Goal: Task Accomplishment & Management: Complete application form

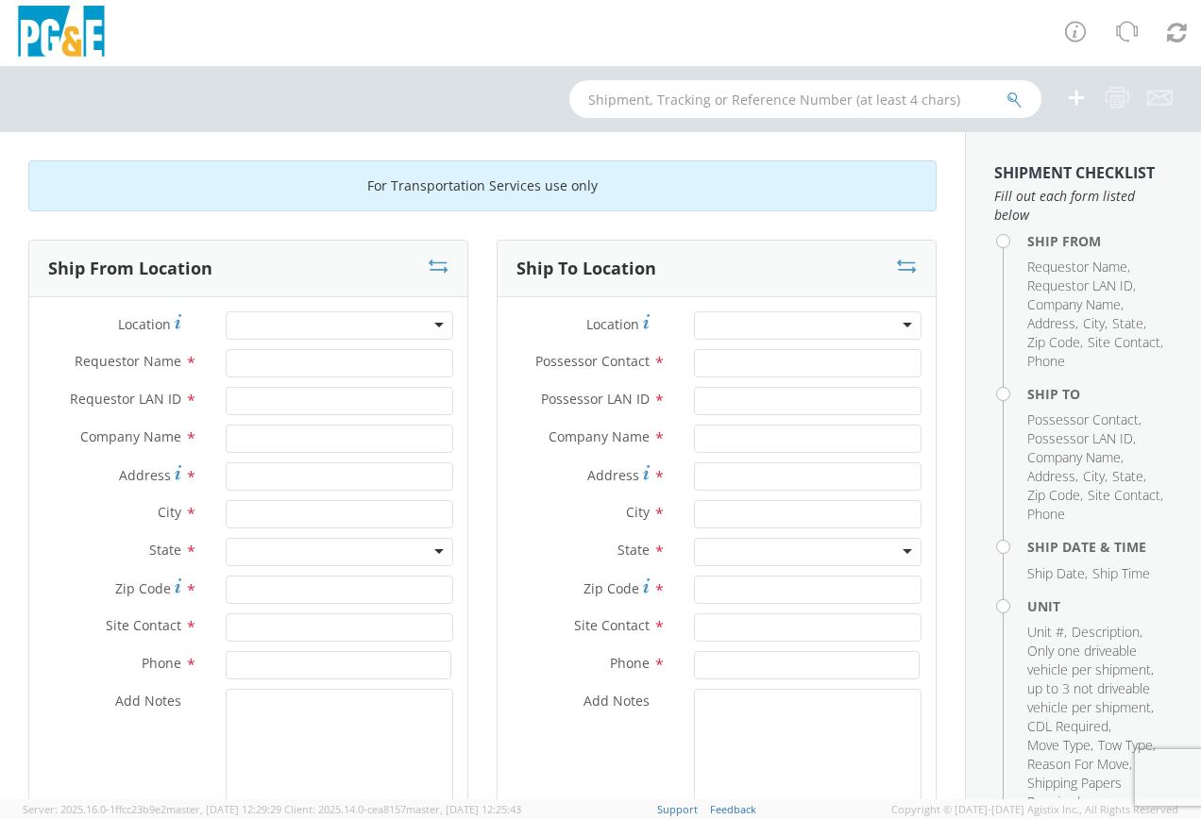
click at [434, 327] on div at bounding box center [339, 325] width 227 height 28
click at [347, 328] on div at bounding box center [339, 325] width 227 height 28
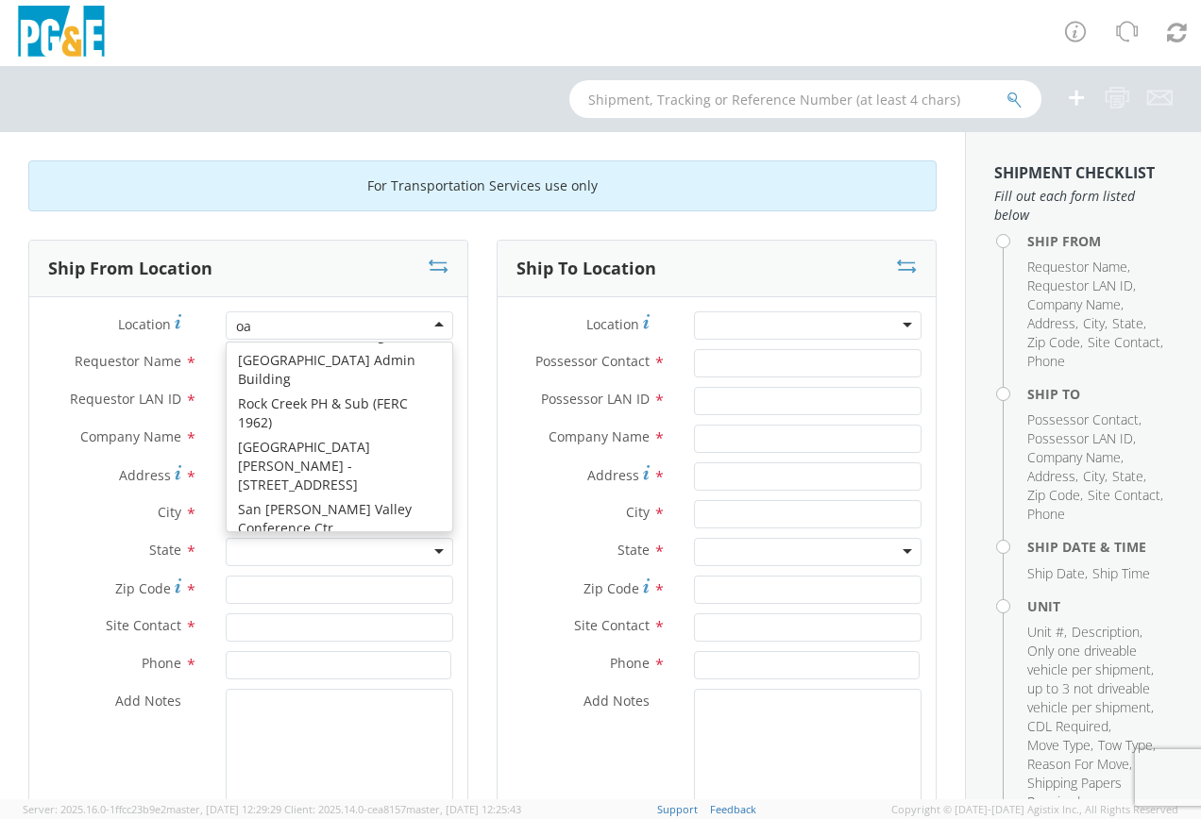
scroll to position [5, 0]
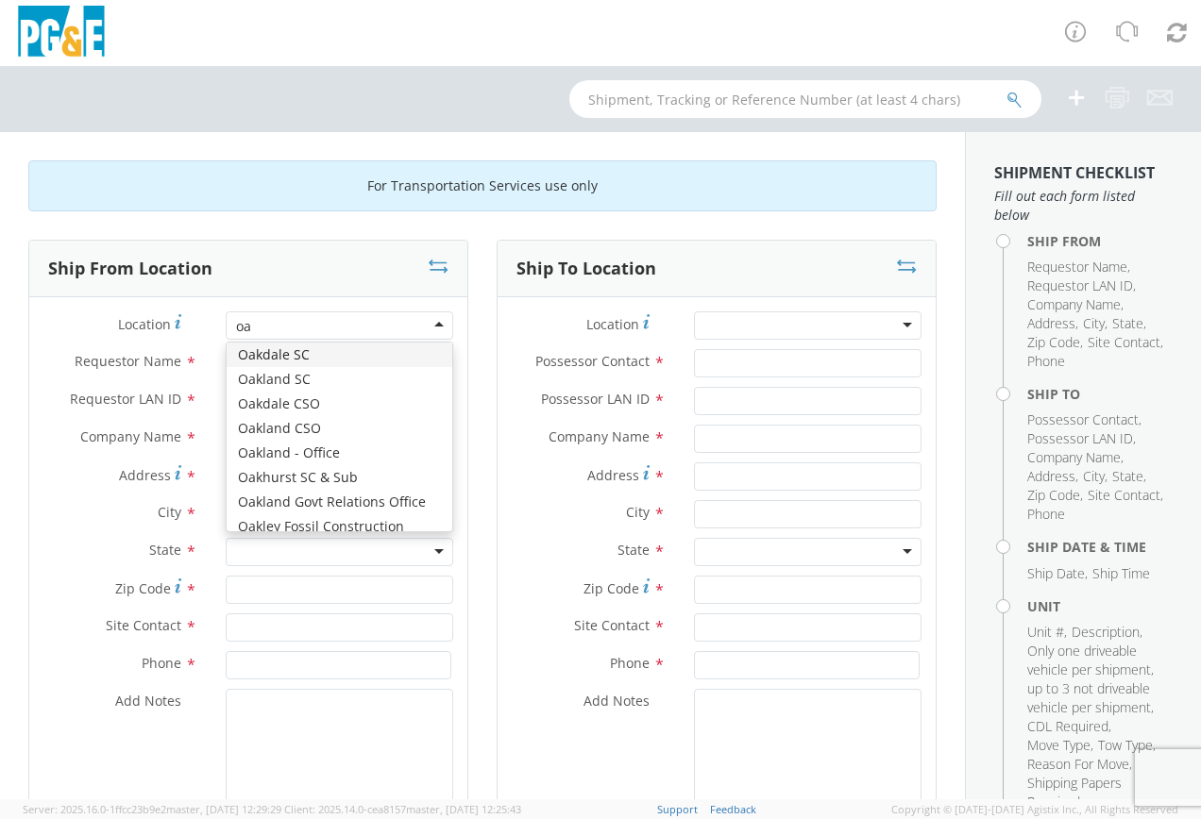
type input "oak"
type input "PG&E"
type input "[STREET_ADDRESS]"
type input "[GEOGRAPHIC_DATA]"
type input "94601"
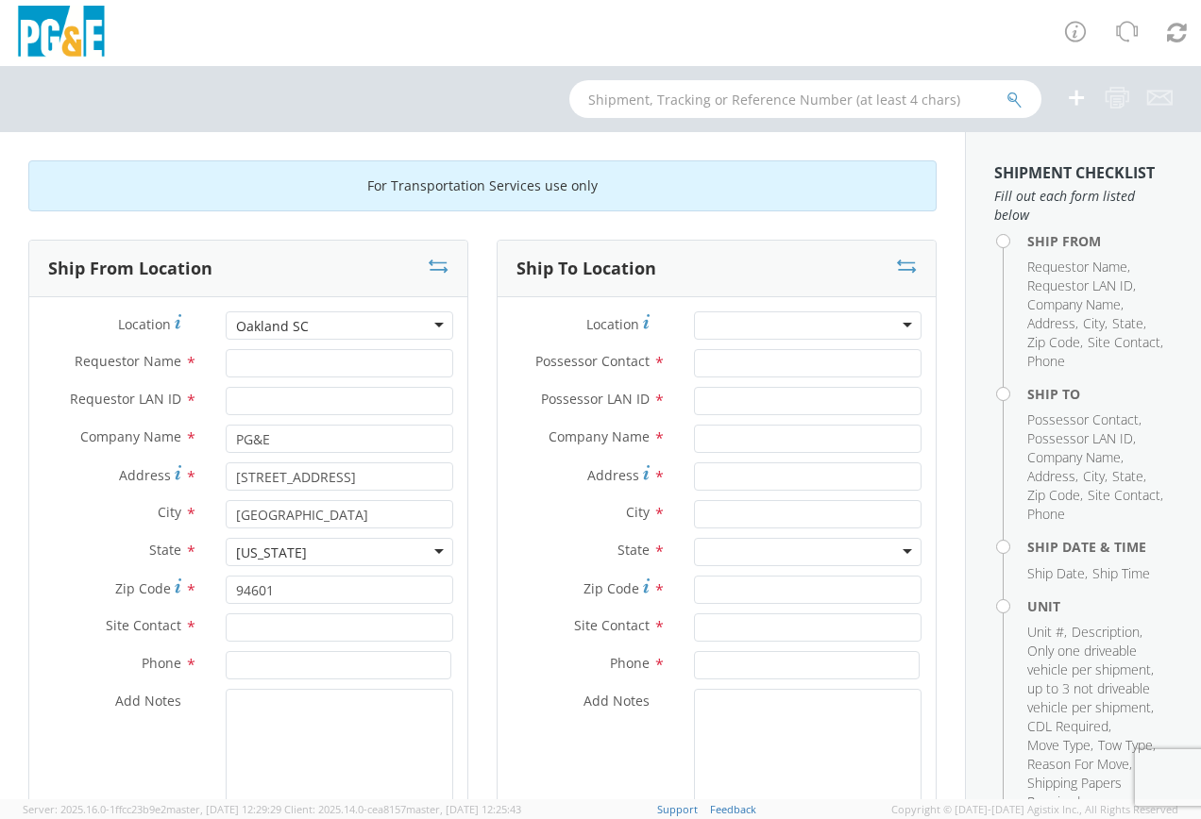
scroll to position [0, 0]
click at [298, 365] on input "Requestor Name *" at bounding box center [339, 363] width 227 height 28
type input "ernest kurk"
click at [293, 402] on input "Requestor LAN ID *" at bounding box center [339, 401] width 227 height 28
type input "E1K4"
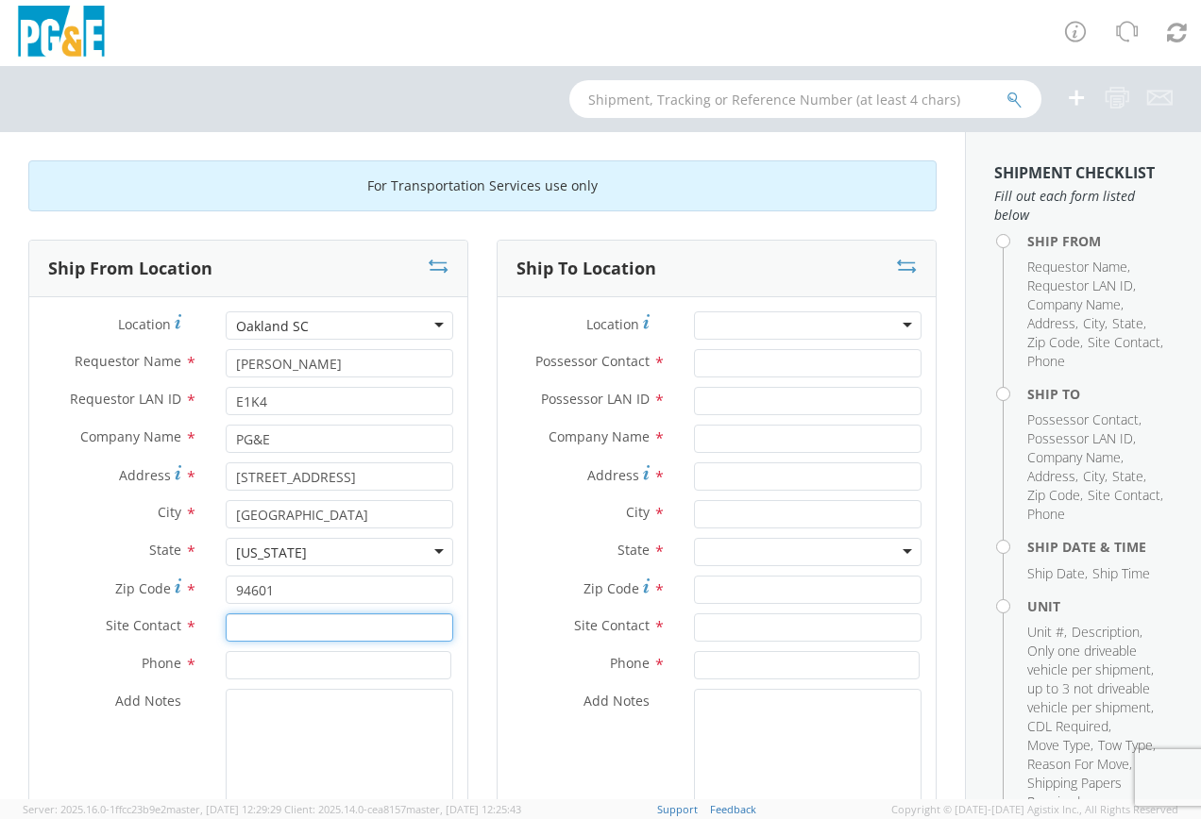
click at [262, 622] on input "text" at bounding box center [339, 628] width 227 height 28
type input "E"
click at [313, 628] on input "Manny Rodriuez" at bounding box center [339, 628] width 227 height 28
type input "[PERSON_NAME]"
click at [321, 670] on input at bounding box center [339, 665] width 226 height 28
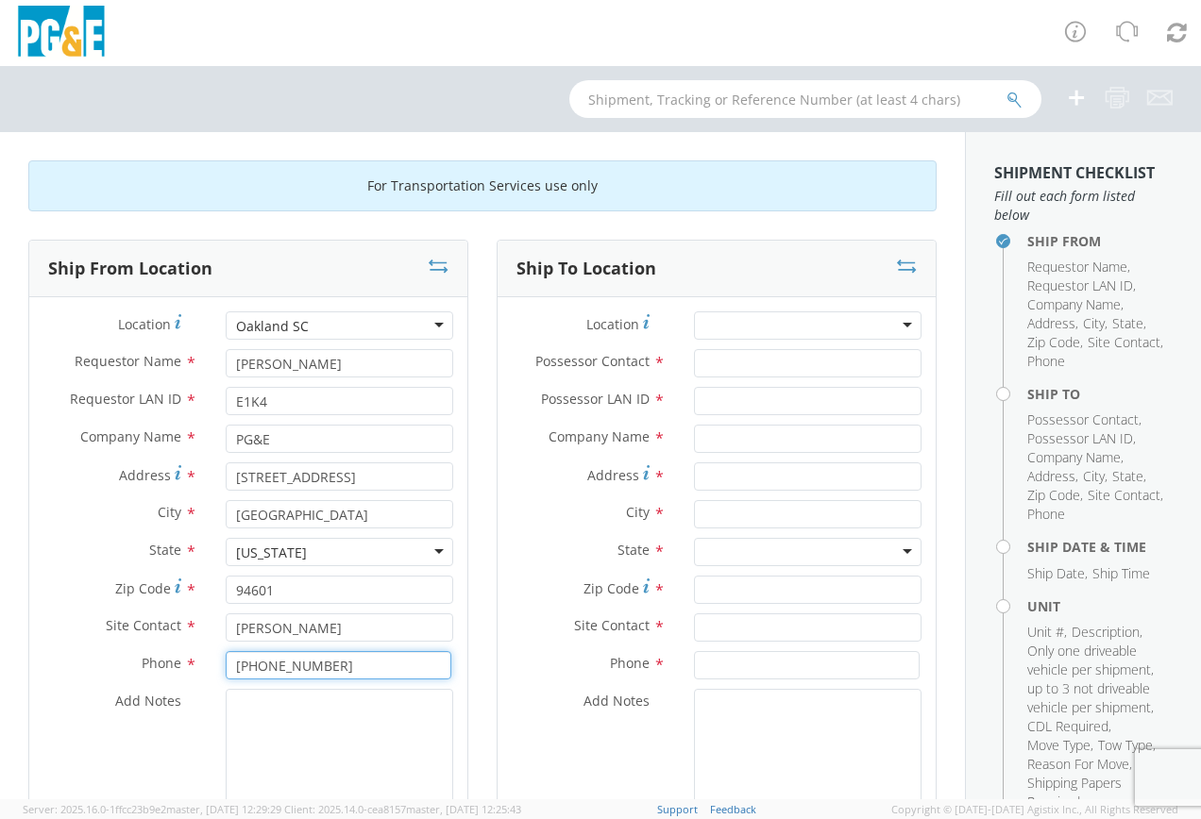
type input "[PHONE_NUMBER]"
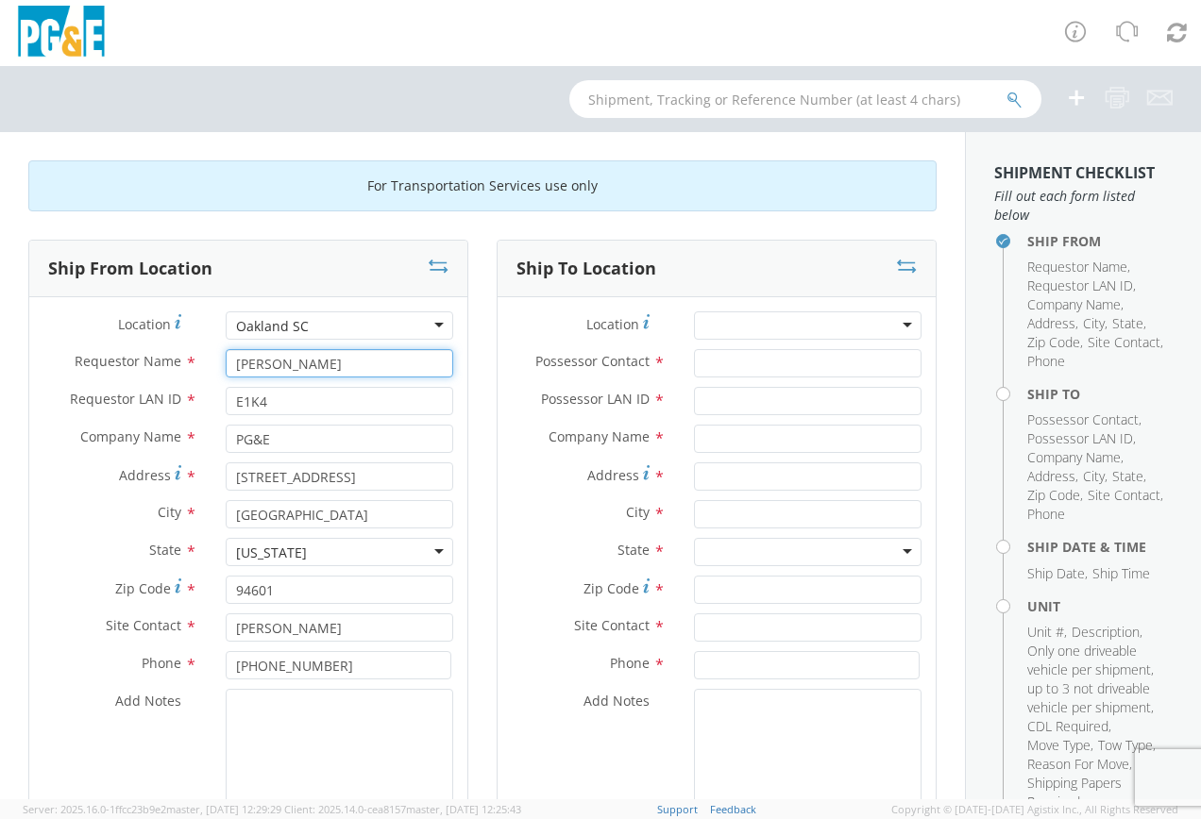
click at [241, 365] on input "ernest kurk" at bounding box center [339, 363] width 227 height 28
click at [281, 363] on input "Ernest kurk" at bounding box center [339, 363] width 227 height 28
type input "[PERSON_NAME]"
click at [242, 724] on textarea "Add Notes *" at bounding box center [339, 753] width 227 height 128
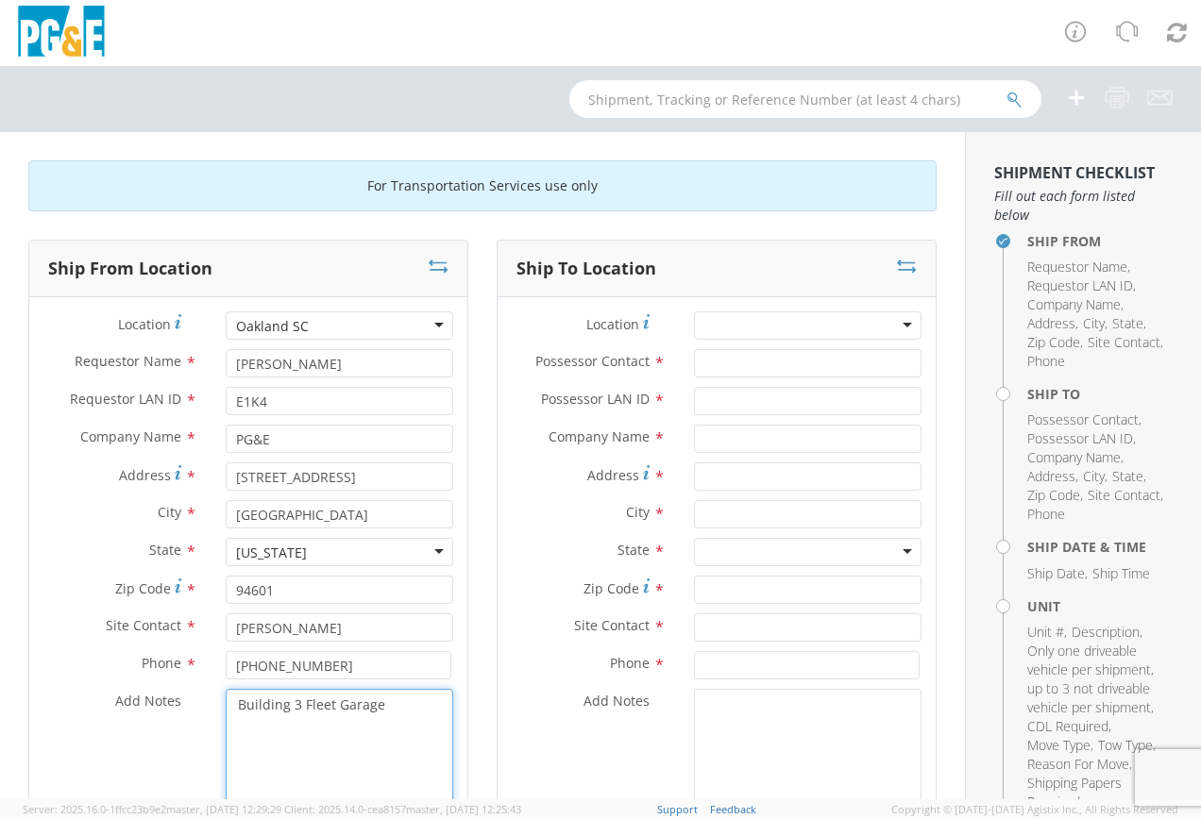
type textarea "Building 3 Fleet Garage"
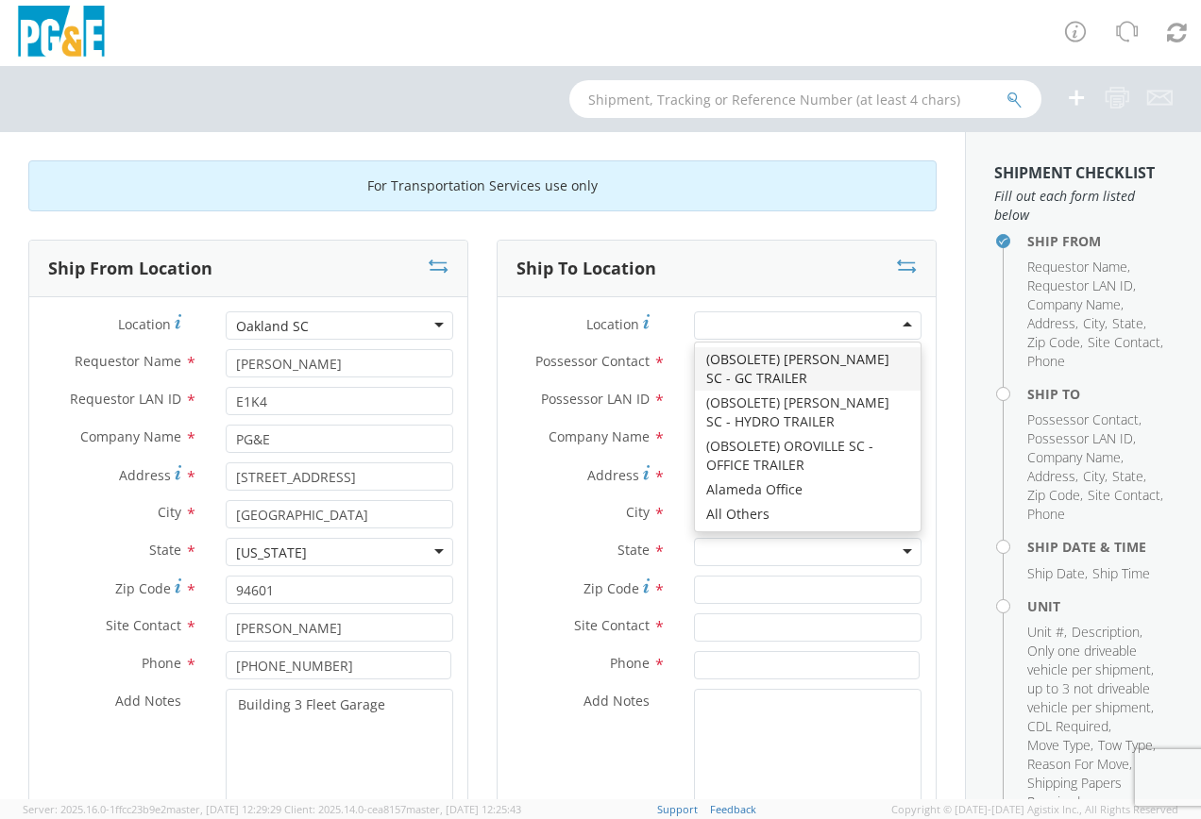
click at [892, 326] on div at bounding box center [807, 325] width 227 height 28
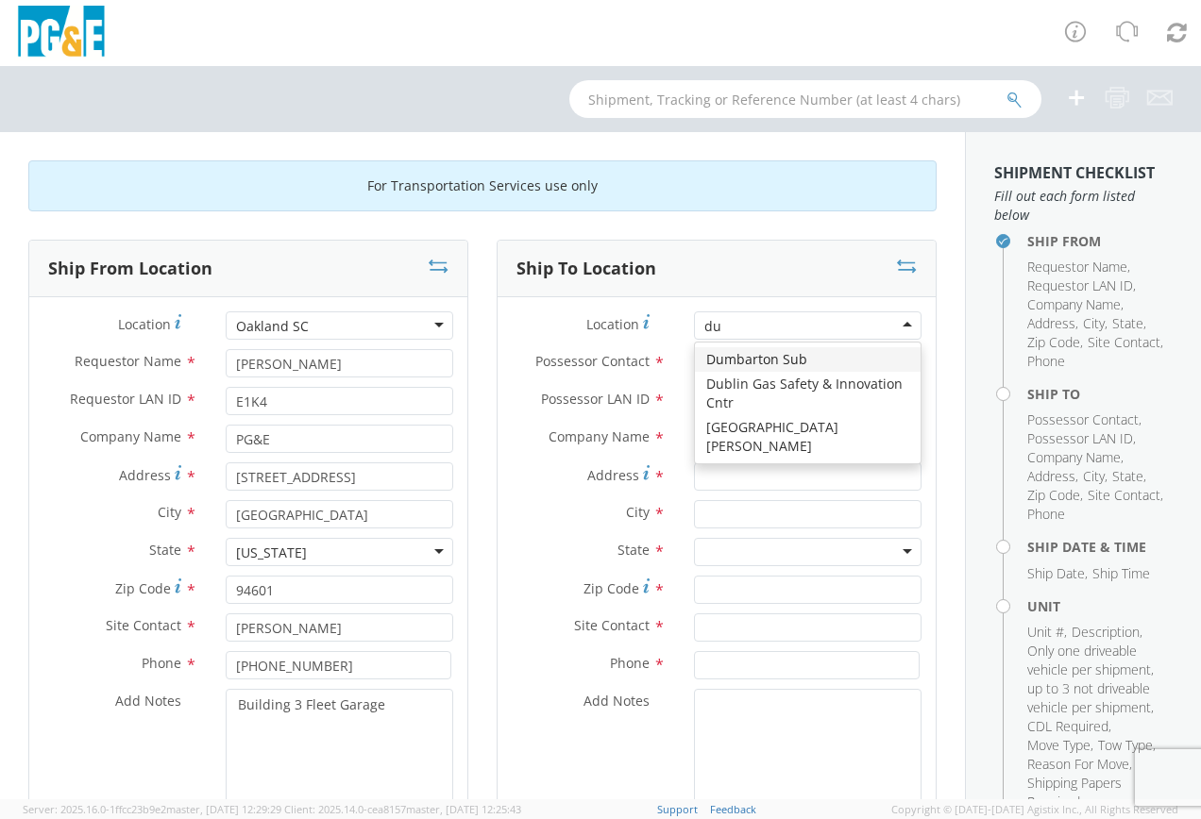
type input "d"
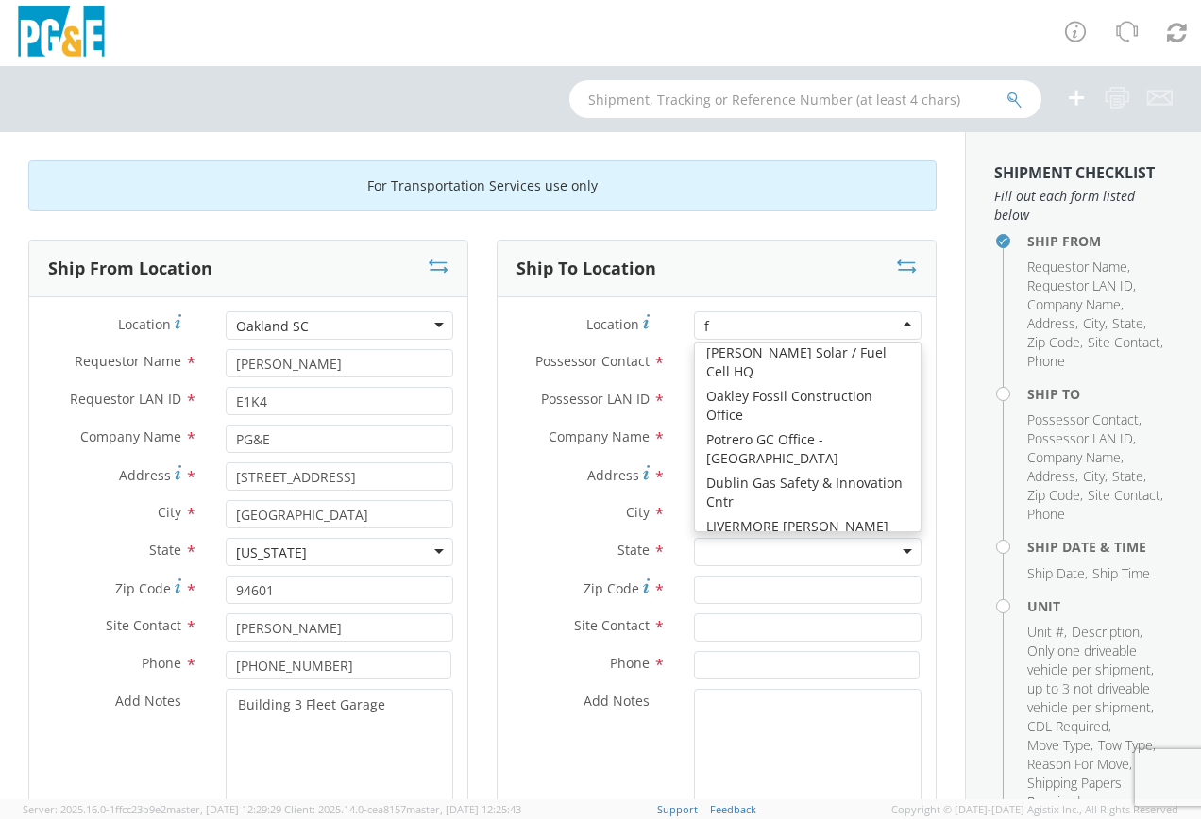
scroll to position [5, 0]
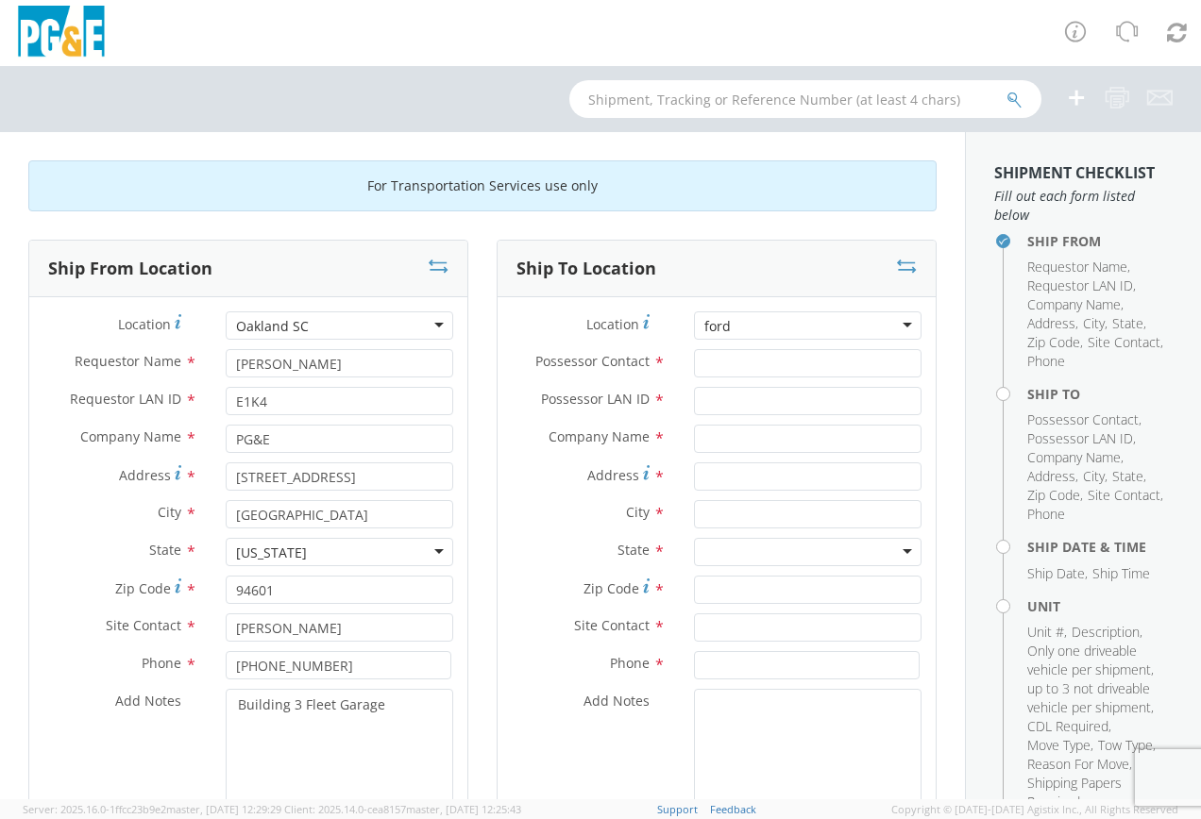
type input "for"
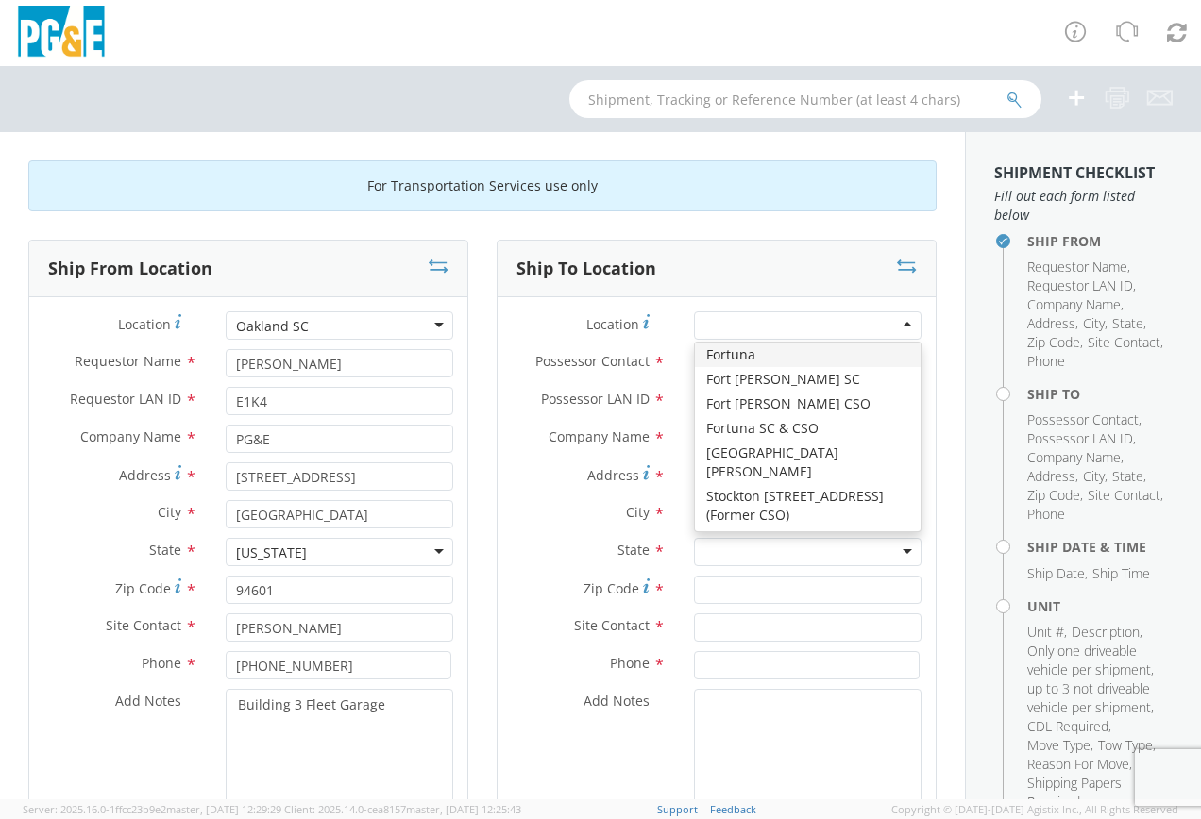
type input "CR Fence Company"
type input "564 CA HWY 36"
type input "Fortuna"
type input "95540"
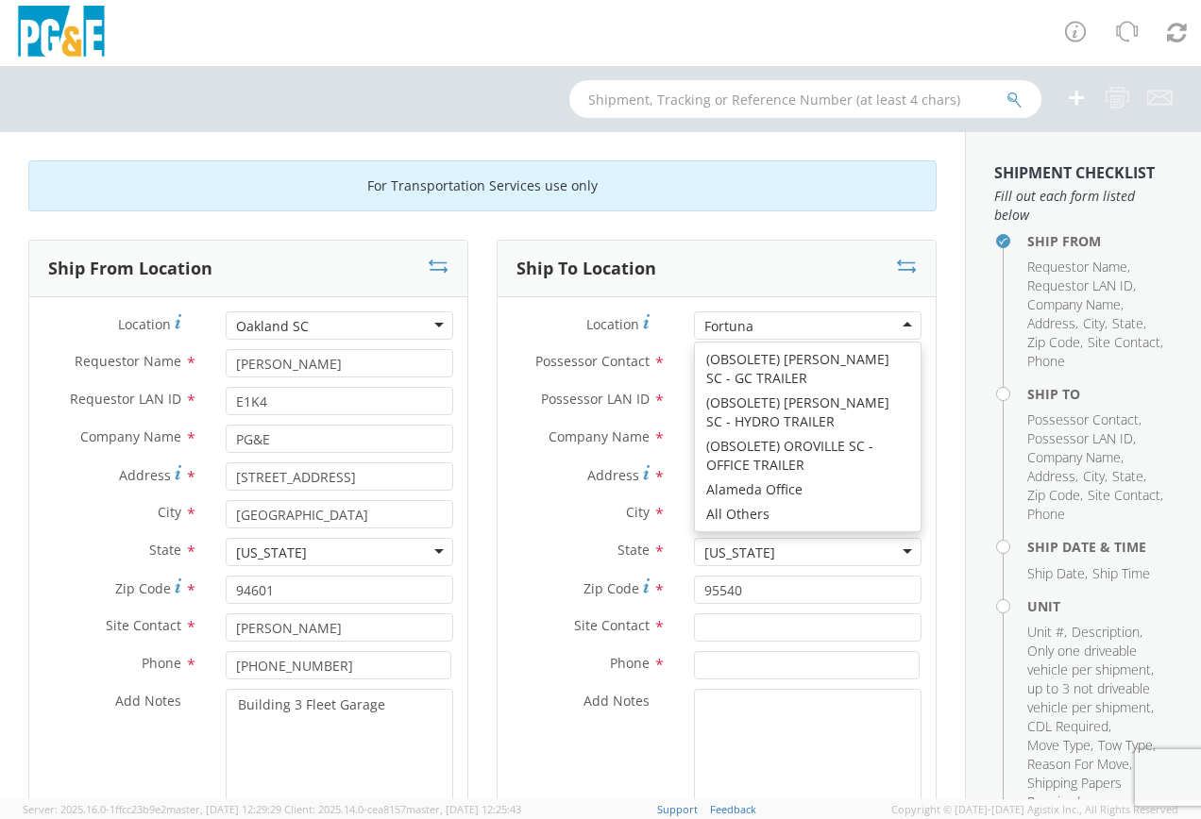
click at [764, 316] on div "Fortuna" at bounding box center [807, 325] width 227 height 28
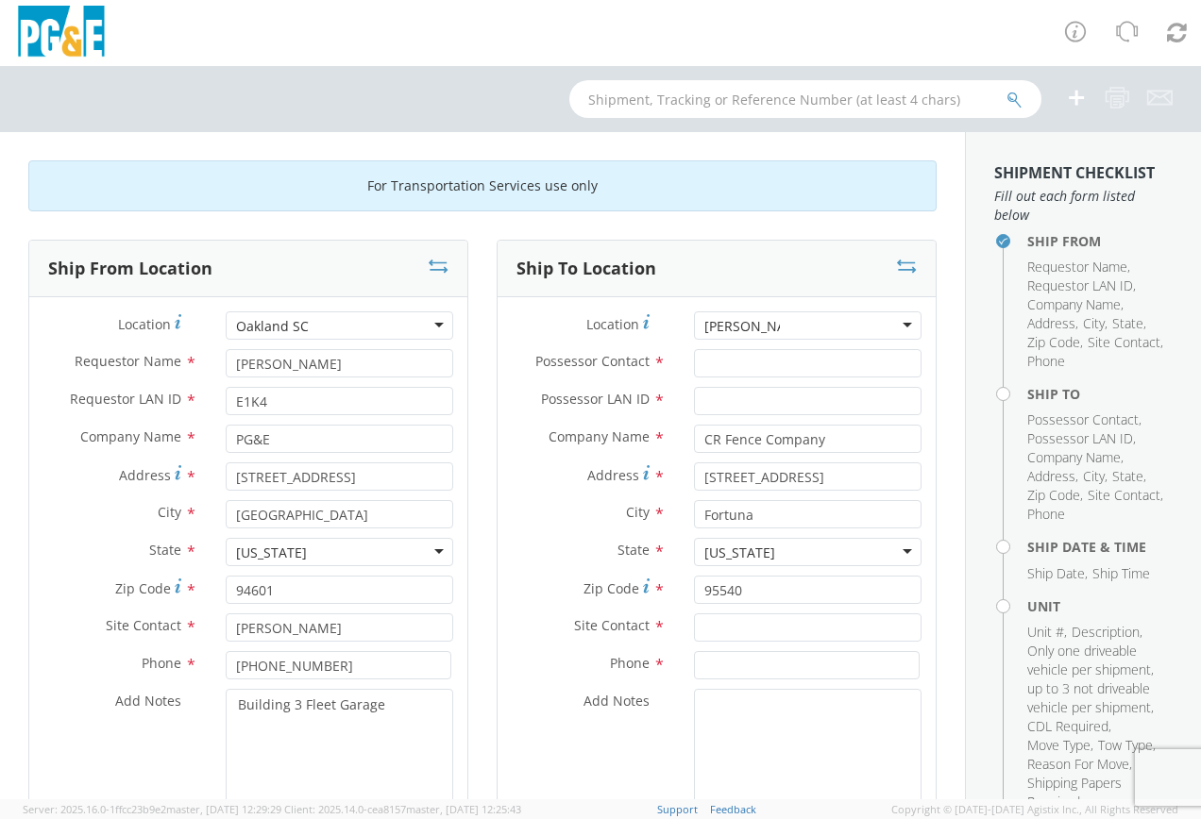
drag, startPoint x: 805, startPoint y: 330, endPoint x: 693, endPoint y: 326, distance: 112.4
click at [694, 326] on div at bounding box center [807, 325] width 227 height 28
type input "r"
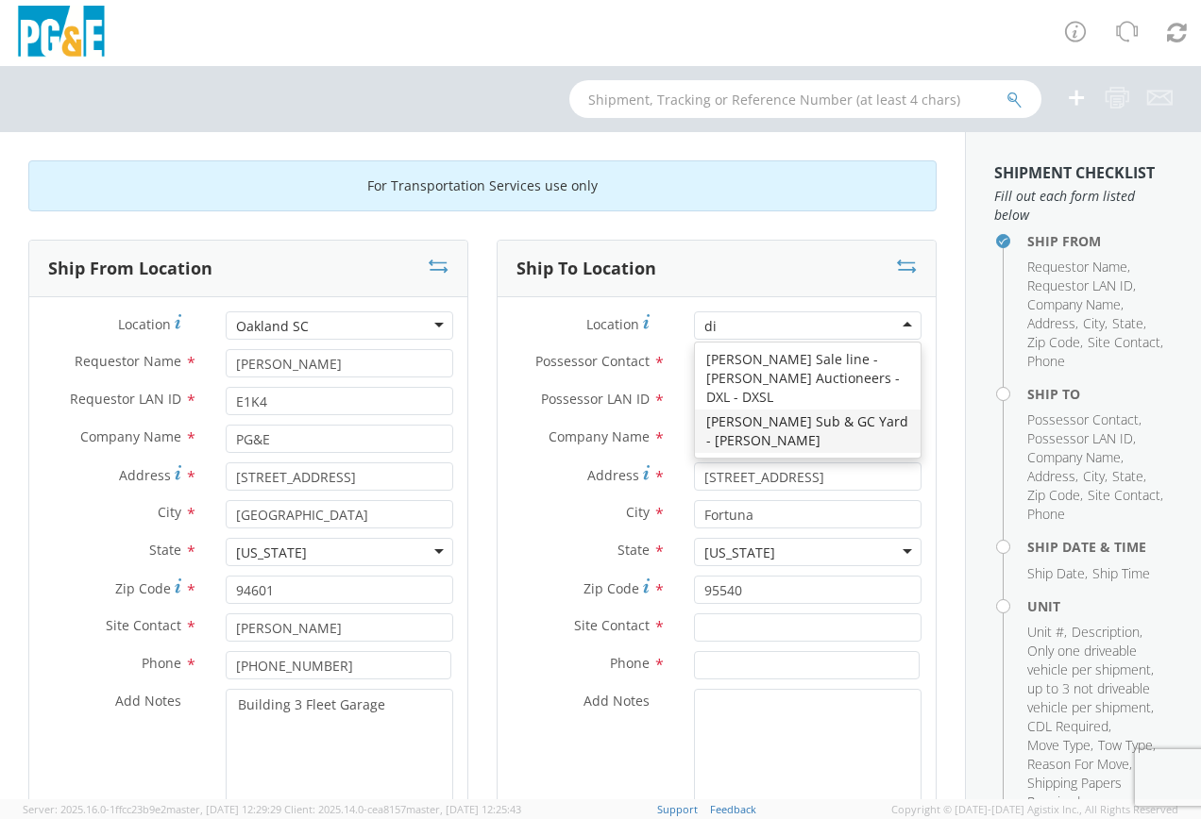
type input "d"
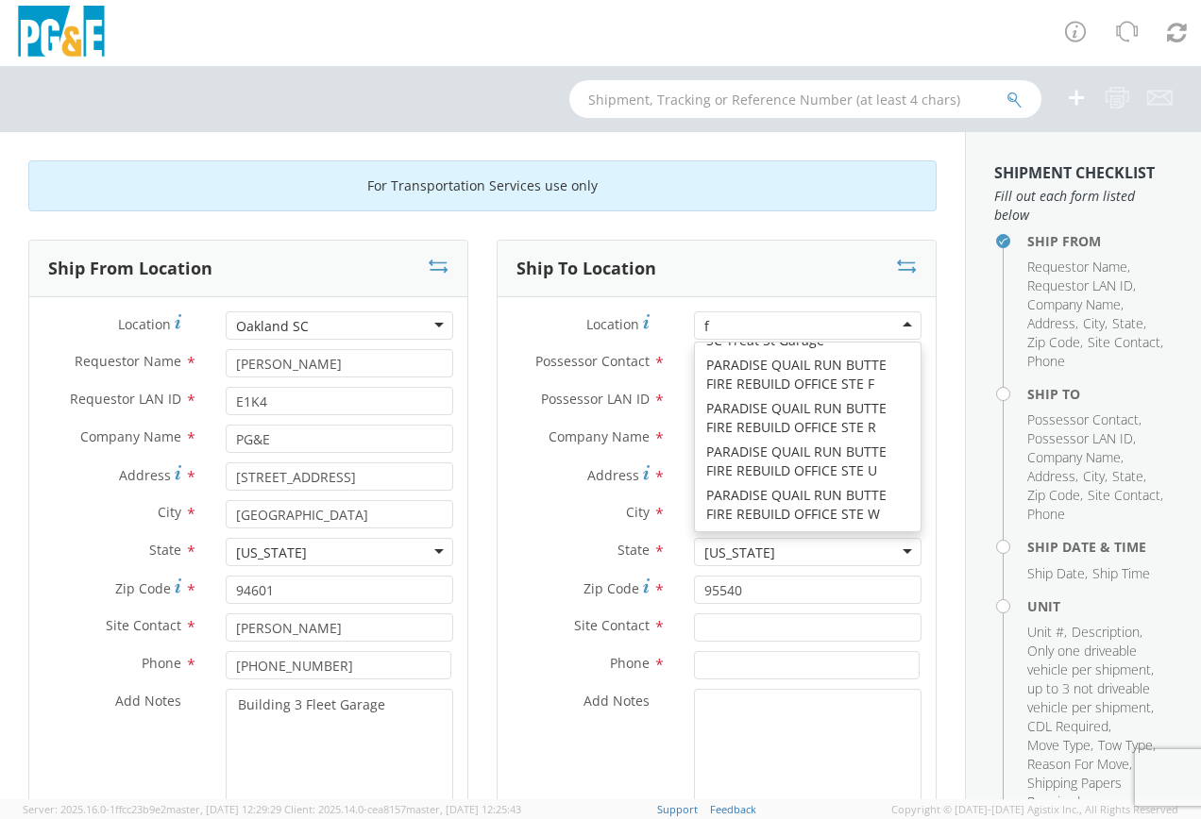
scroll to position [5, 0]
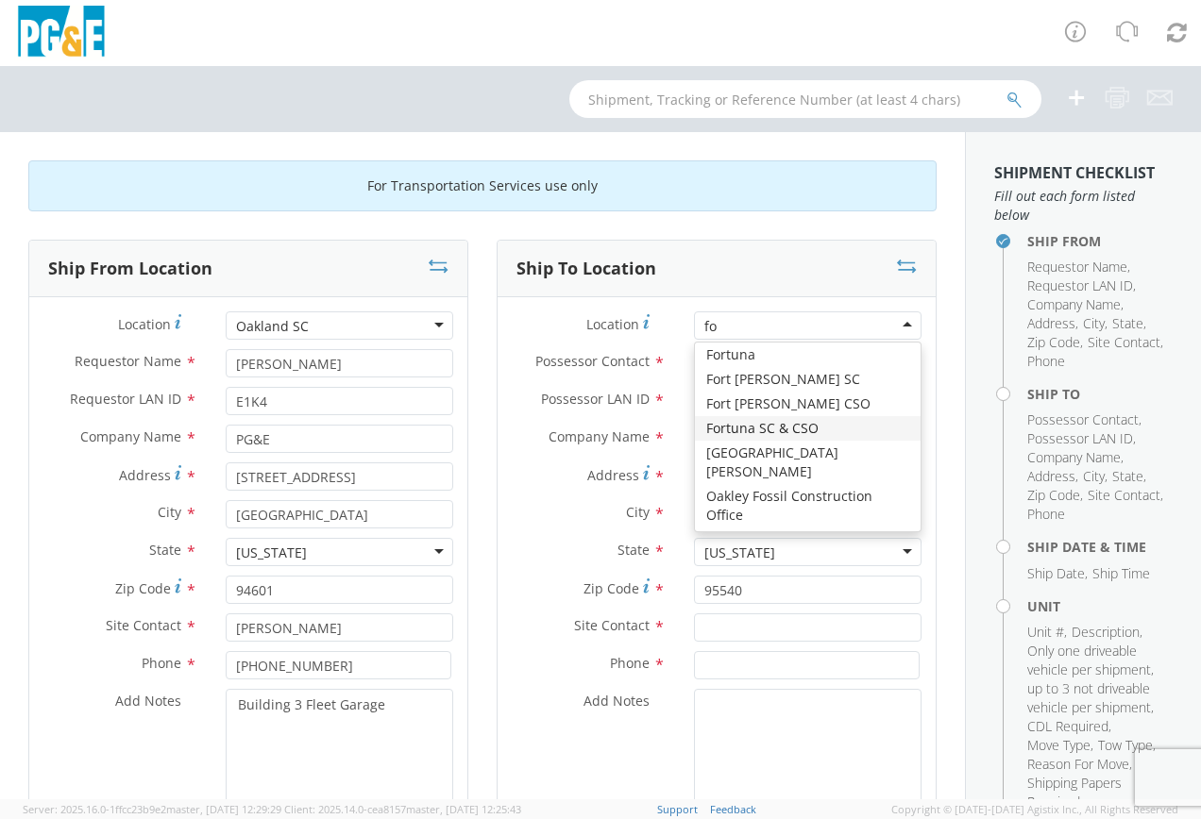
type input "f"
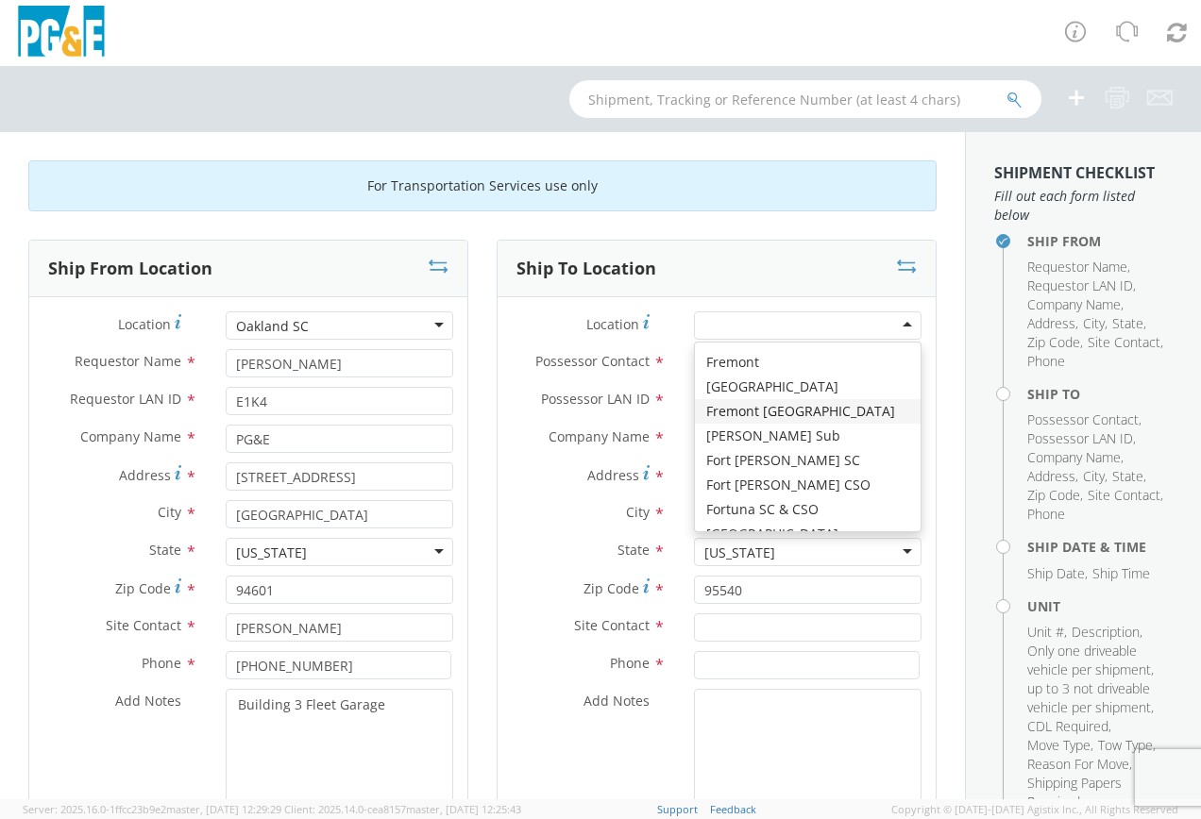
scroll to position [3512, 0]
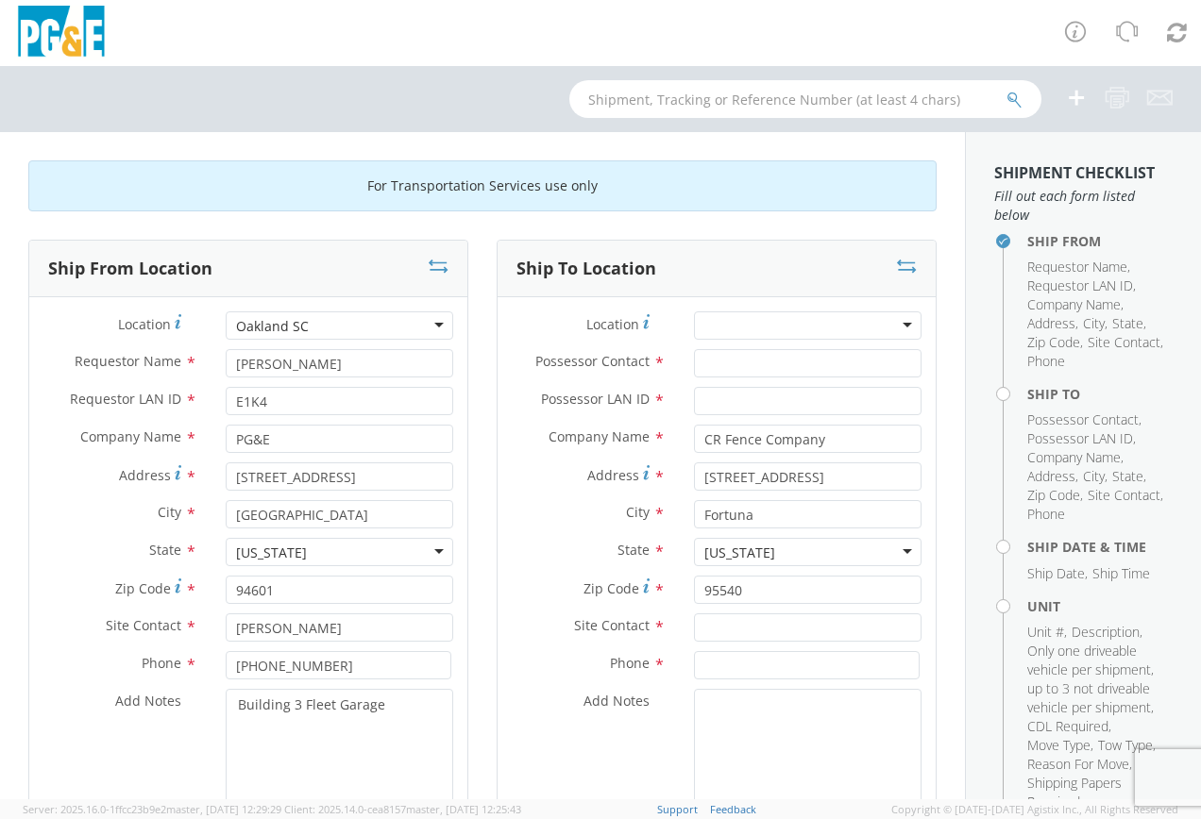
click at [505, 569] on div "State * California California Alabama Alaska Arizona Arkansas Armed Forces Amer…" at bounding box center [716, 557] width 438 height 38
click at [720, 367] on input "Possessor Contact *" at bounding box center [807, 363] width 227 height 28
type input "R"
click at [744, 629] on input "text" at bounding box center [807, 628] width 227 height 28
type input "[PERSON_NAME]"
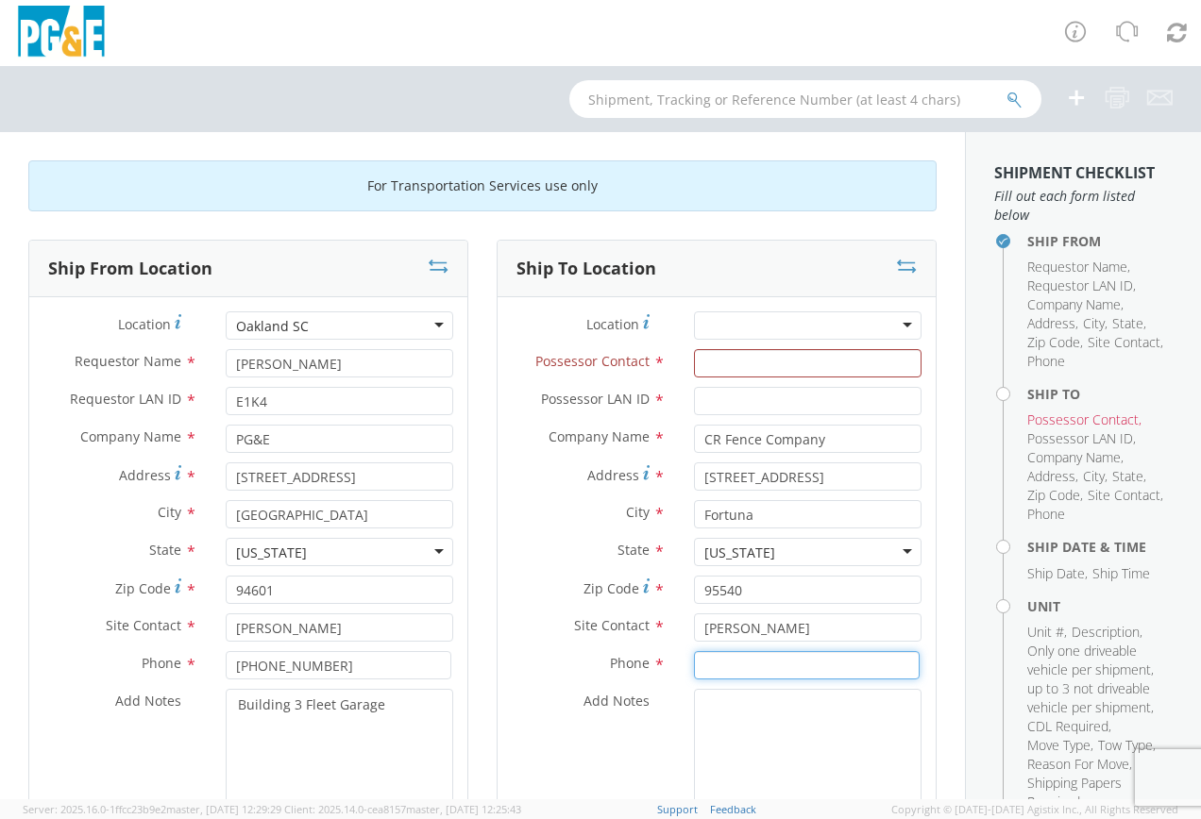
click at [717, 666] on input at bounding box center [807, 665] width 226 height 28
type input "[PHONE_NUMBER]"
click at [817, 436] on input "CR Fence Company" at bounding box center [807, 439] width 227 height 28
type input "C"
type input "R"
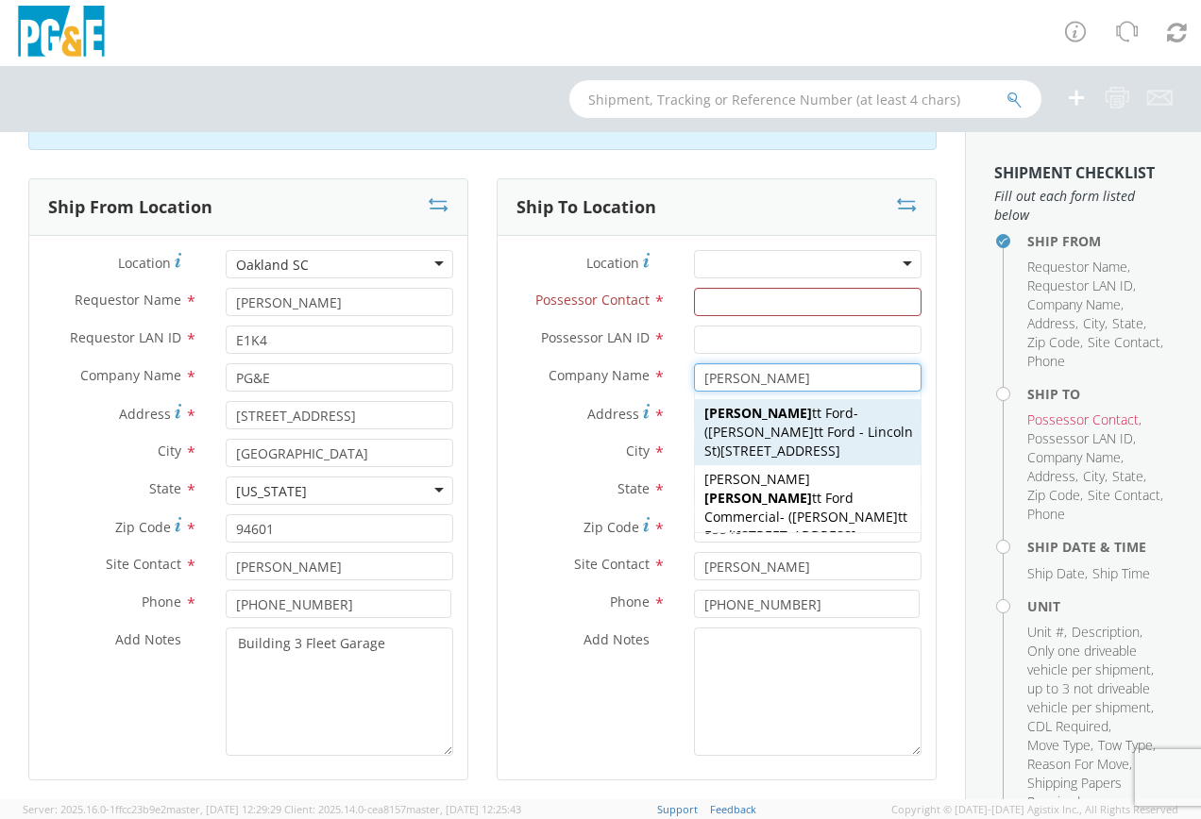
scroll to position [94, 0]
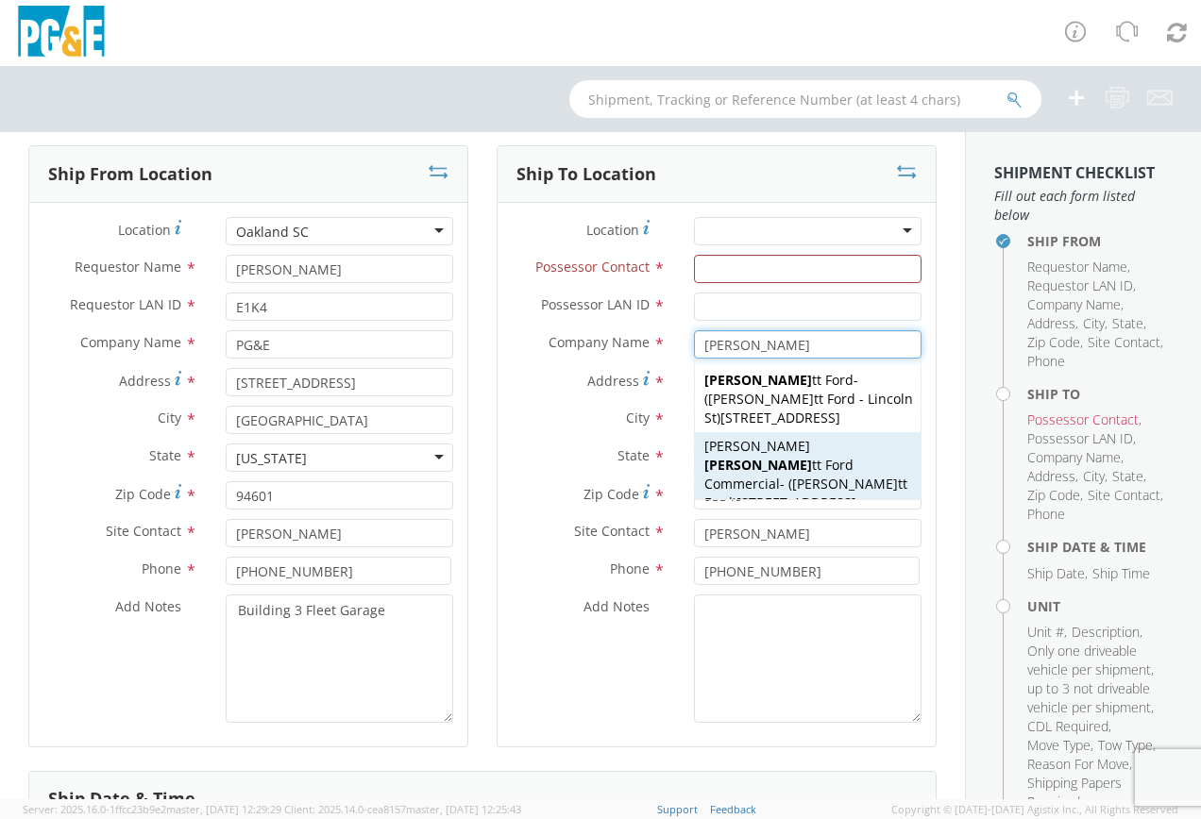
click at [780, 463] on div "Ron Dupra tt Ford Commercial - ( Dupra tt Ford ) 300 Industrial Way, Dixon, CA,…" at bounding box center [808, 474] width 226 height 85
type input "[PERSON_NAME] Ford Commercial"
type input "[STREET_ADDRESS]"
type input "[PERSON_NAME]"
type input "95620"
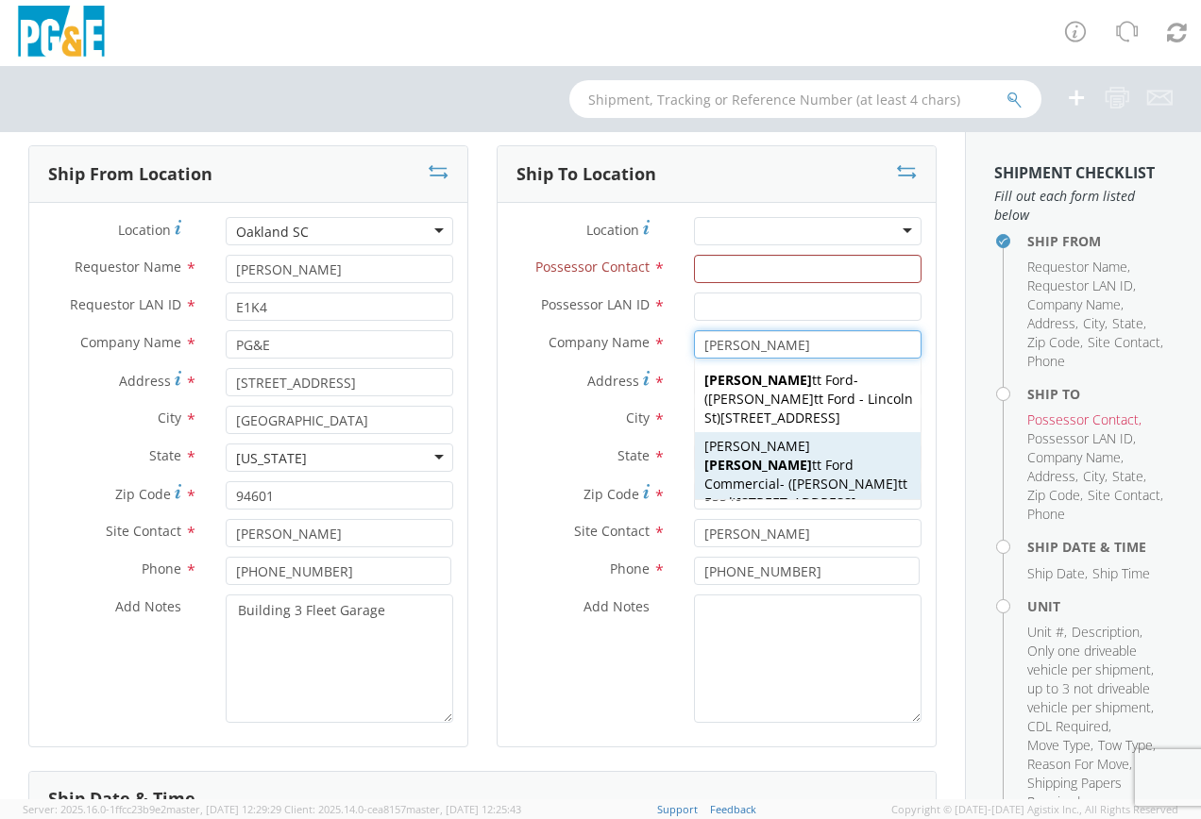
type input "[PERSON_NAME]"
type input "[PHONE_NUMBER]"
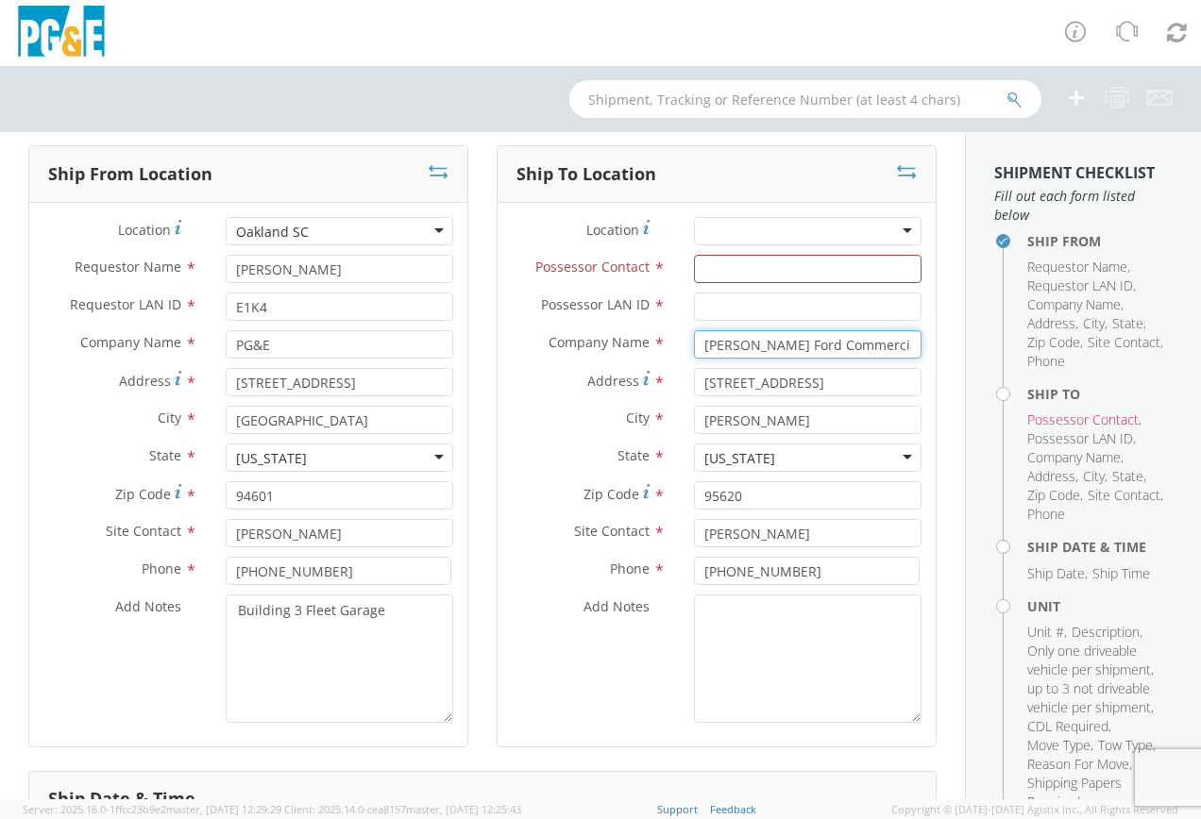
type input "[PERSON_NAME] Ford Commercial"
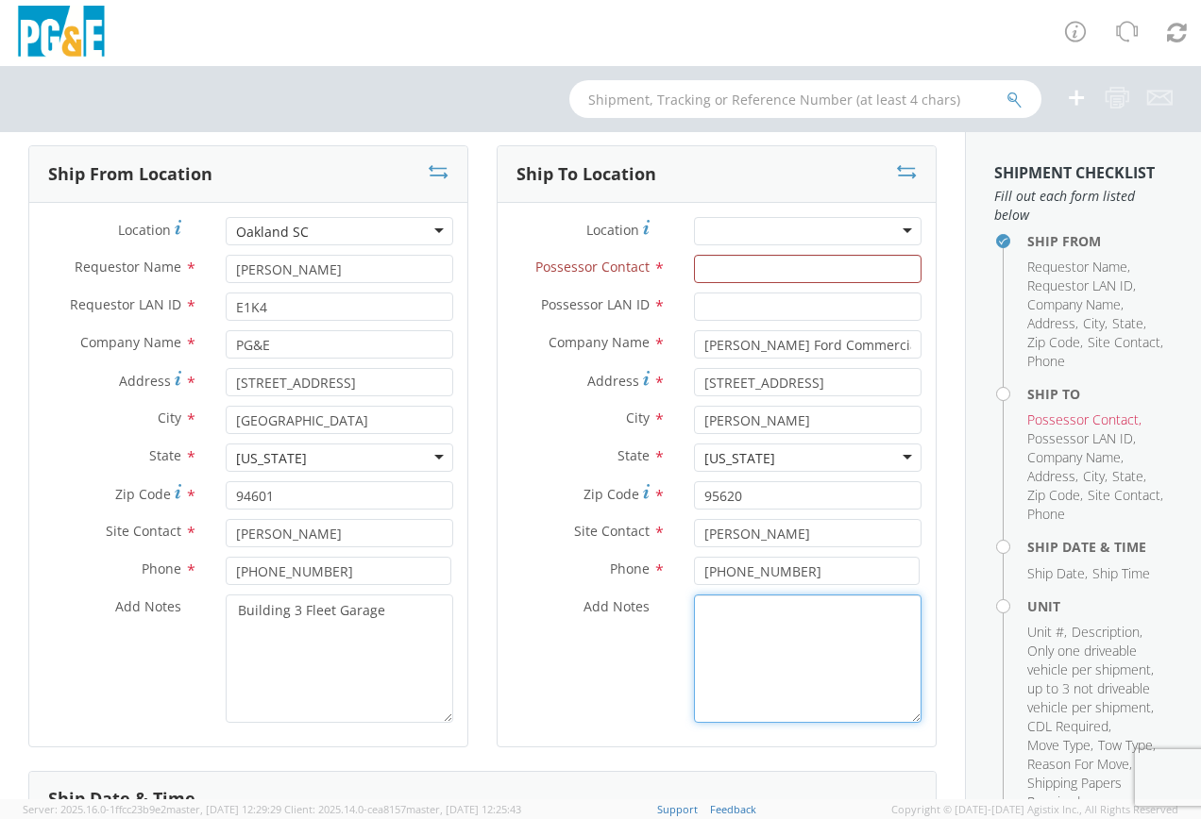
click at [733, 630] on textarea "Add Notes *" at bounding box center [807, 659] width 227 height 128
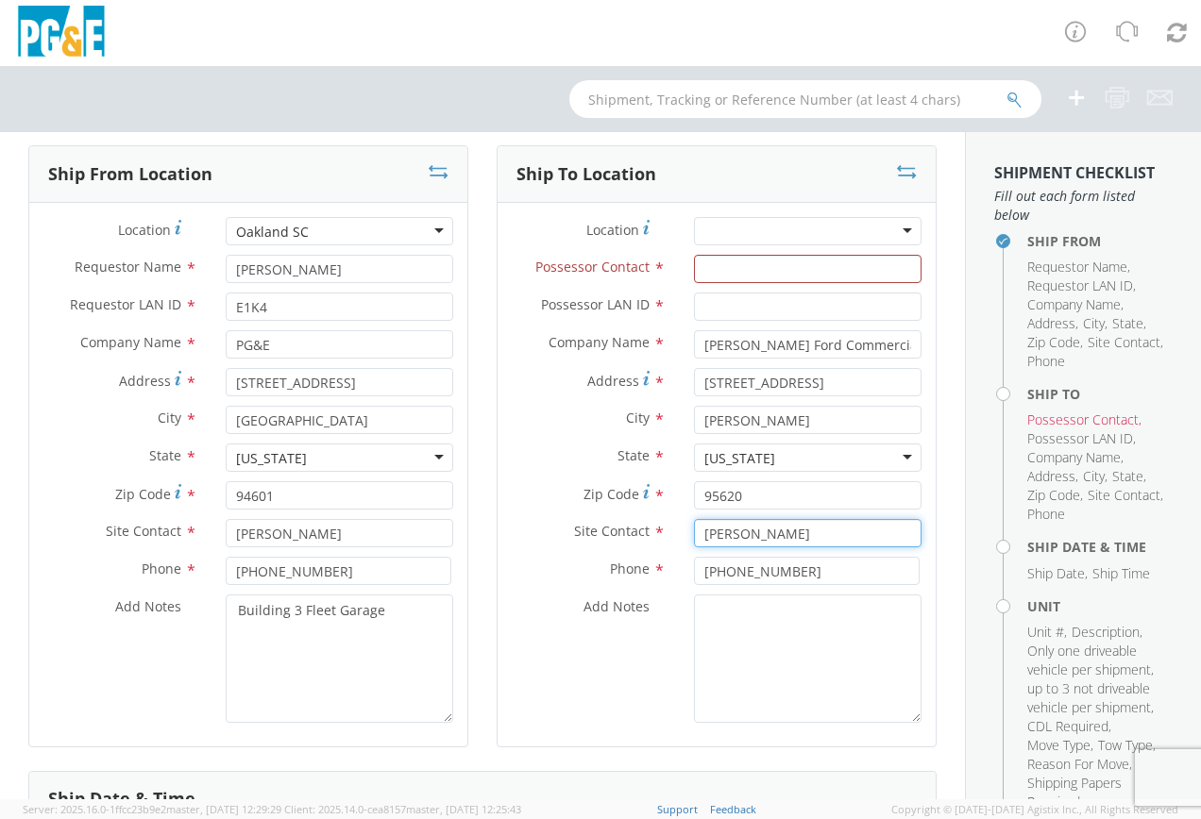
click at [792, 535] on input "[PERSON_NAME]" at bounding box center [807, 533] width 227 height 28
type input "D"
type input "Ron o'Neal"
click at [788, 576] on input "[PHONE_NUMBER]" at bounding box center [807, 571] width 226 height 28
type input "8"
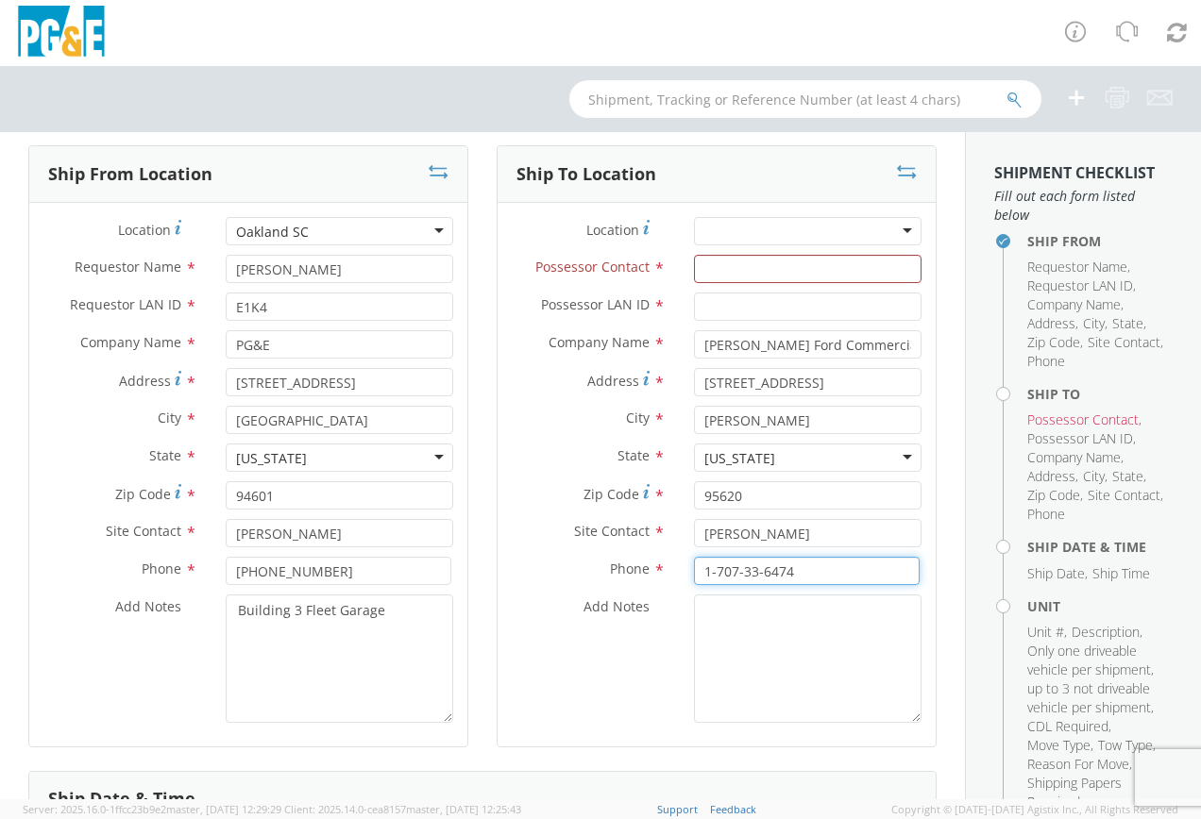
click at [741, 574] on input "1-707-33-6474" at bounding box center [807, 571] width 226 height 28
type input "[PHONE_NUMBER]"
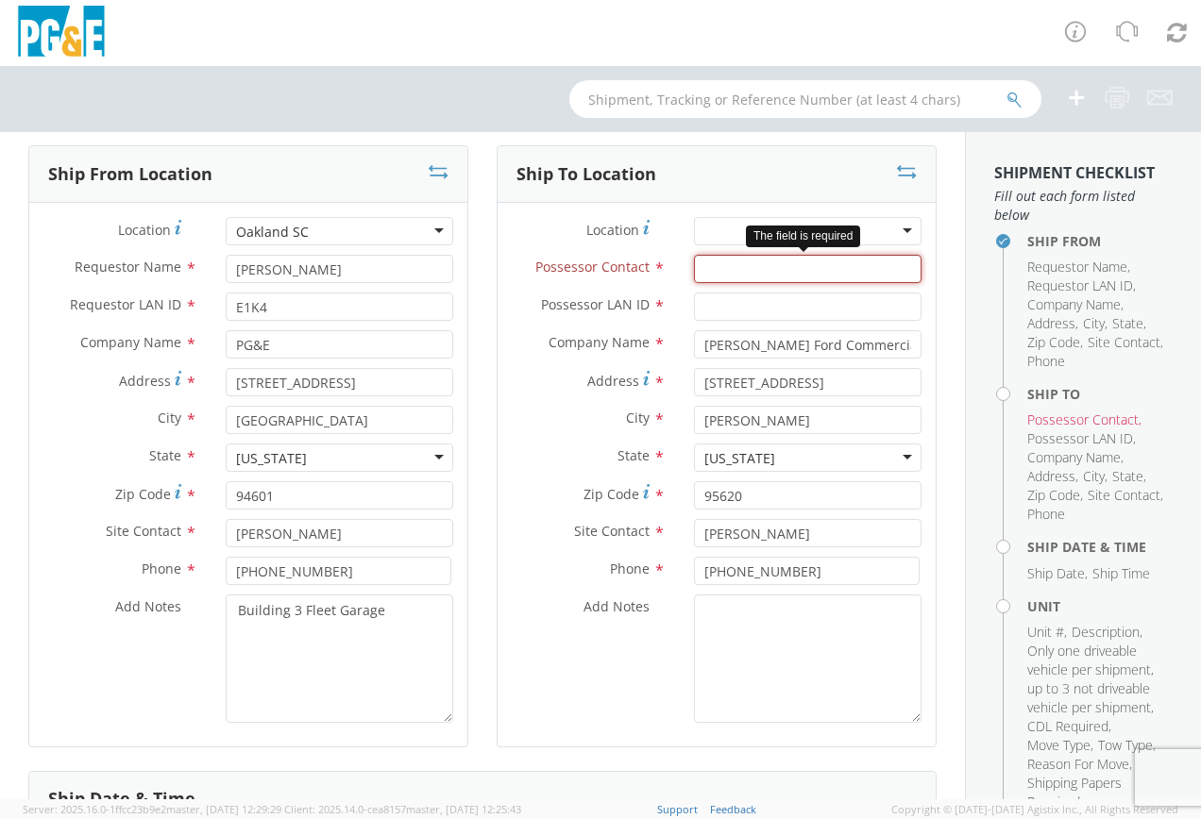
click at [699, 264] on input "Possessor Contact *" at bounding box center [807, 269] width 227 height 28
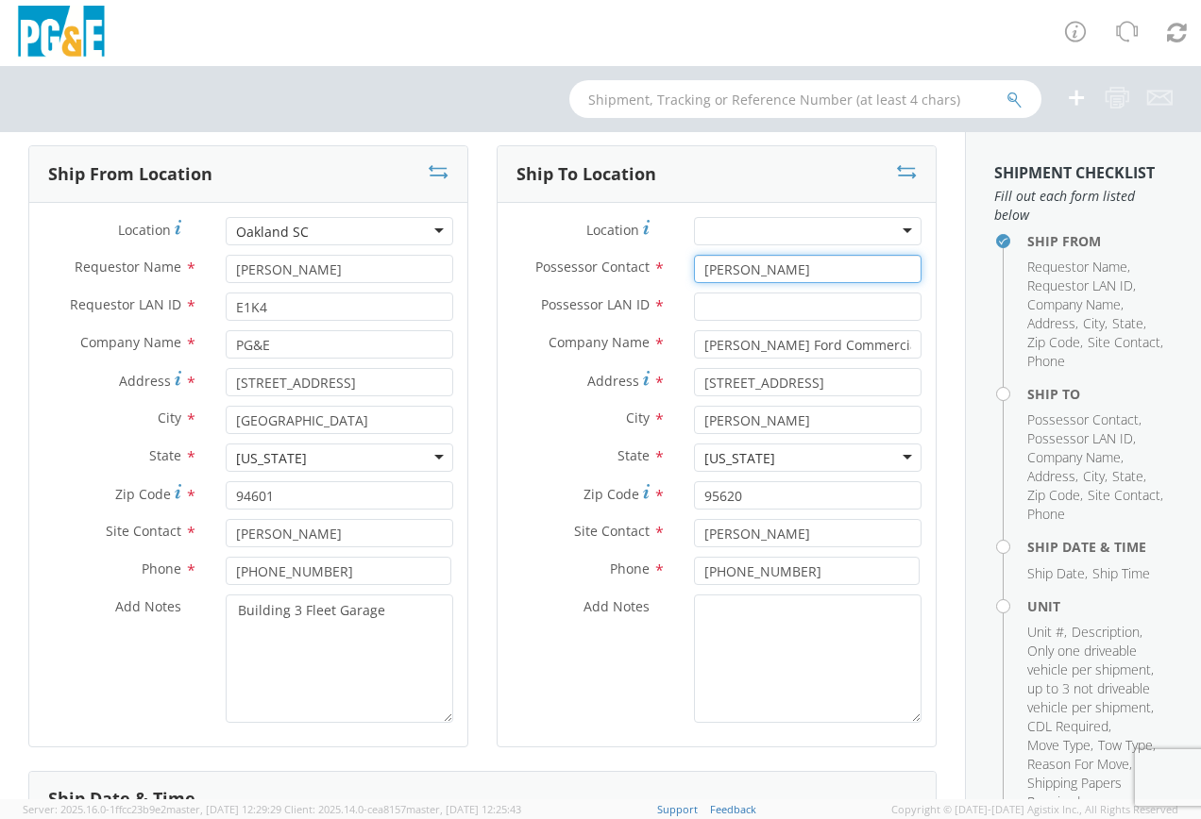
type input "Ernest kurk"
click at [713, 304] on input "Possessor LAN ID *" at bounding box center [807, 307] width 227 height 28
type input "E1K4"
click at [546, 637] on div "Add Notes *" at bounding box center [716, 659] width 438 height 128
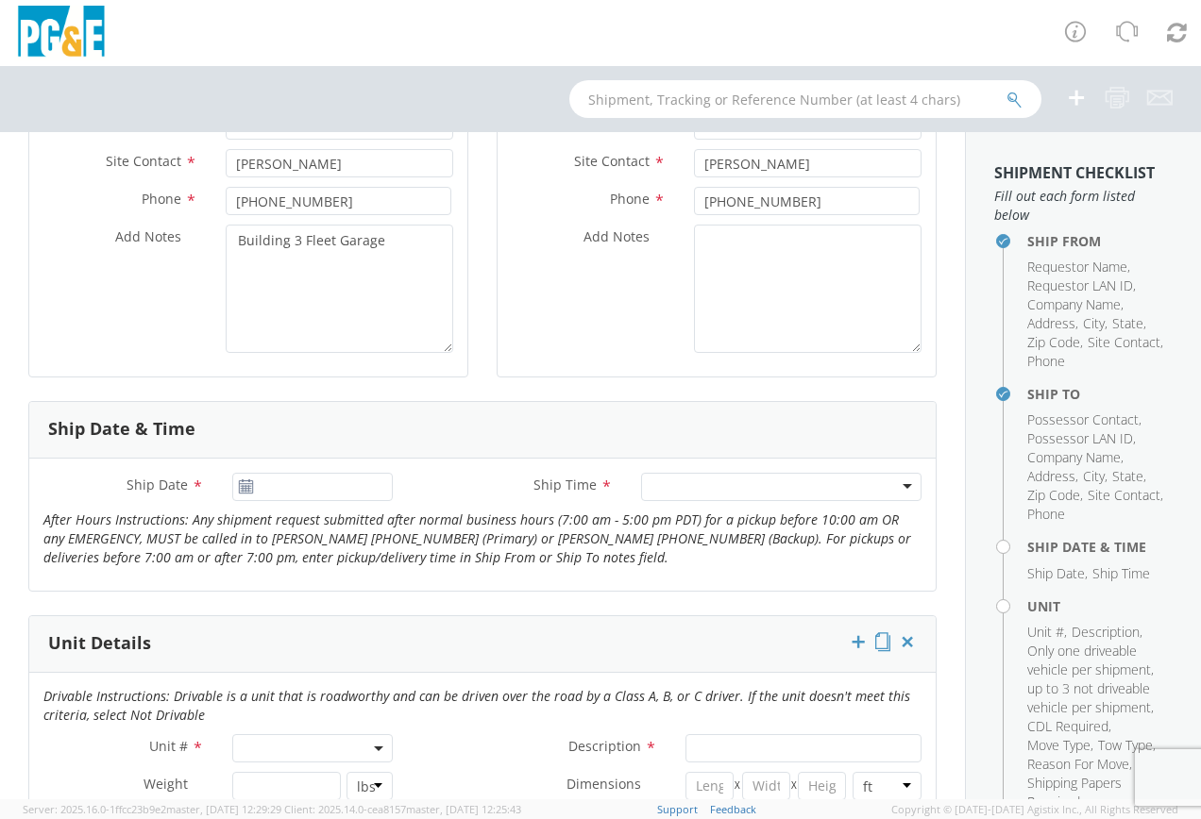
scroll to position [472, 0]
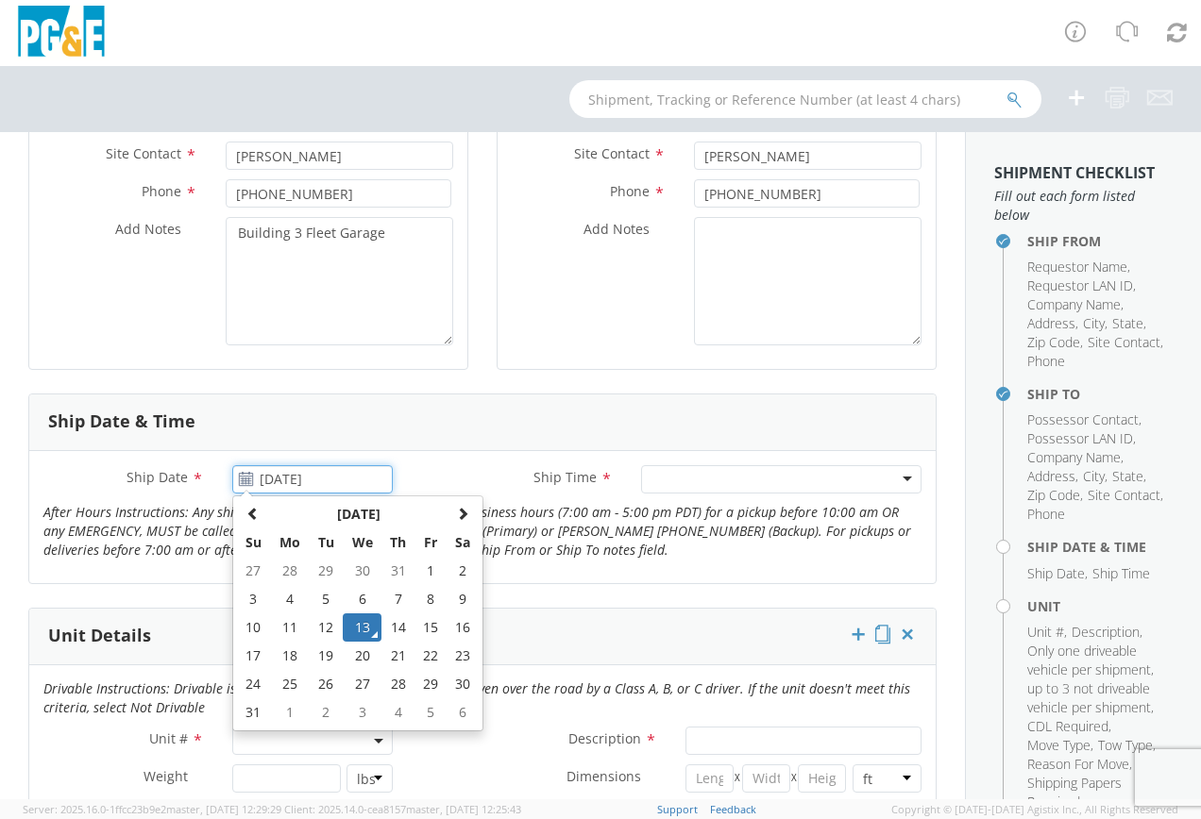
click at [294, 479] on input "[DATE]" at bounding box center [312, 479] width 160 height 28
click at [429, 626] on td "15" at bounding box center [431, 628] width 32 height 28
type input "[DATE]"
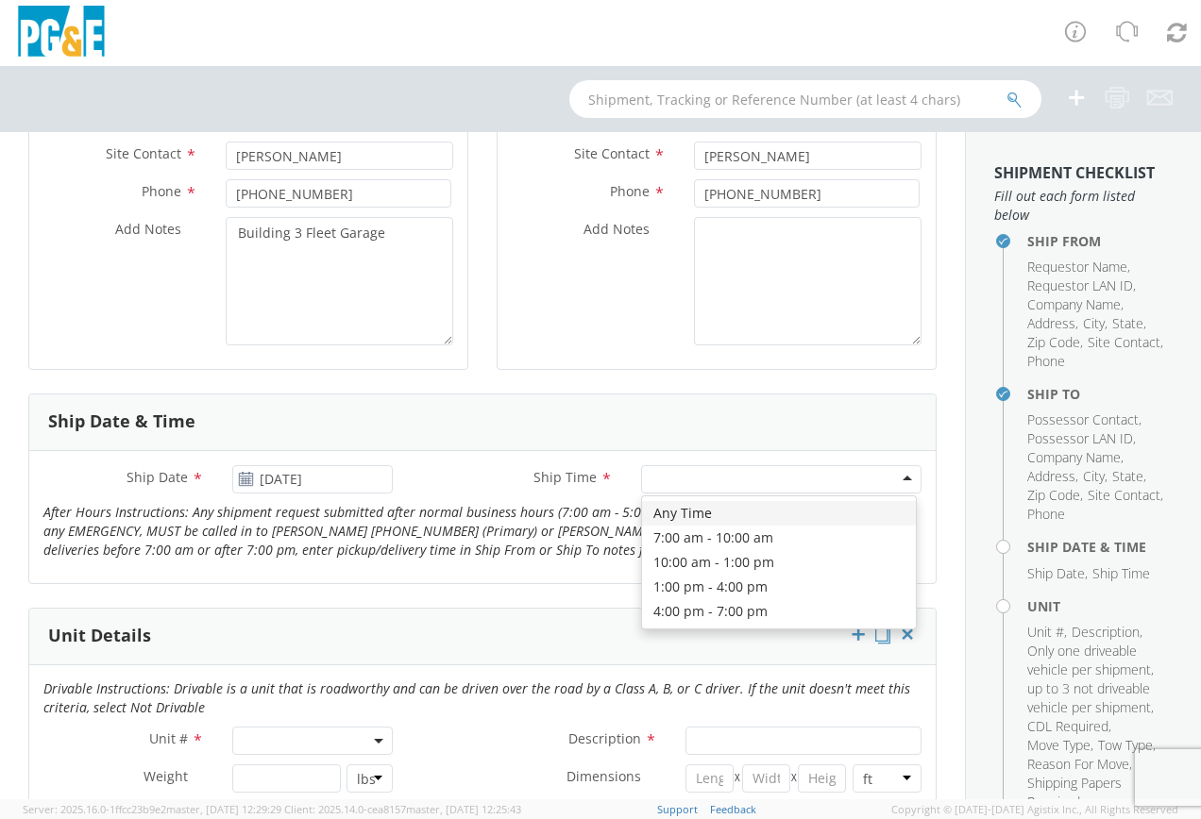
click at [895, 479] on div at bounding box center [781, 479] width 280 height 28
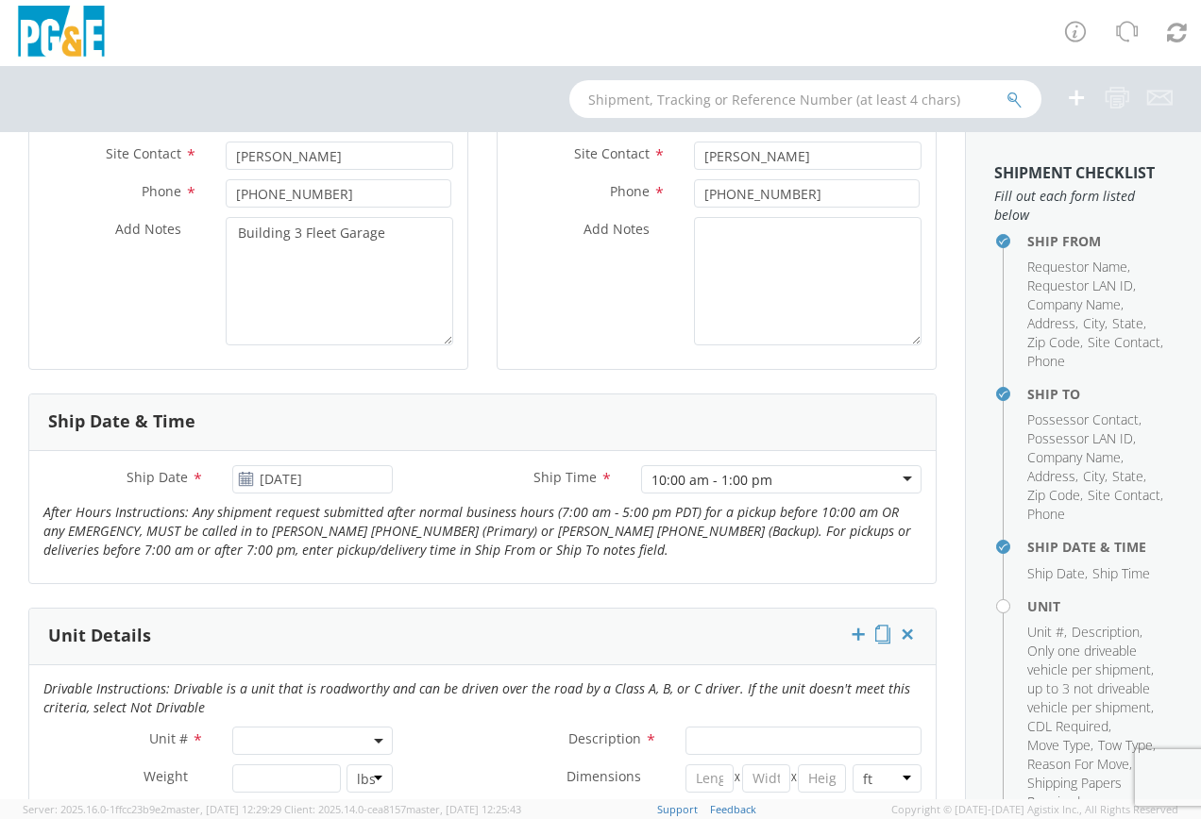
click at [336, 740] on span at bounding box center [312, 741] width 160 height 28
click at [303, 656] on input "search" at bounding box center [311, 661] width 148 height 28
type input "b45335"
type input "TRUCK; TROUBLE W/AERIAL 4X4"
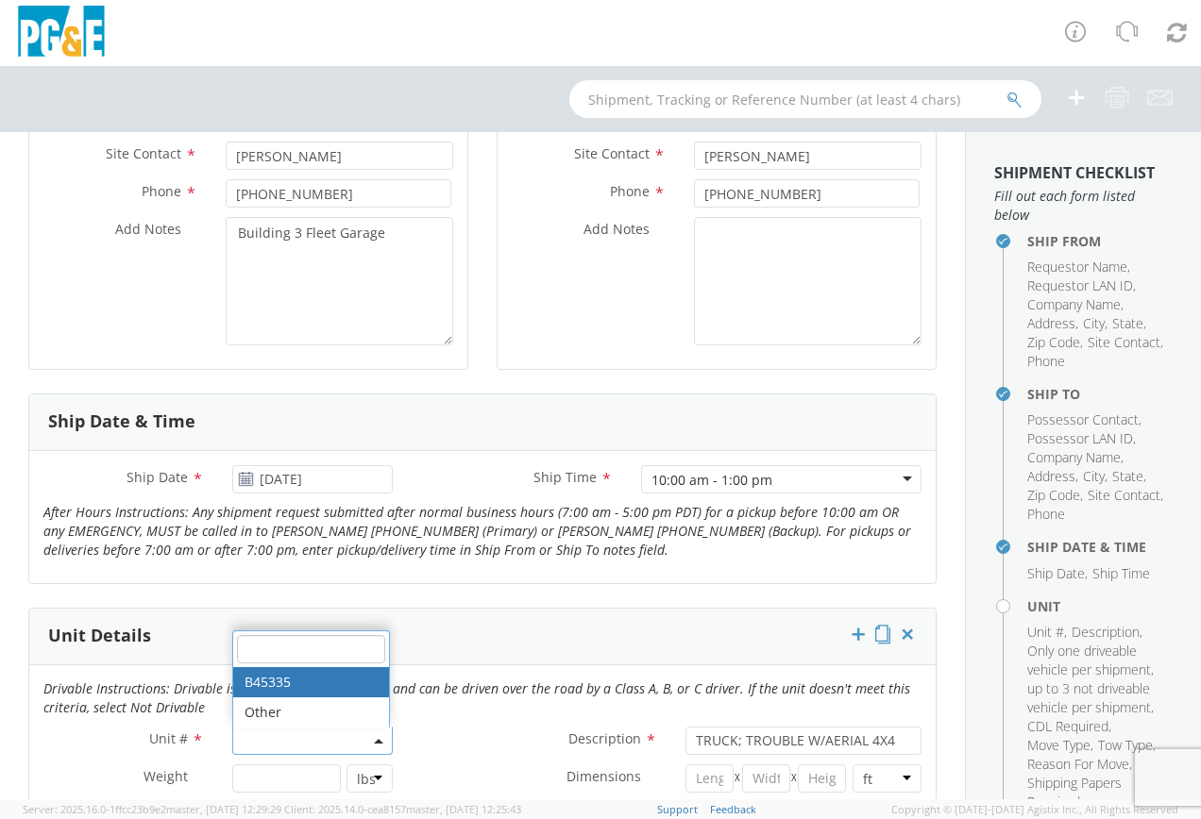
select select "B45335"
select select "? string: ?"
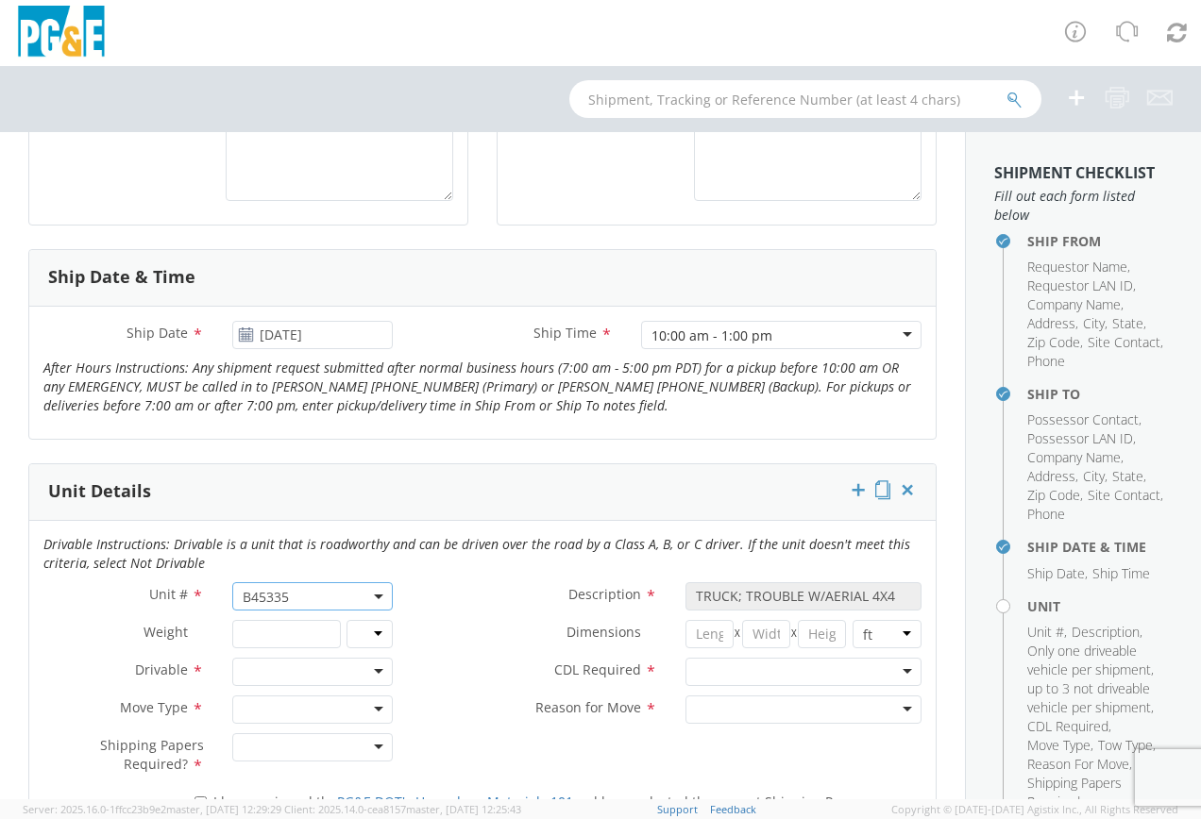
scroll to position [661, 0]
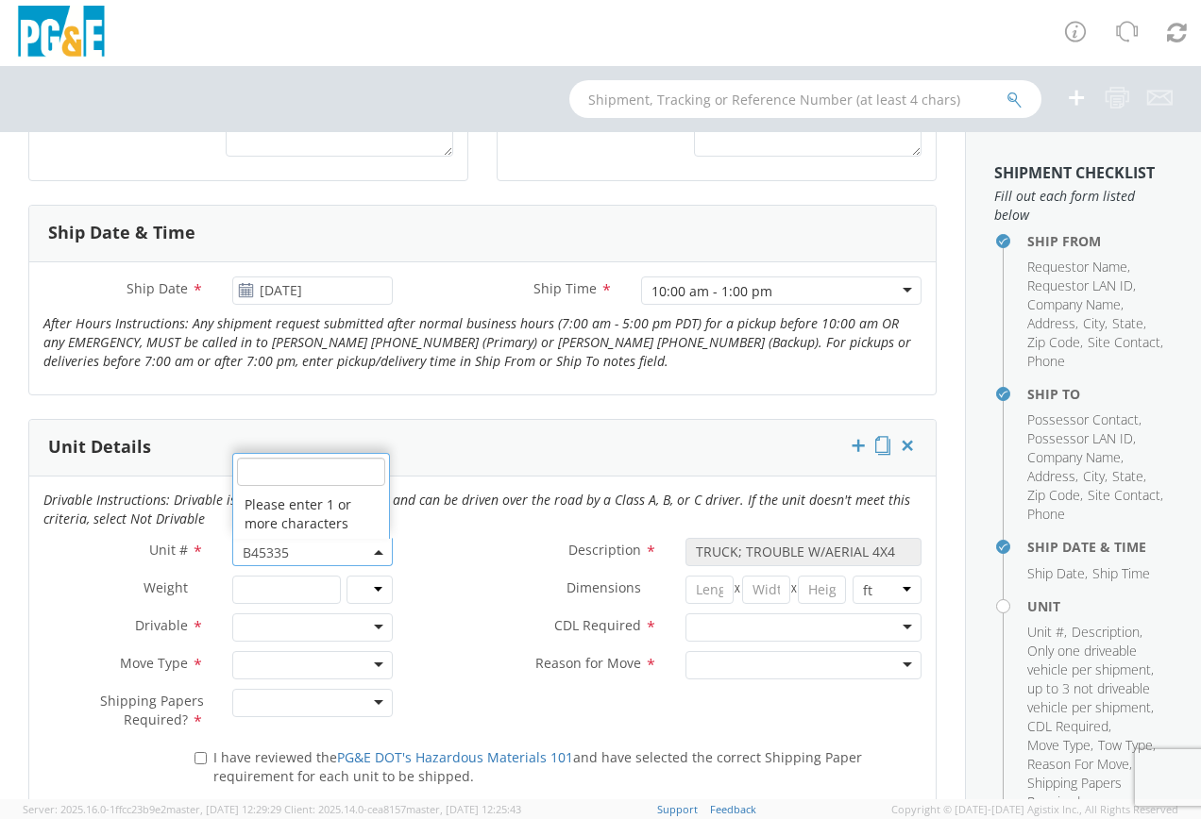
click at [340, 554] on span "B45335" at bounding box center [313, 553] width 140 height 18
click at [319, 479] on input "search" at bounding box center [311, 472] width 148 height 28
type input "b45335"
click at [461, 599] on label "Dimensions *" at bounding box center [539, 588] width 264 height 25
click at [373, 626] on div at bounding box center [312, 628] width 160 height 28
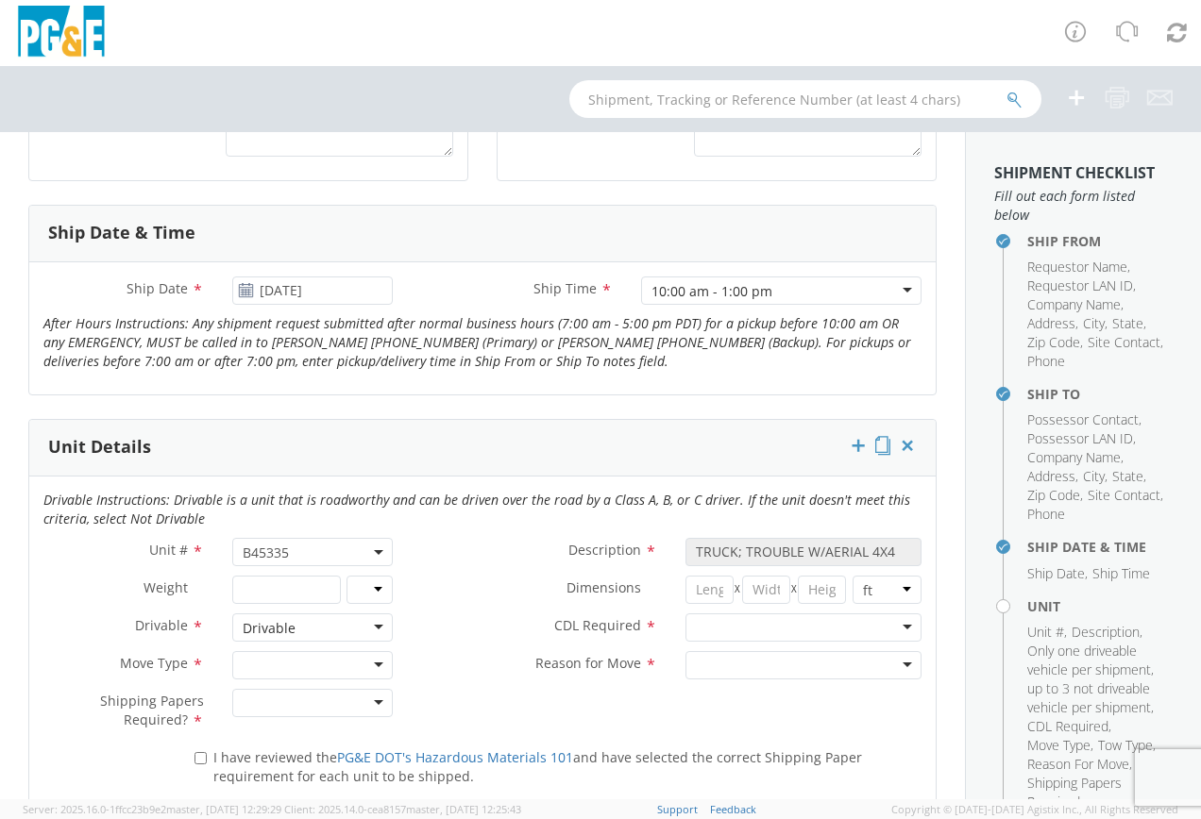
click at [369, 664] on div at bounding box center [312, 665] width 160 height 28
click at [374, 702] on div at bounding box center [312, 703] width 160 height 28
click at [196, 756] on input "I have reviewed the PG&E DOT's Hazardous Materials 101 and have selected the co…" at bounding box center [200, 758] width 12 height 12
checkbox input "true"
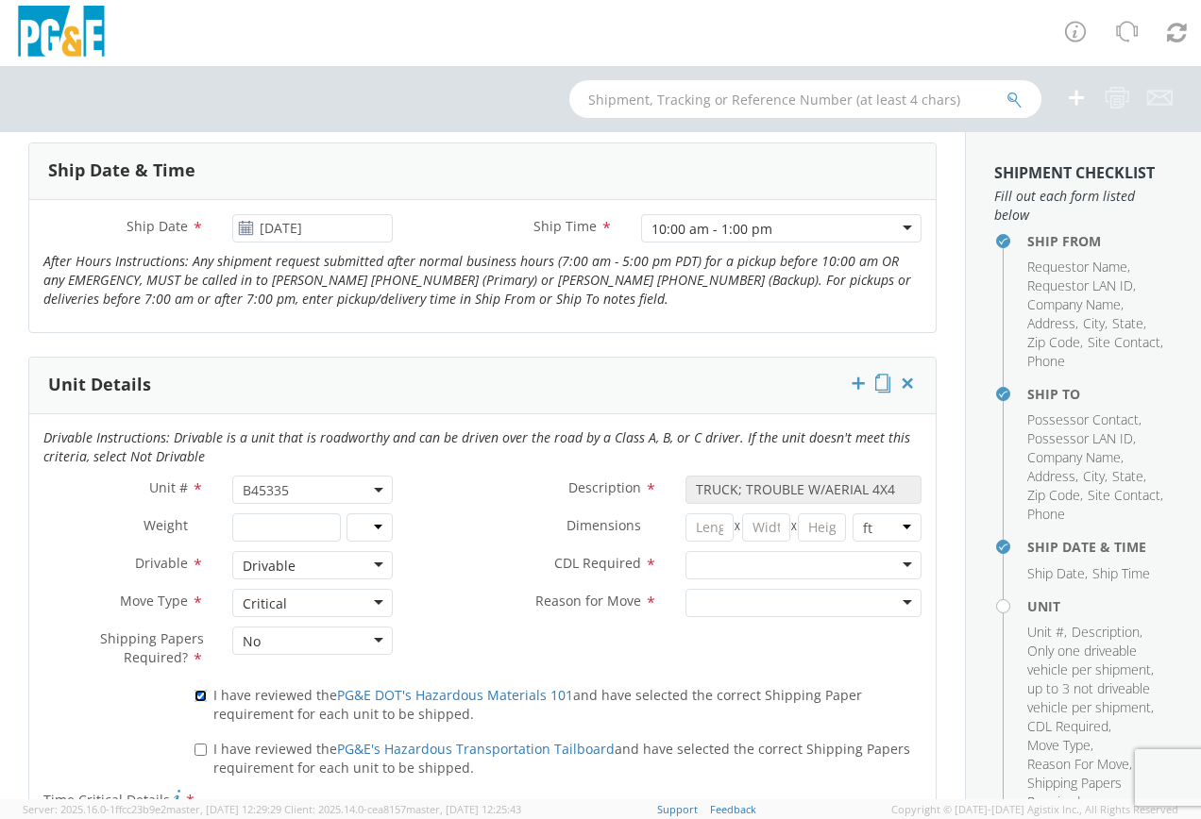
scroll to position [755, 0]
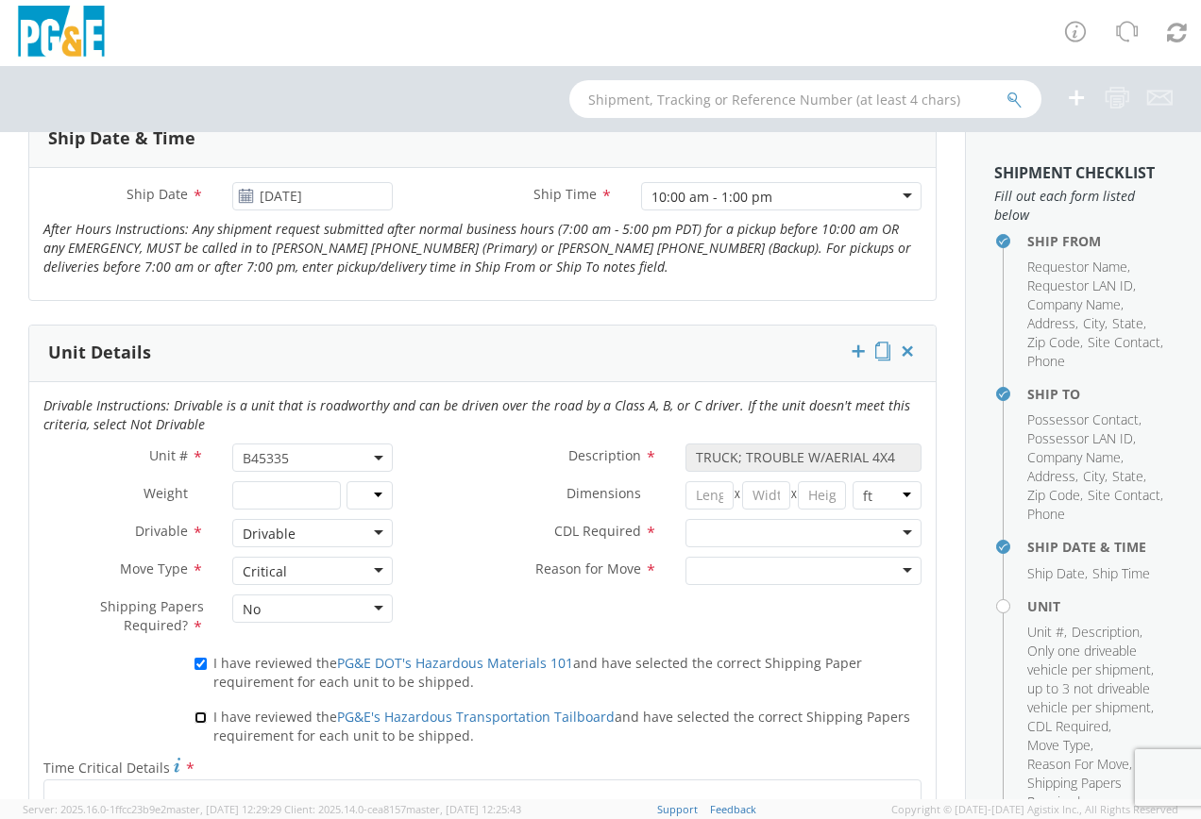
click at [199, 718] on input "I have reviewed the PG&E's Hazardous Transportation Tailboard and have selected…" at bounding box center [200, 718] width 12 height 12
checkbox input "true"
click at [896, 536] on div at bounding box center [803, 533] width 236 height 28
click at [895, 571] on div at bounding box center [803, 571] width 236 height 28
click at [710, 643] on div "Unit # * B45335 B45335 Description * TRUCK; TROUBLE W/AERIAL 4X4 Weight * lbs k…" at bounding box center [482, 546] width 906 height 204
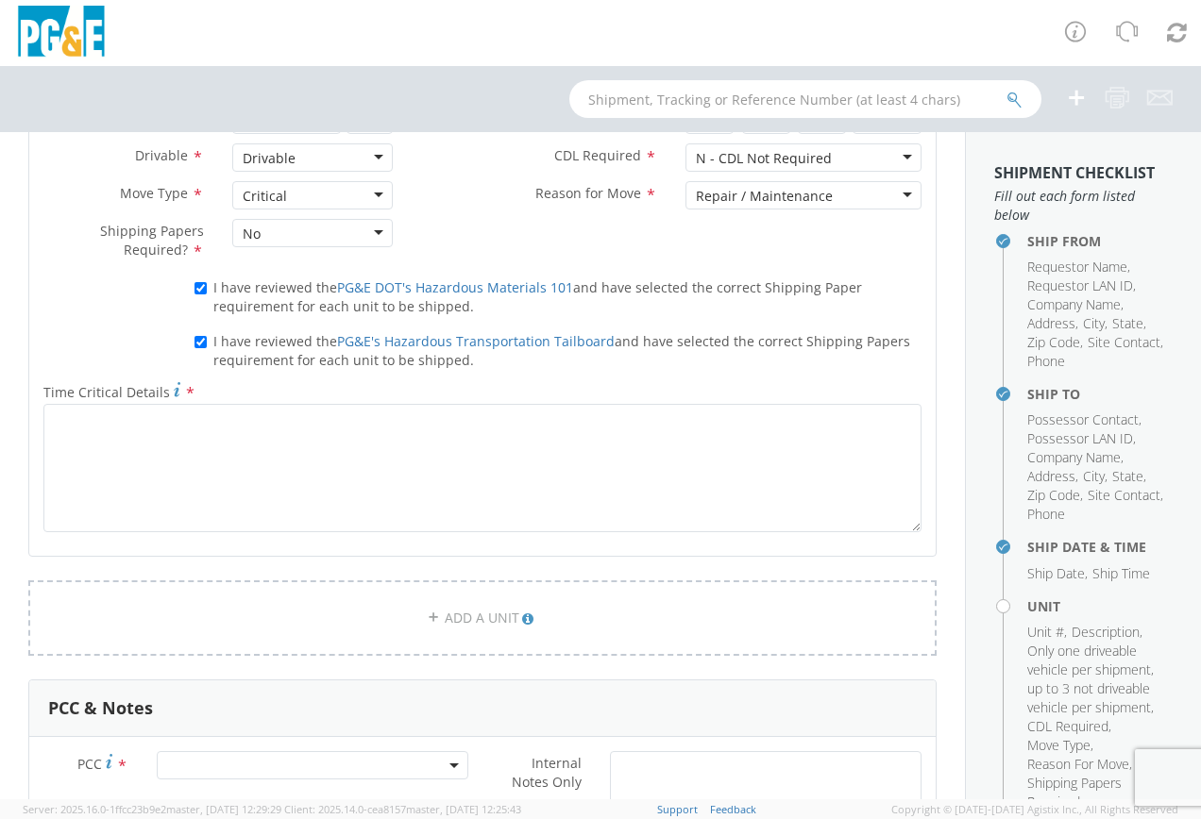
scroll to position [1133, 0]
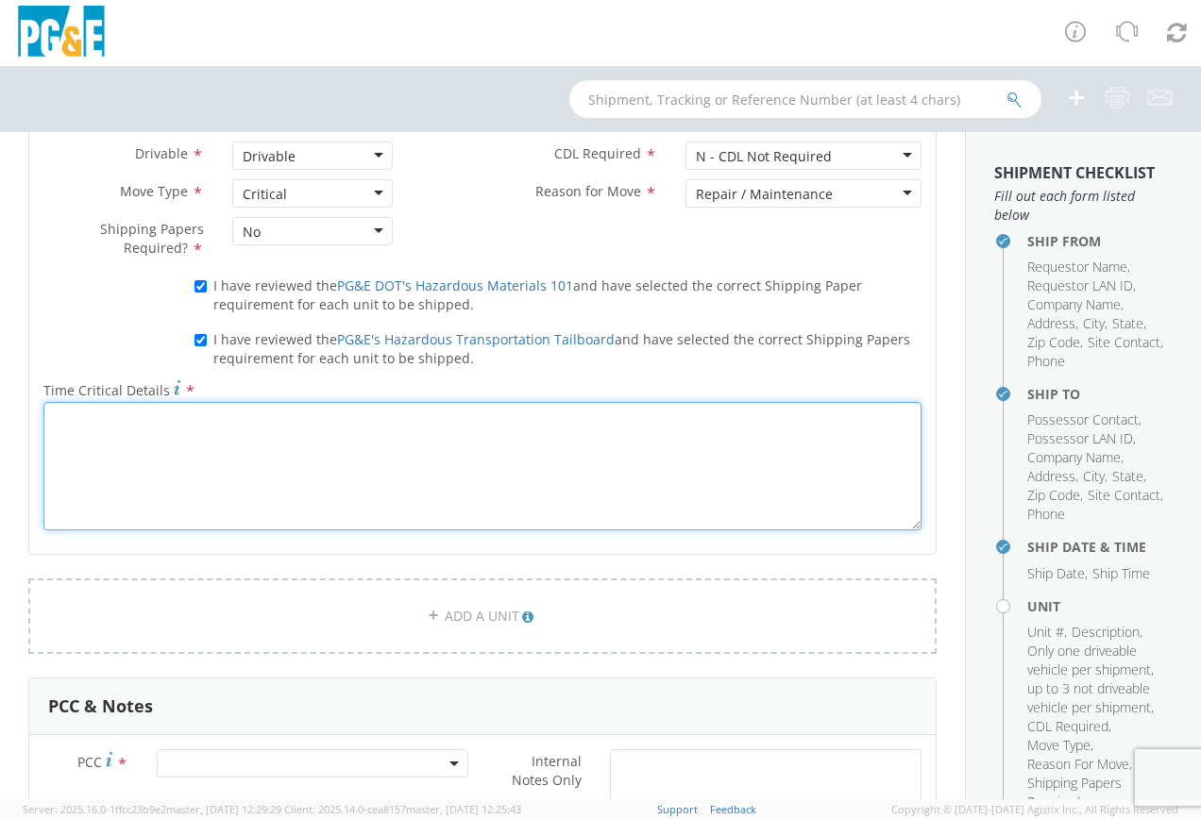
click at [168, 439] on textarea "Time Critical Details *" at bounding box center [482, 466] width 878 height 128
type textarea "Unit has warranty issue that needs repair before unit can be deployed"
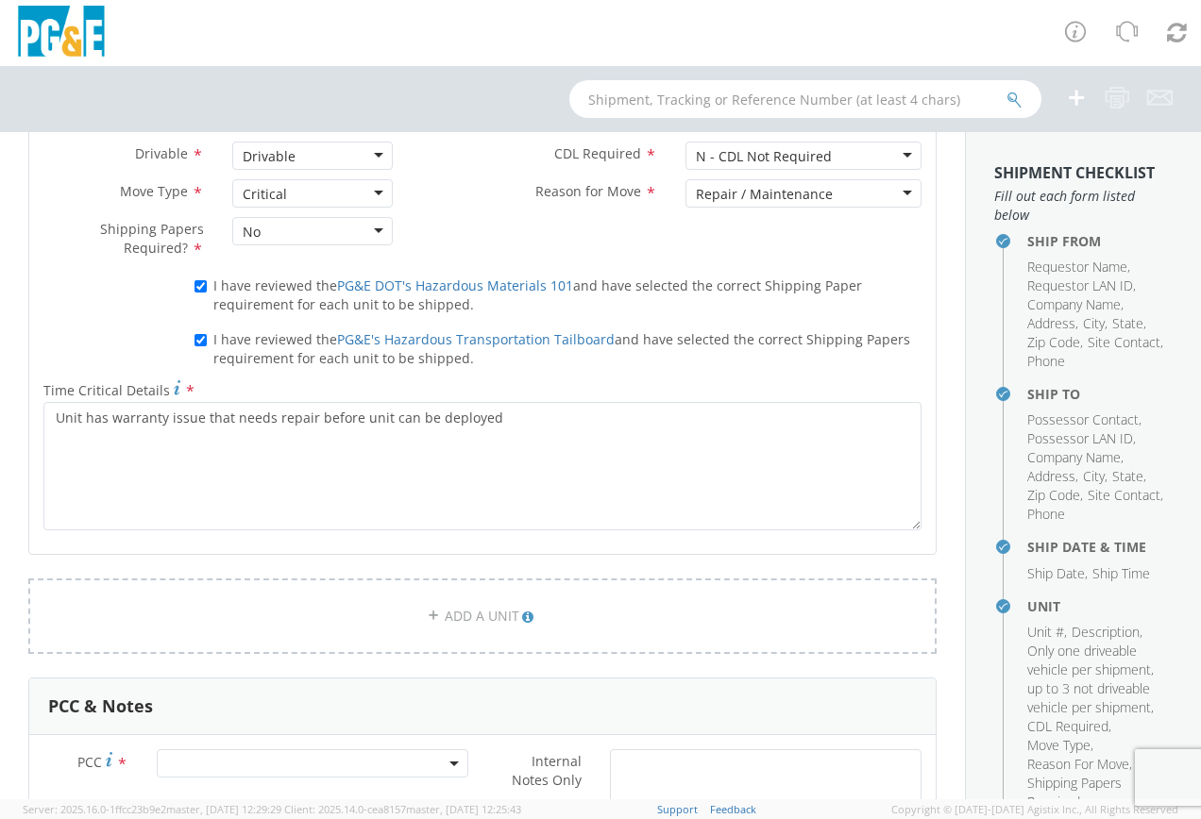
click at [372, 190] on div "Critical" at bounding box center [312, 193] width 160 height 28
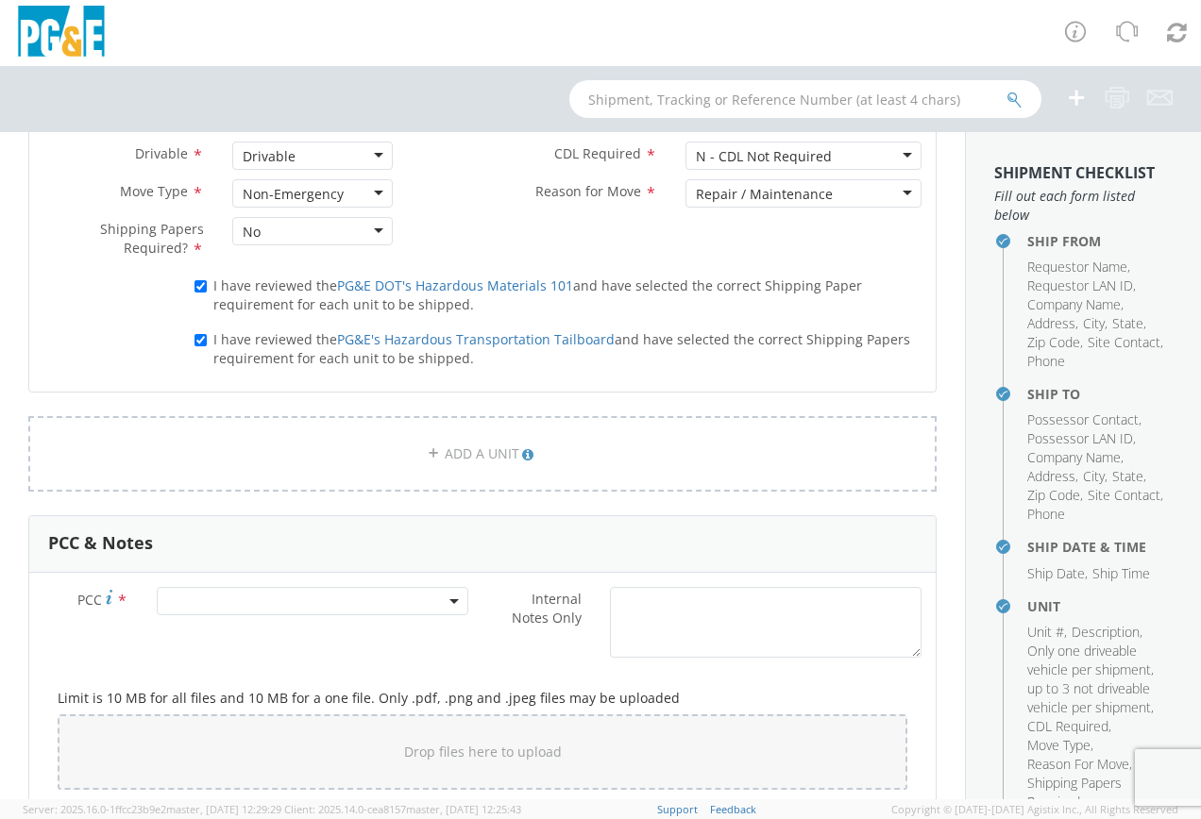
click at [294, 606] on span at bounding box center [312, 601] width 311 height 28
click at [225, 631] on input "number" at bounding box center [309, 632] width 296 height 28
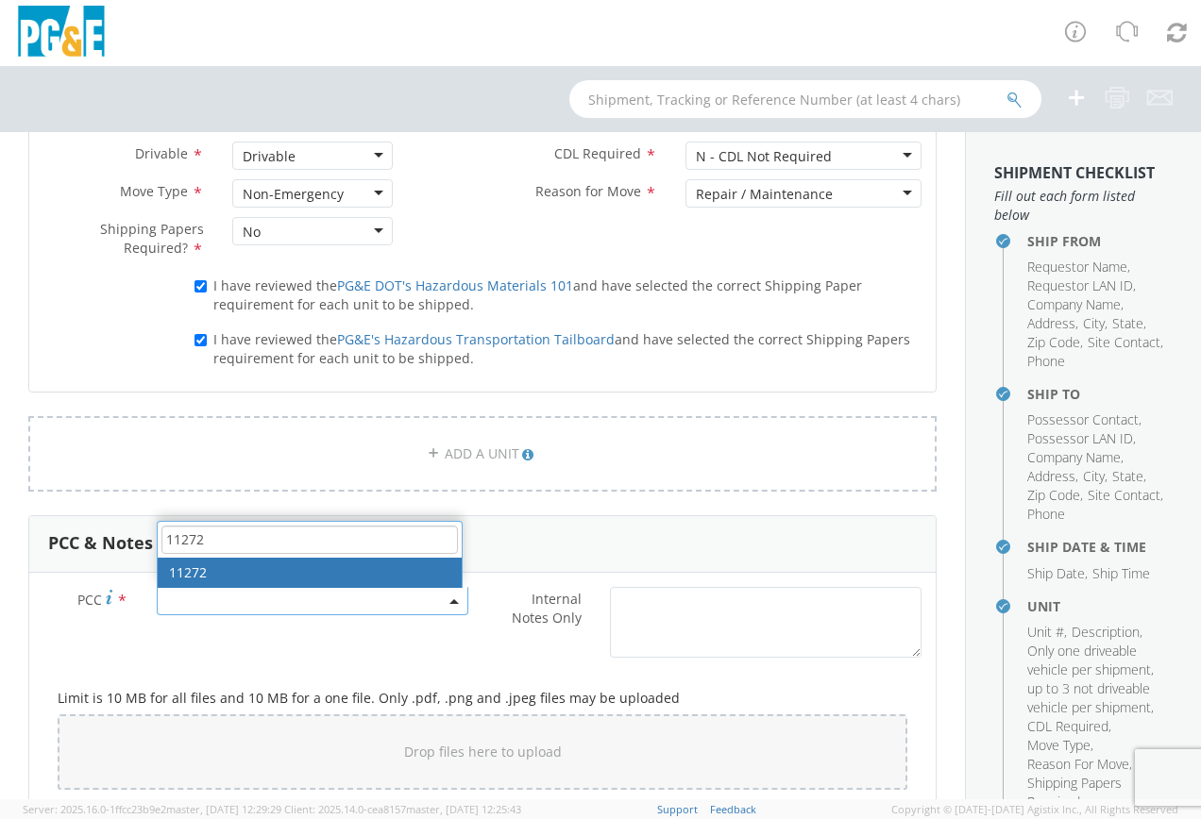
type input "11272"
select select "11272"
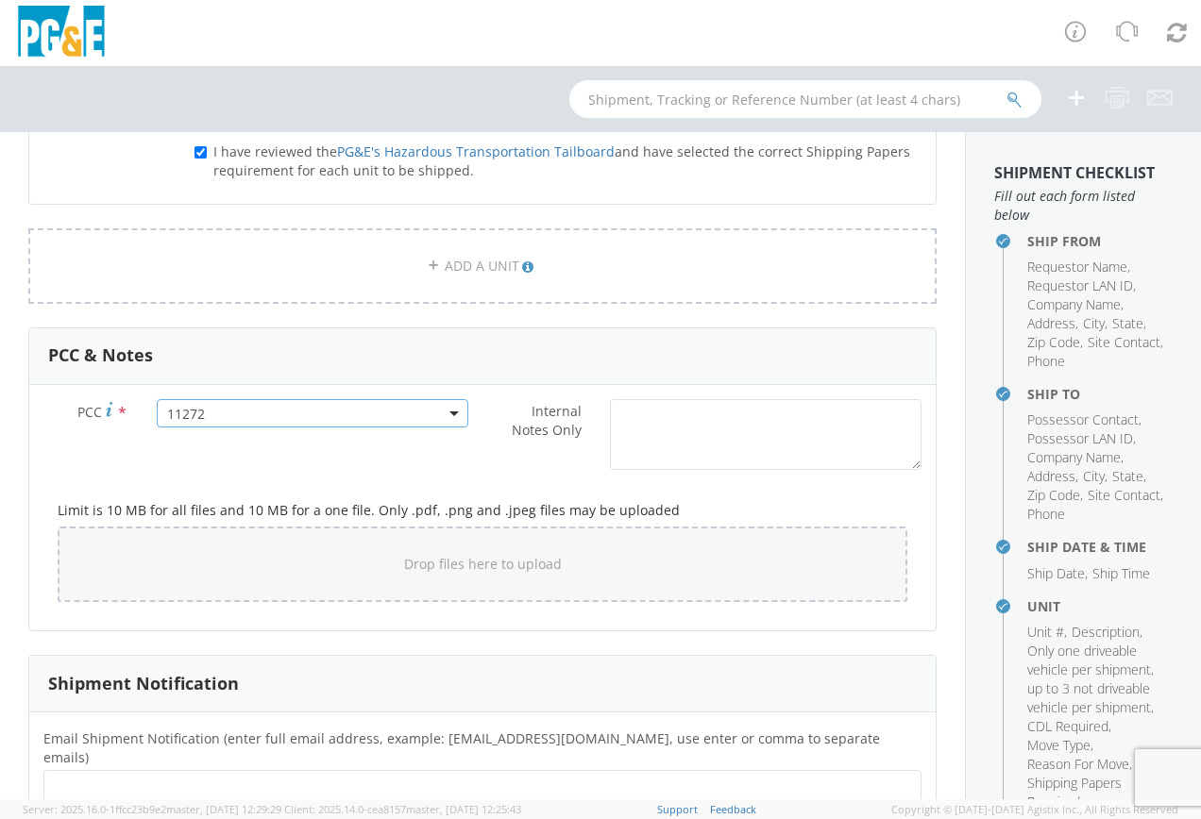
scroll to position [1321, 0]
click at [110, 556] on div "Drop files here to upload" at bounding box center [482, 563] width 819 height 45
click at [74, 778] on ul at bounding box center [482, 793] width 861 height 31
type input "[EMAIL_ADDRESS][DOMAIN_NAME]"
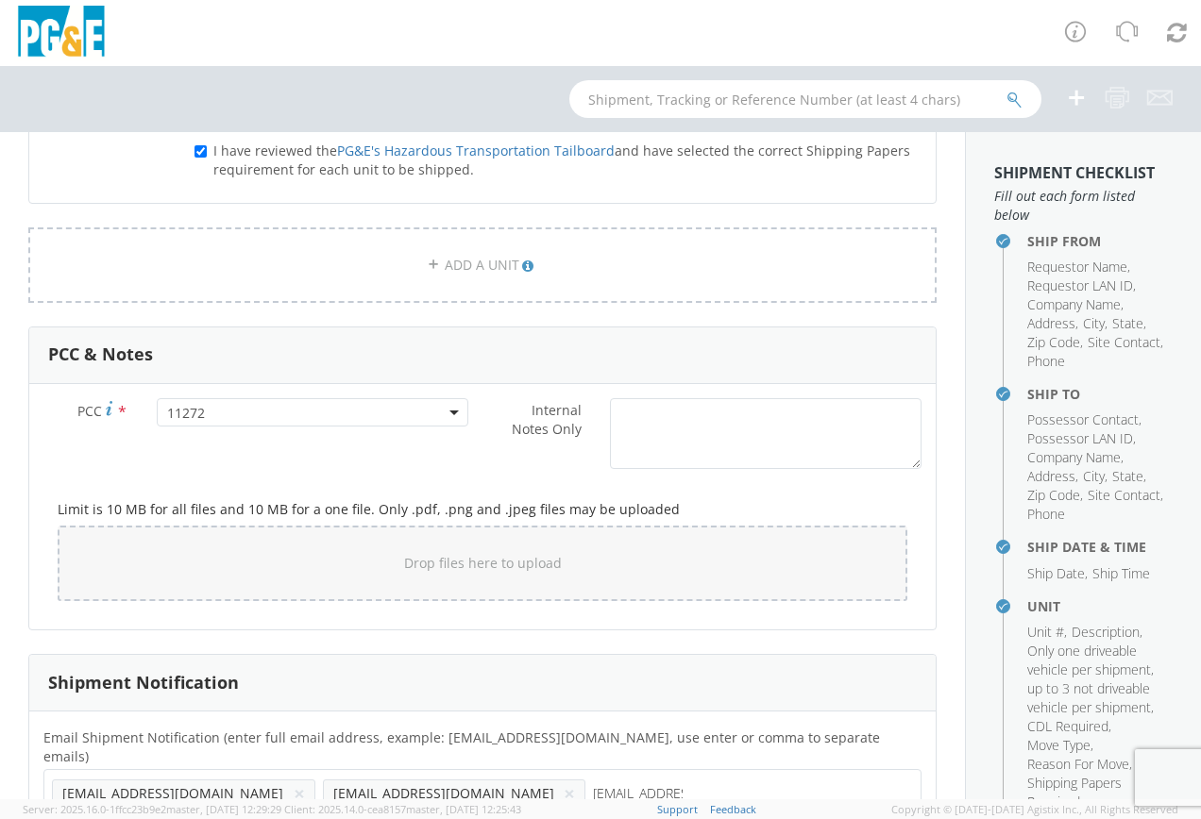
type input "[EMAIL_ADDRESS][DOMAIN_NAME]"
type input "[PERSON_NAME][EMAIL_ADDRESS][PERSON_NAME][DOMAIN_NAME]"
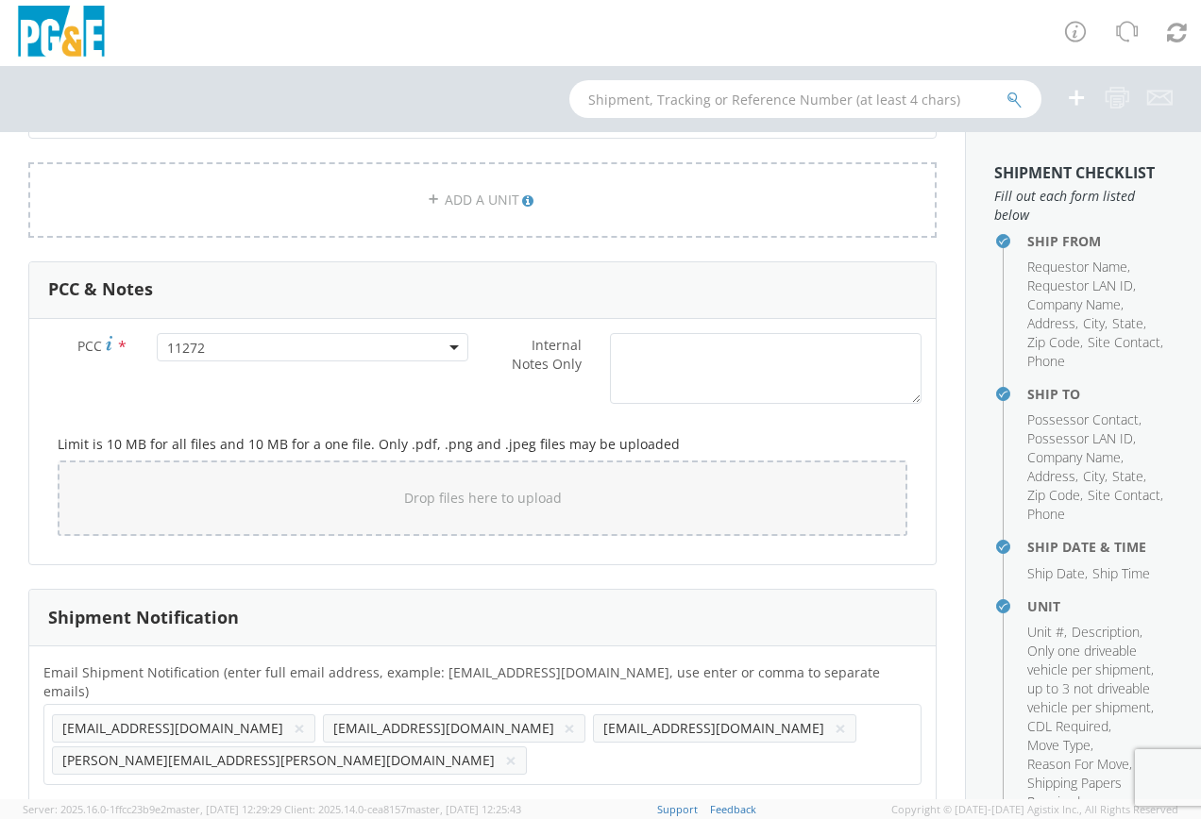
scroll to position [1416, 0]
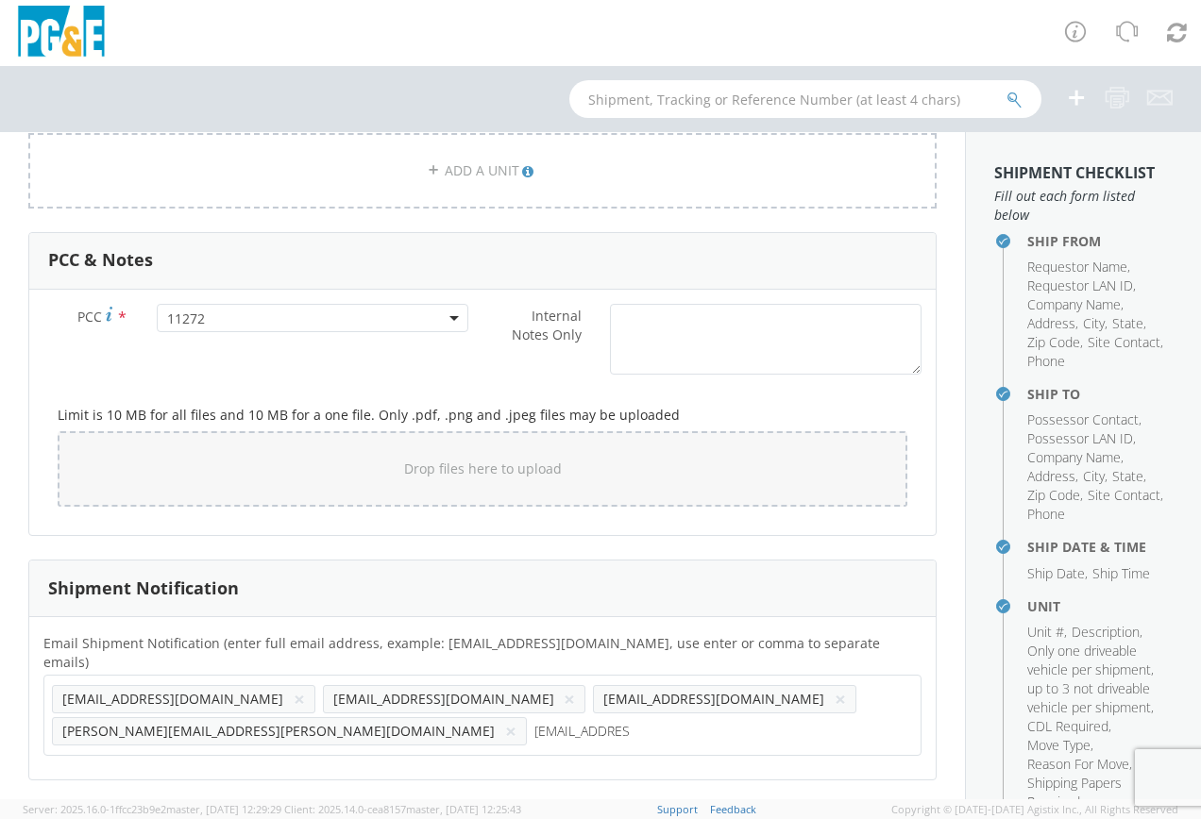
type input "[EMAIL_ADDRESS][DOMAIN_NAME]"
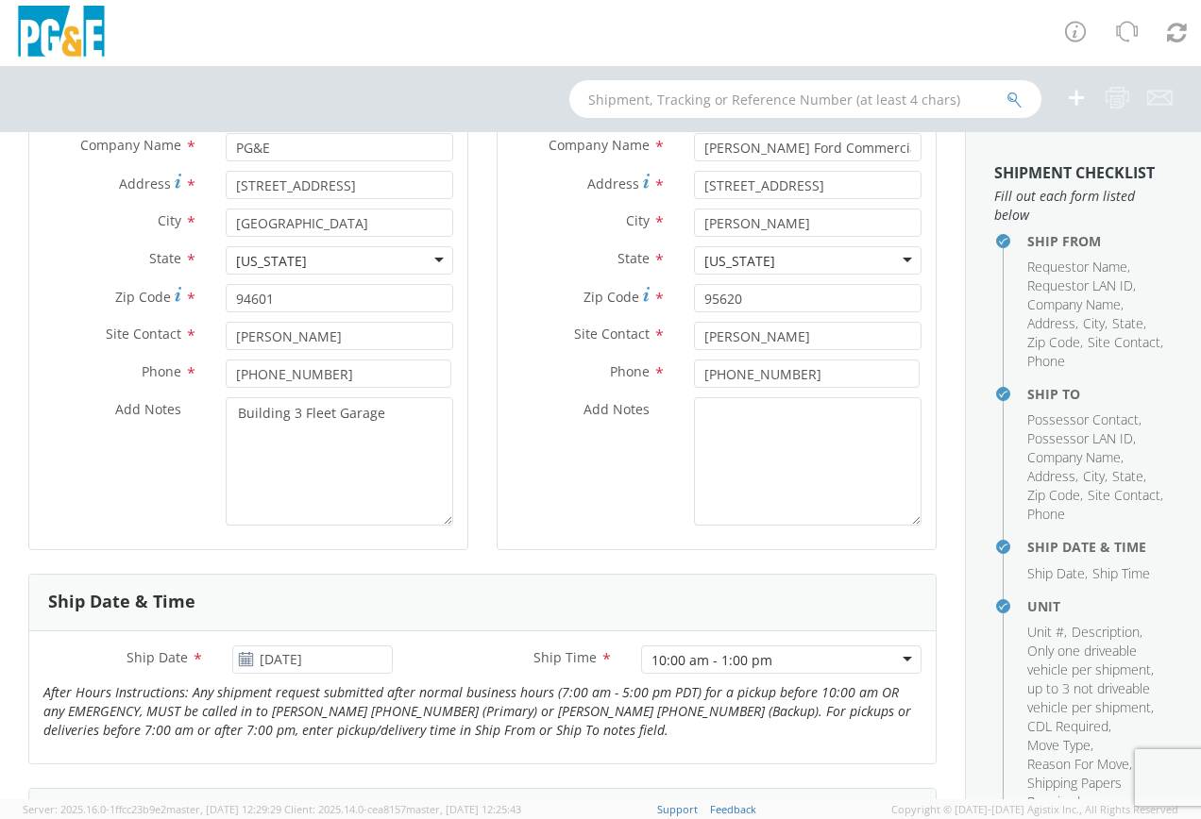
scroll to position [234, 0]
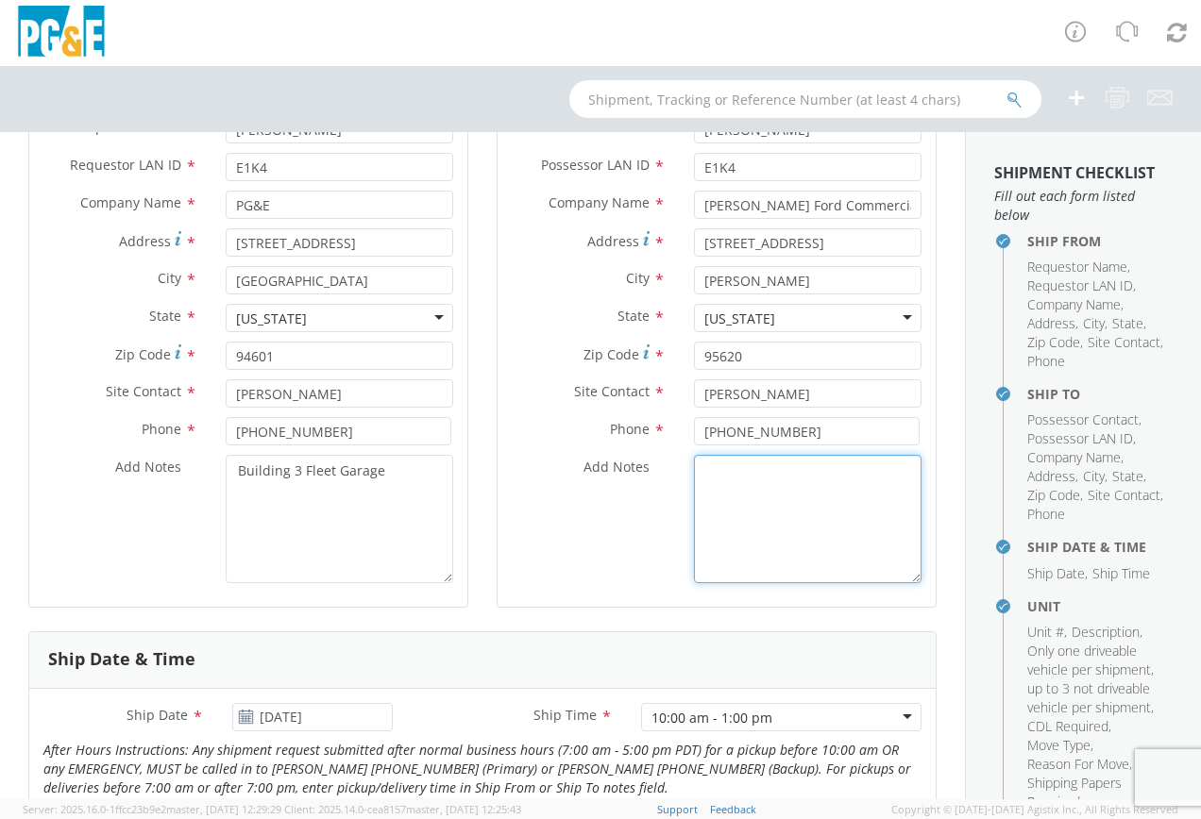
click at [728, 494] on textarea "Add Notes *" at bounding box center [807, 519] width 227 height 128
type textarea "Unit needs fuel lines re-inspected and repaired as needed."
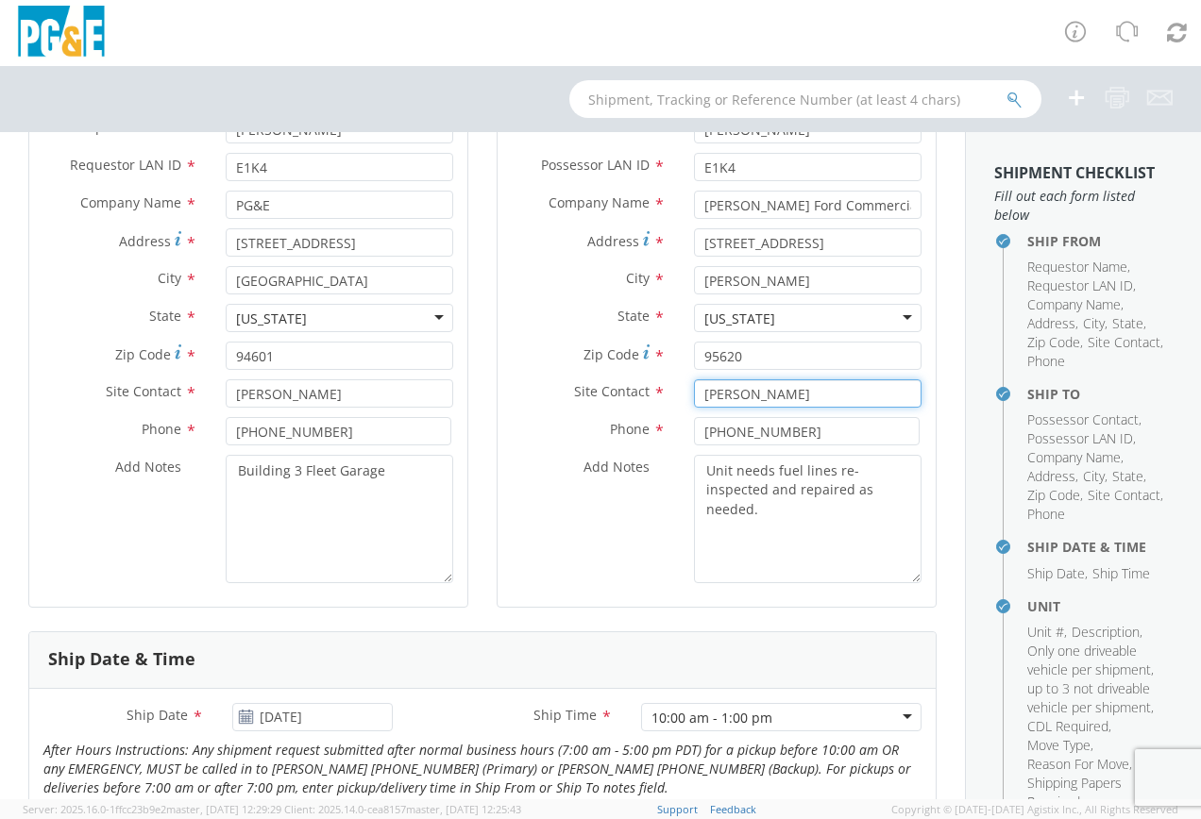
click at [729, 393] on input "Ron o'Neal" at bounding box center [807, 393] width 227 height 28
type input "[PERSON_NAME]"
click at [588, 527] on div "Add Notes * Unit needs fuel lines re-inspected and repaired as needed." at bounding box center [716, 519] width 438 height 128
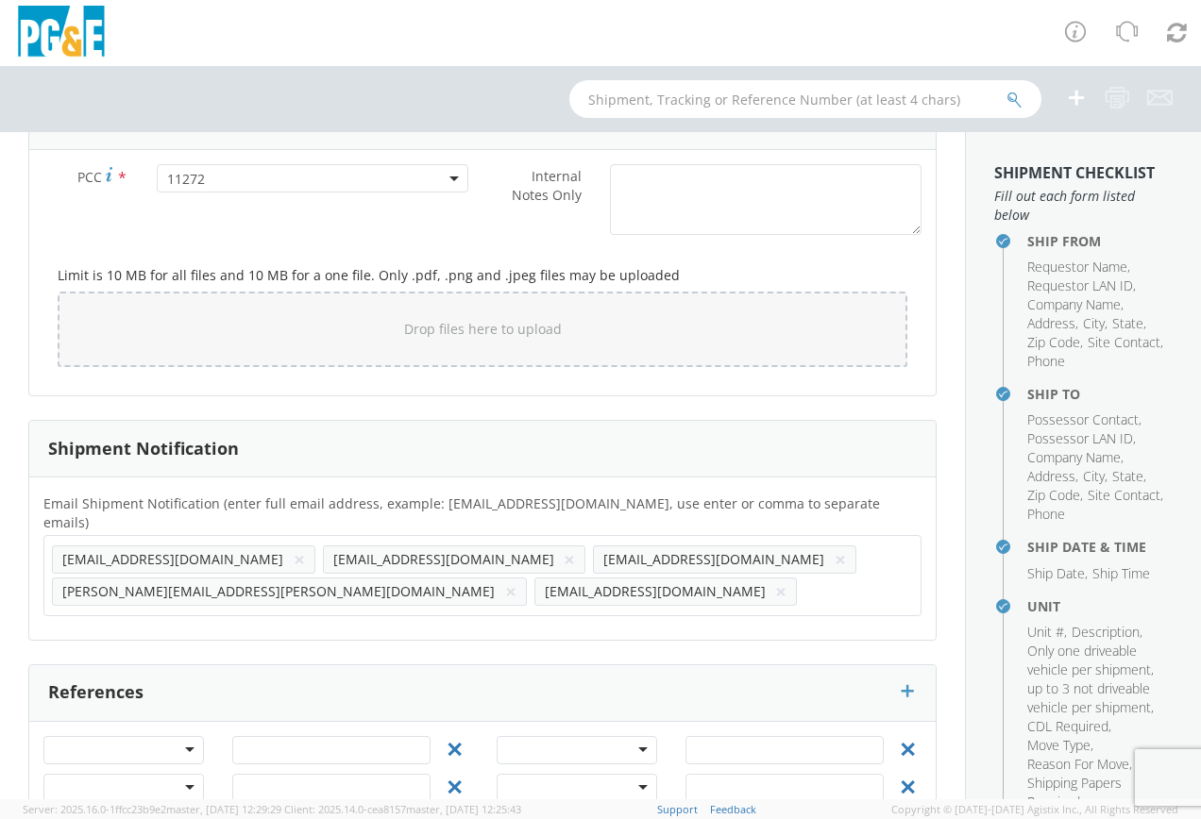
scroll to position [283, 0]
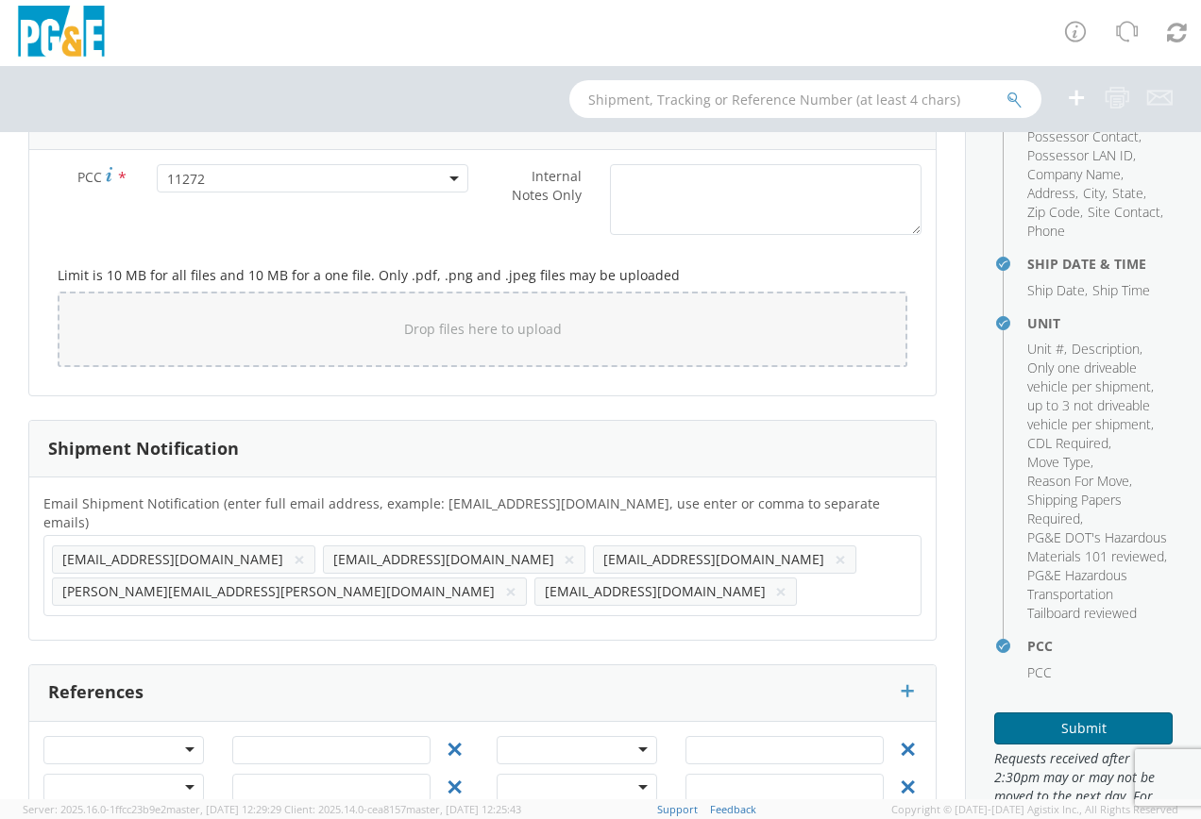
click at [1043, 745] on button "Submit" at bounding box center [1083, 729] width 178 height 32
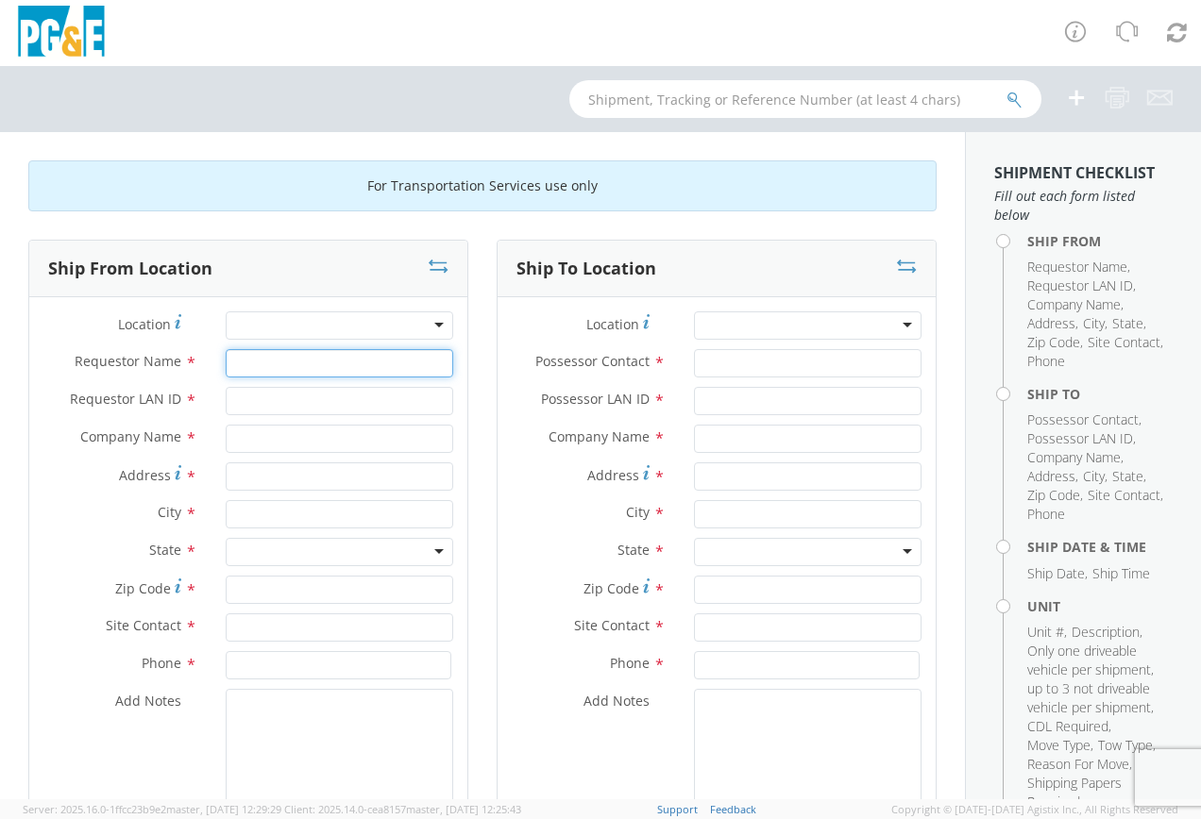
click at [267, 362] on input "Requestor Name *" at bounding box center [339, 363] width 227 height 28
type input "[PERSON_NAME]"
click at [256, 399] on input "Requestor LAN ID *" at bounding box center [339, 401] width 227 height 28
type input "E1K4"
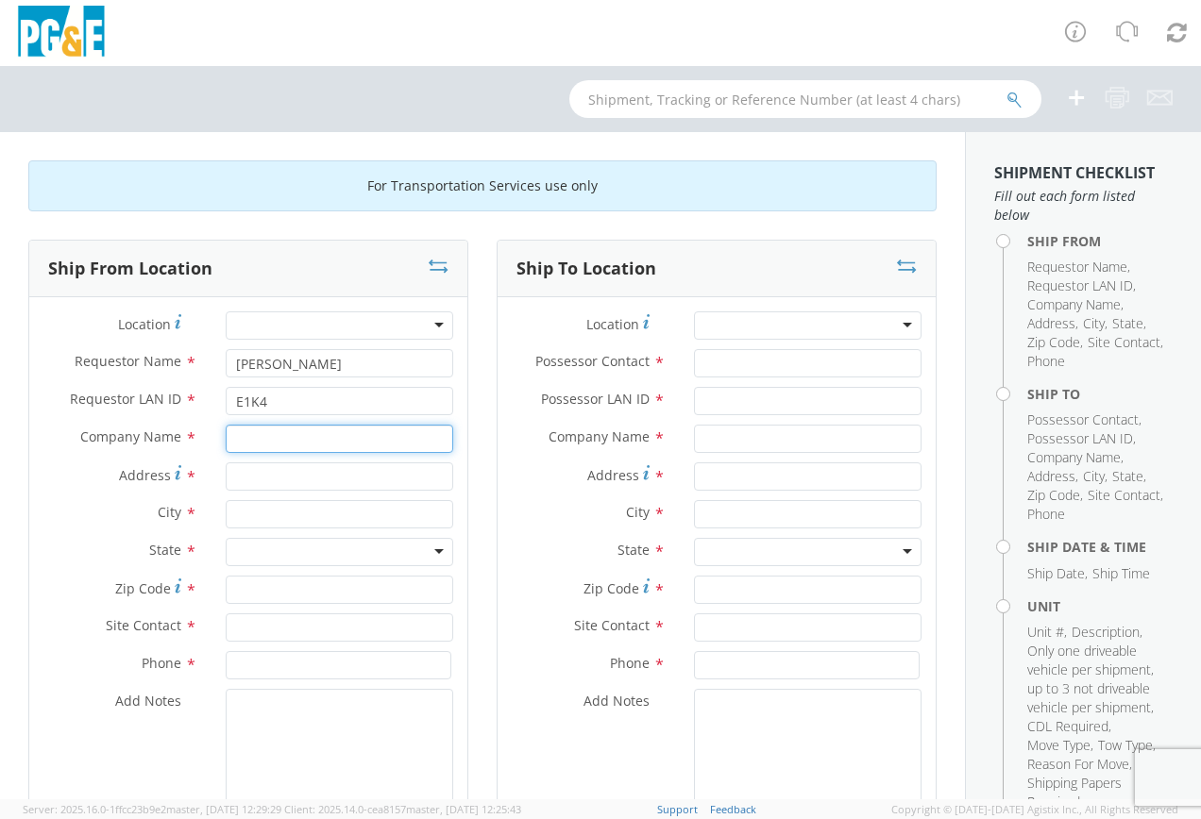
click at [258, 441] on input "text" at bounding box center [339, 439] width 227 height 28
click at [432, 326] on div at bounding box center [339, 325] width 227 height 28
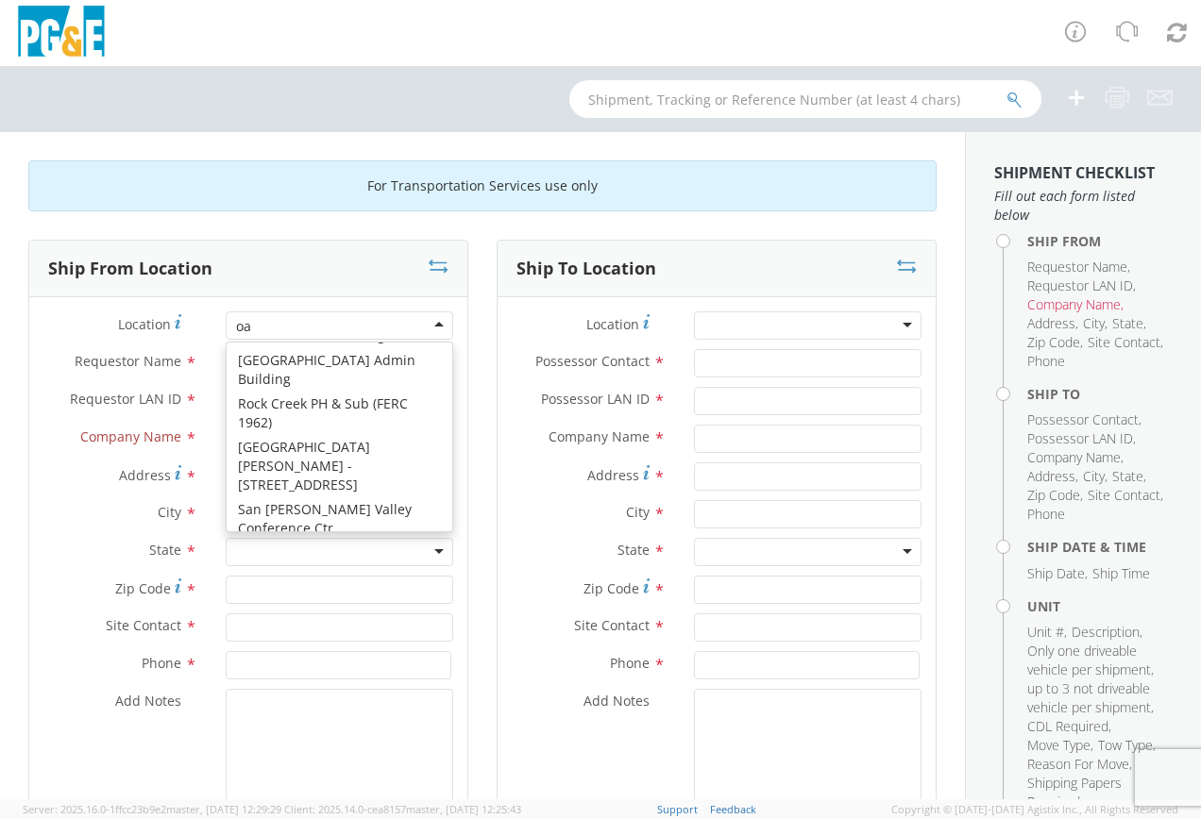
scroll to position [5, 0]
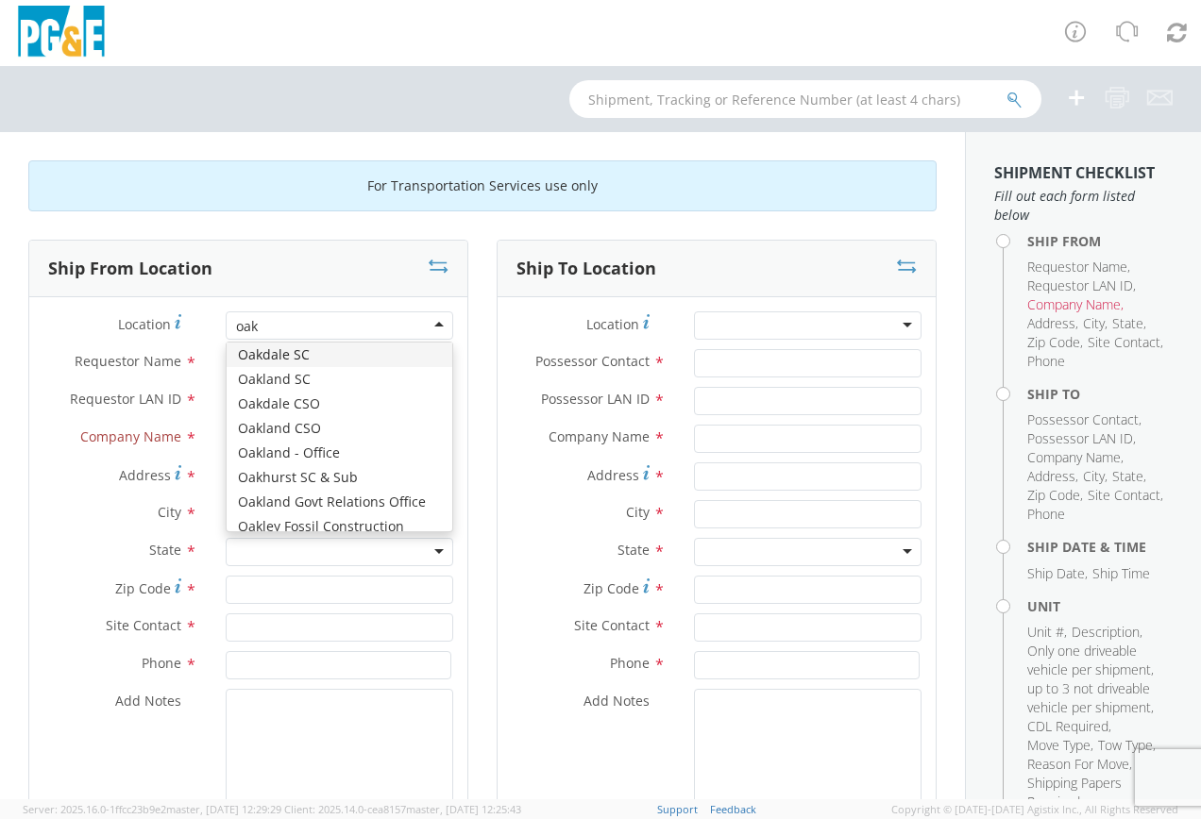
type input "oakl"
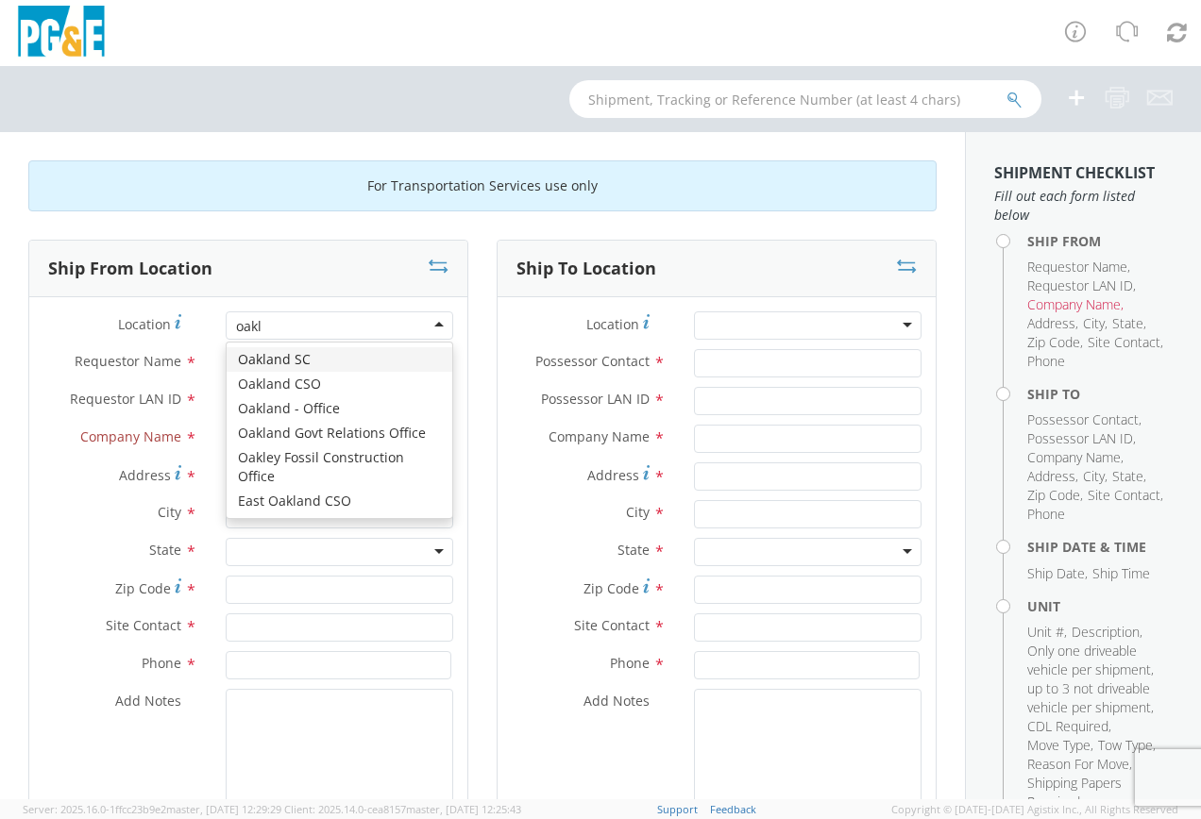
scroll to position [0, 0]
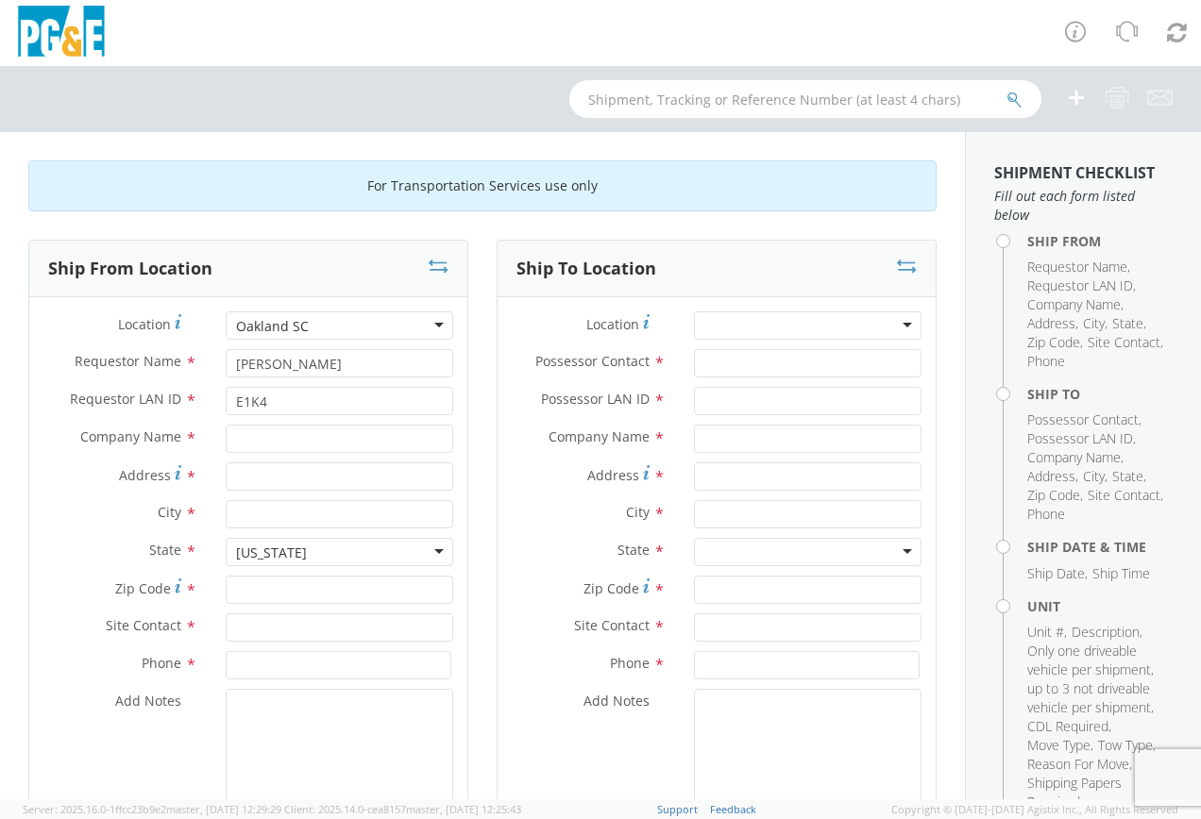
type input "PG&E"
type input "[STREET_ADDRESS]"
type input "[GEOGRAPHIC_DATA]"
type input "94601"
click at [239, 735] on textarea "Add Notes *" at bounding box center [339, 753] width 227 height 128
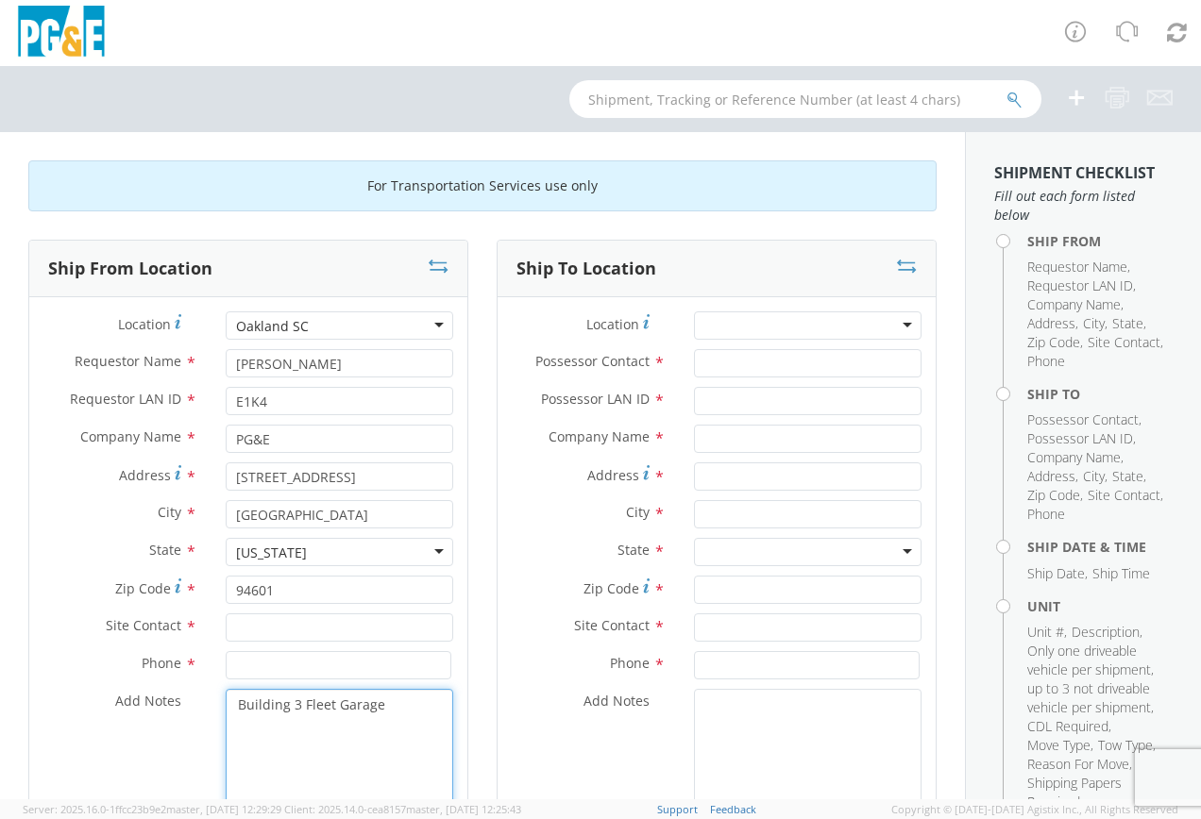
type textarea "Building 3 Fleet Garage"
click at [242, 629] on input "text" at bounding box center [339, 628] width 227 height 28
type input "[PERSON_NAME]"
click at [249, 665] on input at bounding box center [339, 665] width 226 height 28
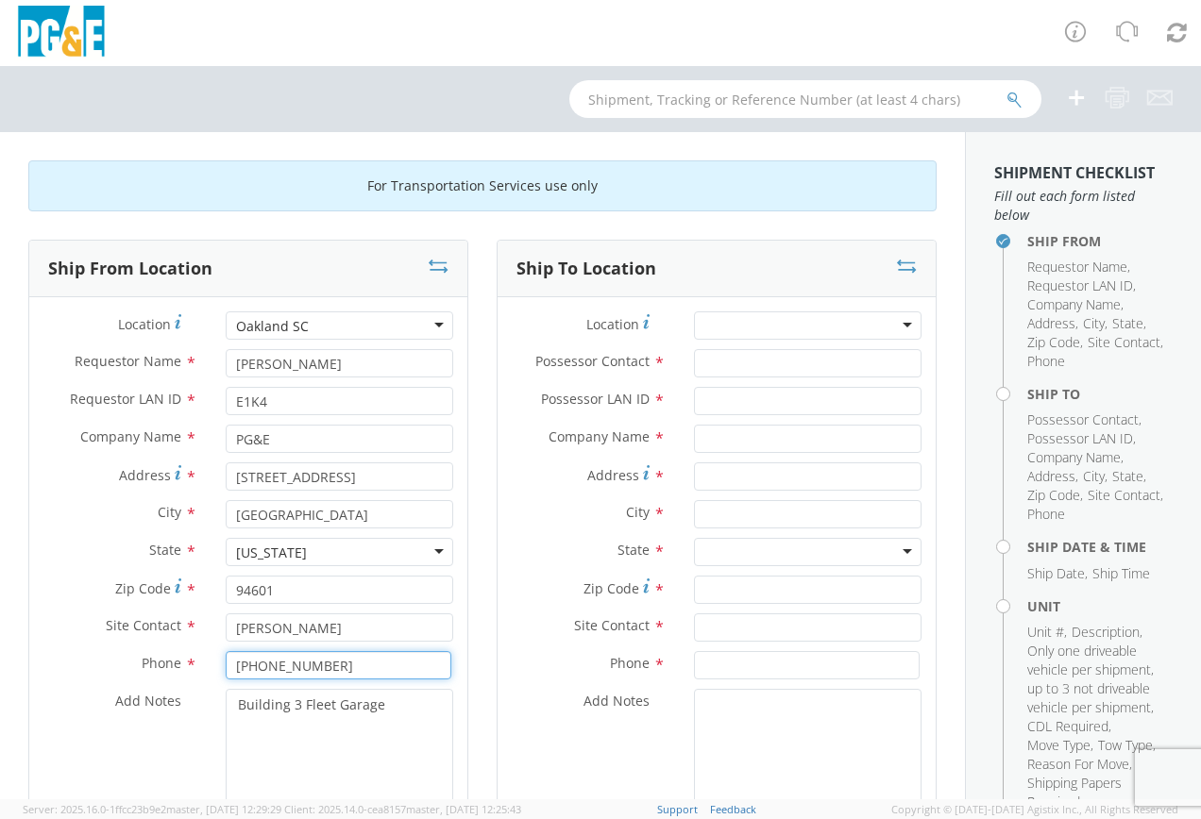
type input "[PHONE_NUMBER]"
click at [732, 436] on input "text" at bounding box center [807, 439] width 227 height 28
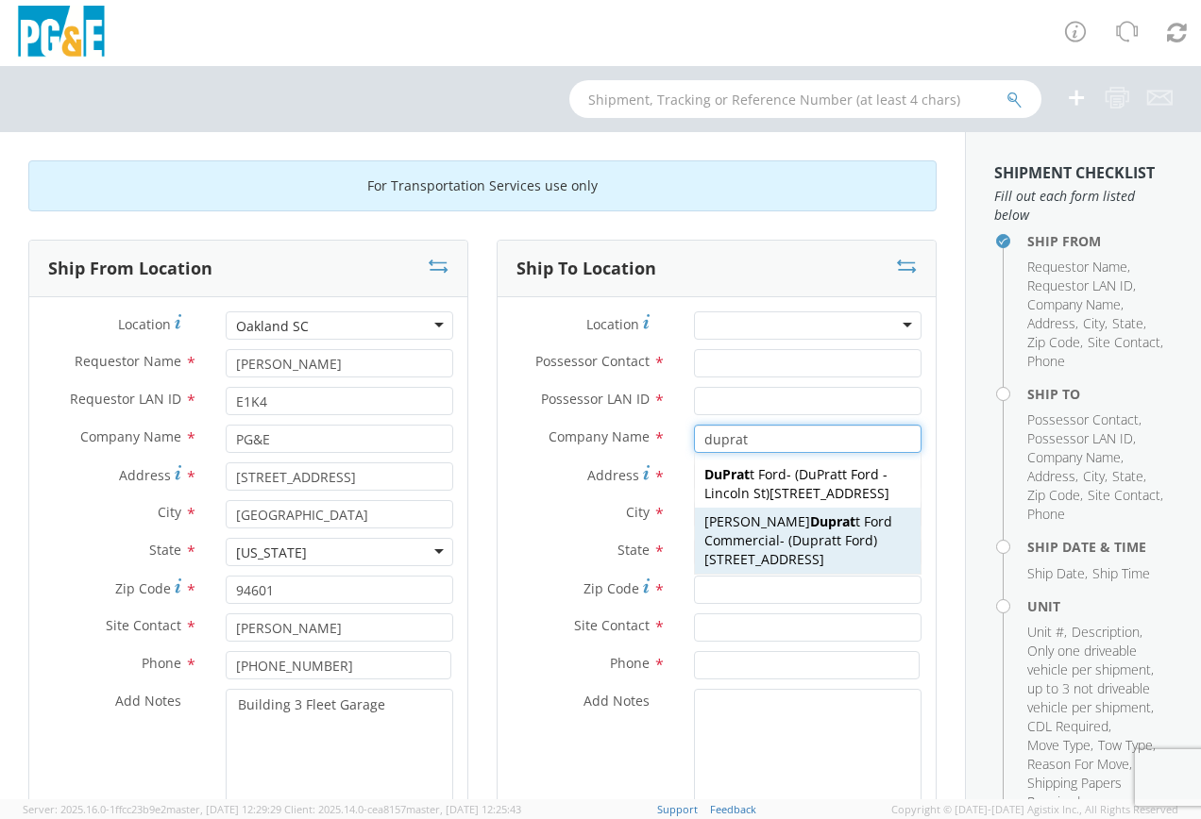
click at [824, 564] on span "[STREET_ADDRESS]" at bounding box center [764, 559] width 120 height 18
type input "[PERSON_NAME] Ford Commercial"
type input "[STREET_ADDRESS]"
type input "[PERSON_NAME]"
type input "95620"
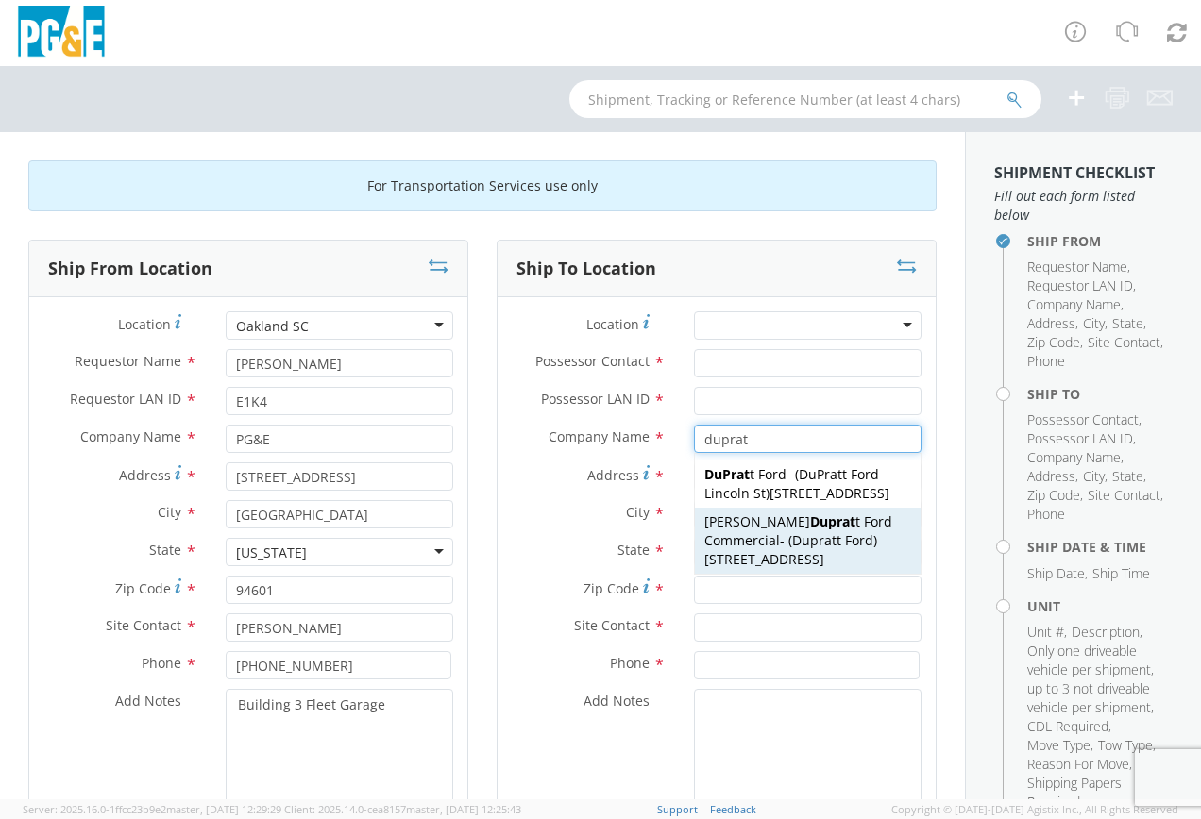
type input "[PERSON_NAME]"
type input "[PHONE_NUMBER]"
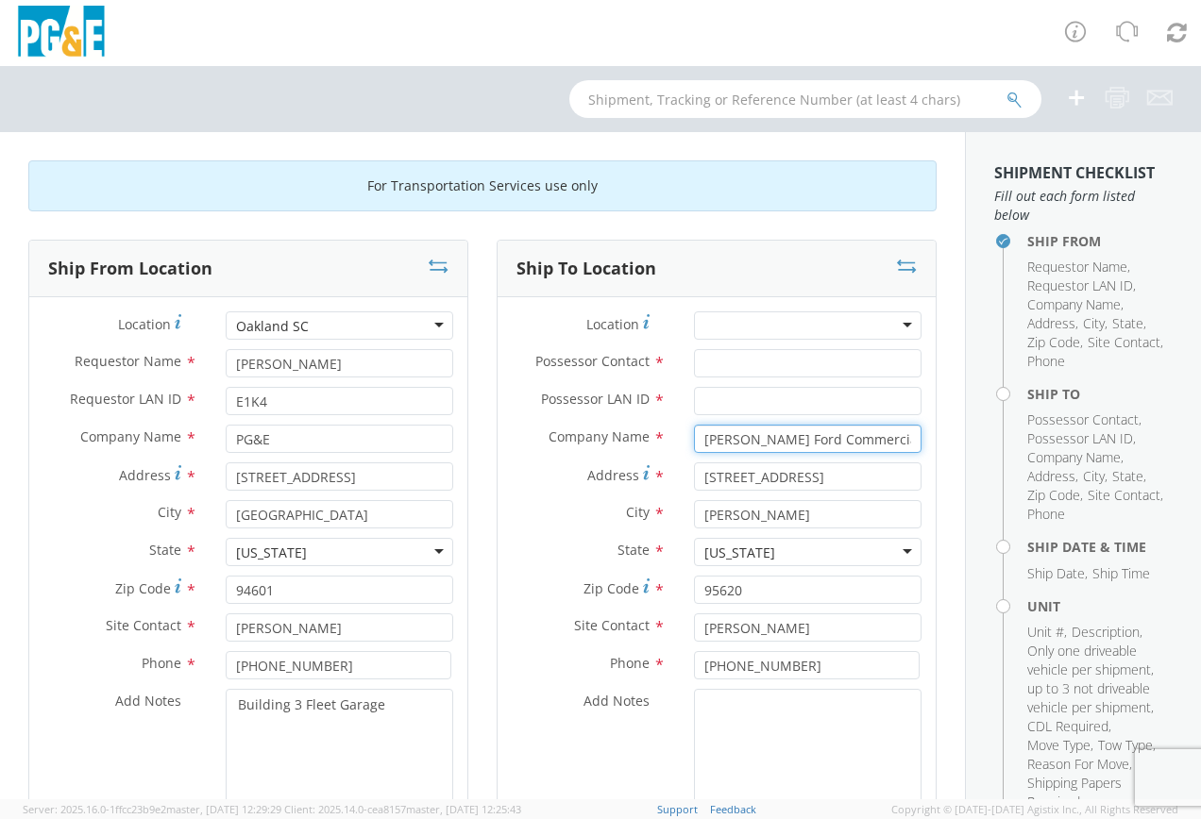
type input "[PERSON_NAME] Ford Commercial"
click at [711, 403] on input "Possessor LAN ID *" at bounding box center [807, 401] width 227 height 28
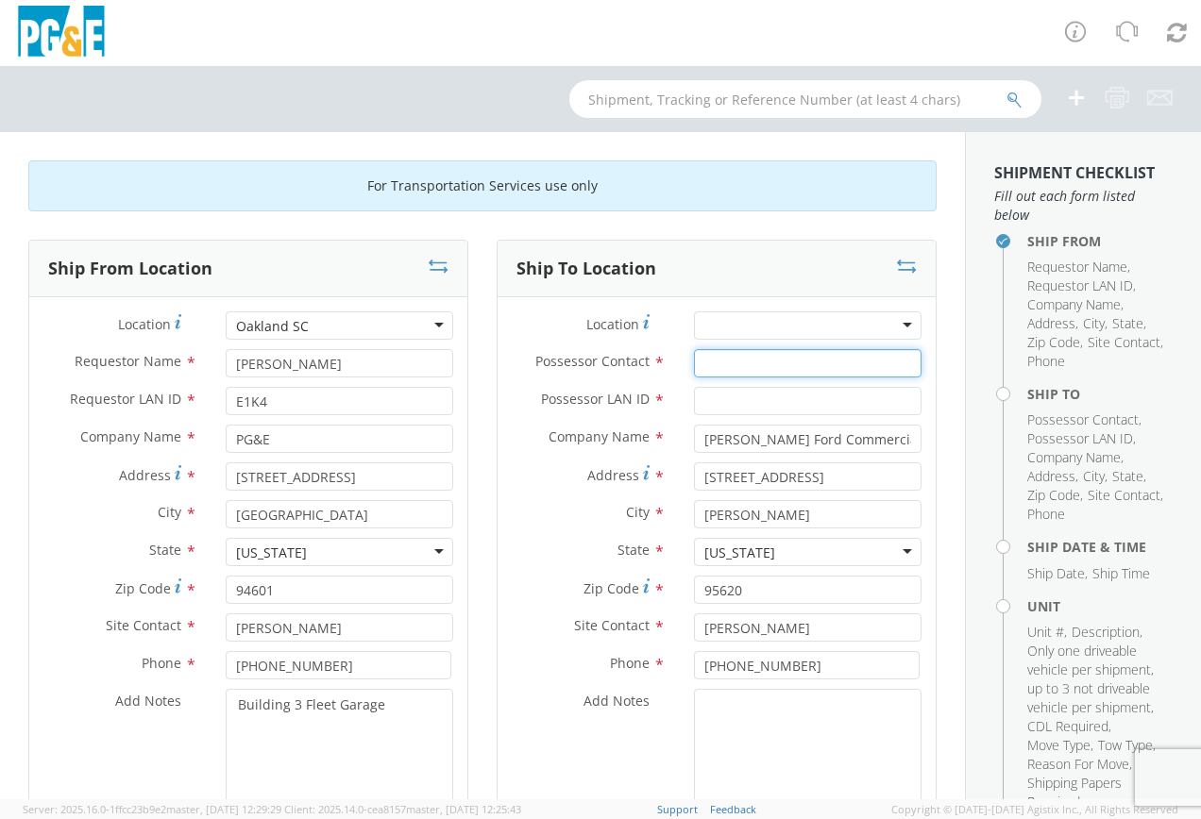
click at [710, 362] on input "Possessor Contact *" at bounding box center [807, 363] width 227 height 28
type input "[PERSON_NAME]"
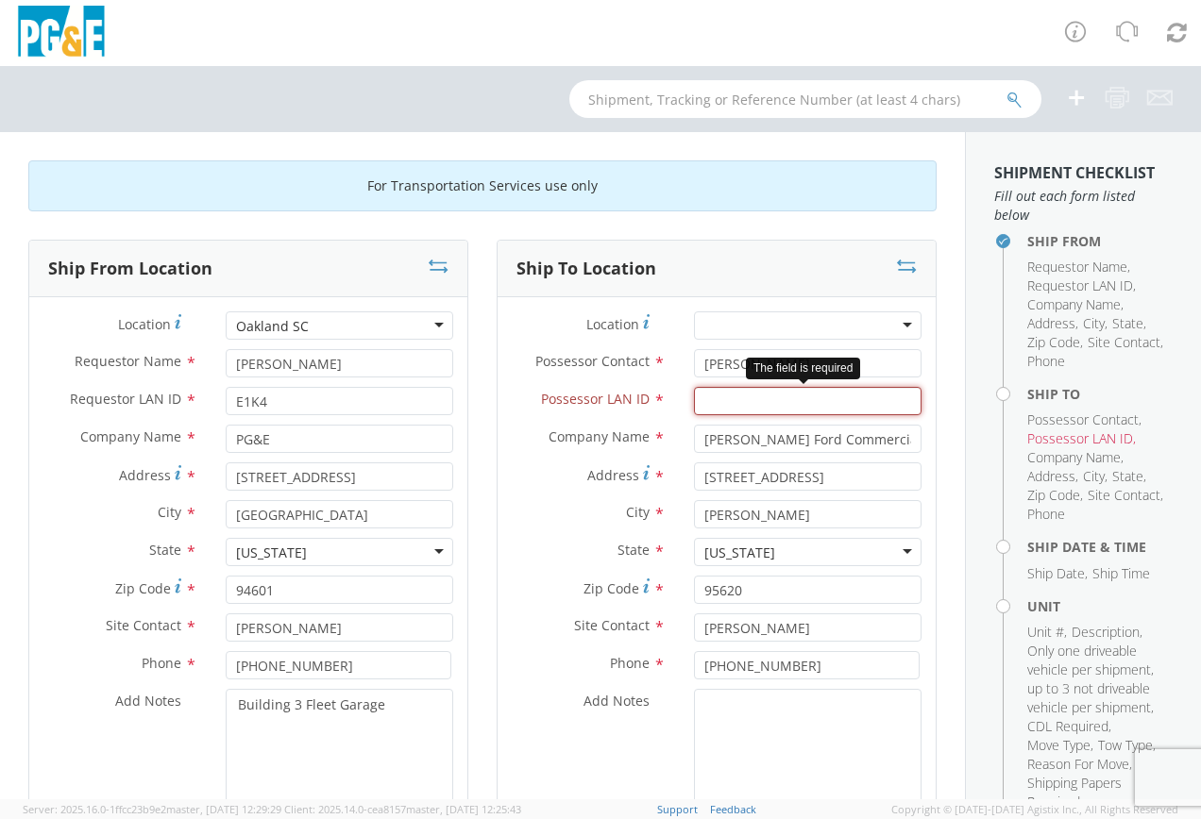
click at [722, 393] on input "Possessor LAN ID *" at bounding box center [807, 401] width 227 height 28
type input "E1K4"
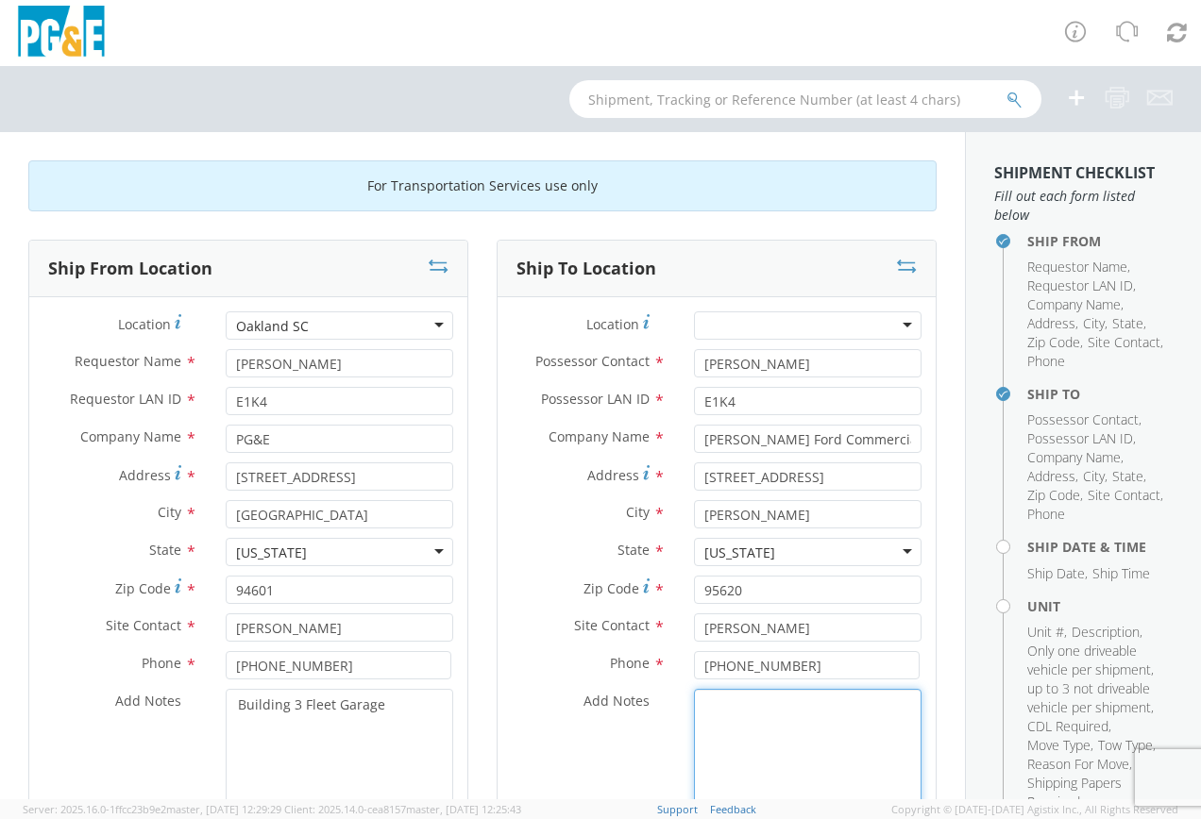
click at [724, 707] on textarea "Add Notes *" at bounding box center [807, 753] width 227 height 128
click at [784, 628] on input "[PERSON_NAME]" at bounding box center [807, 628] width 227 height 28
type input "D"
type input "[PERSON_NAME]"
click at [782, 668] on input "[PHONE_NUMBER]" at bounding box center [807, 665] width 226 height 28
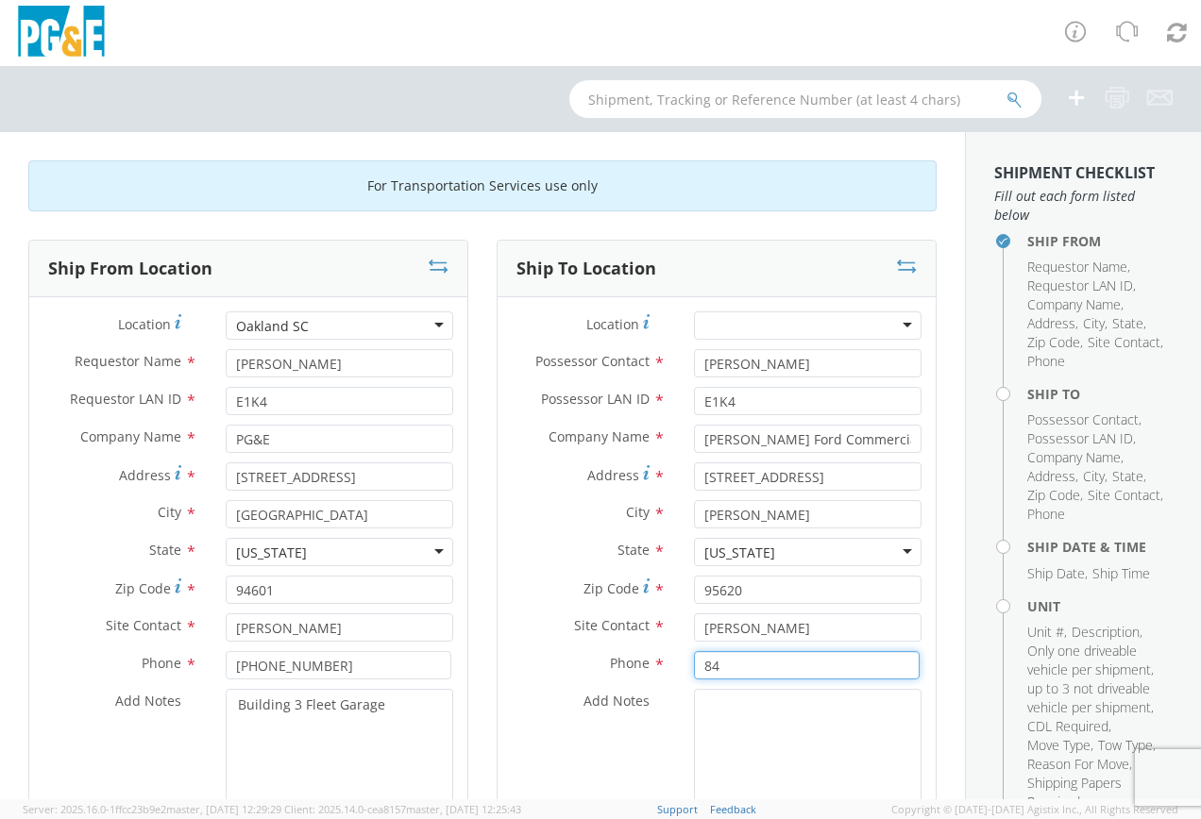
type input "8"
type input "[PHONE_NUMBER]"
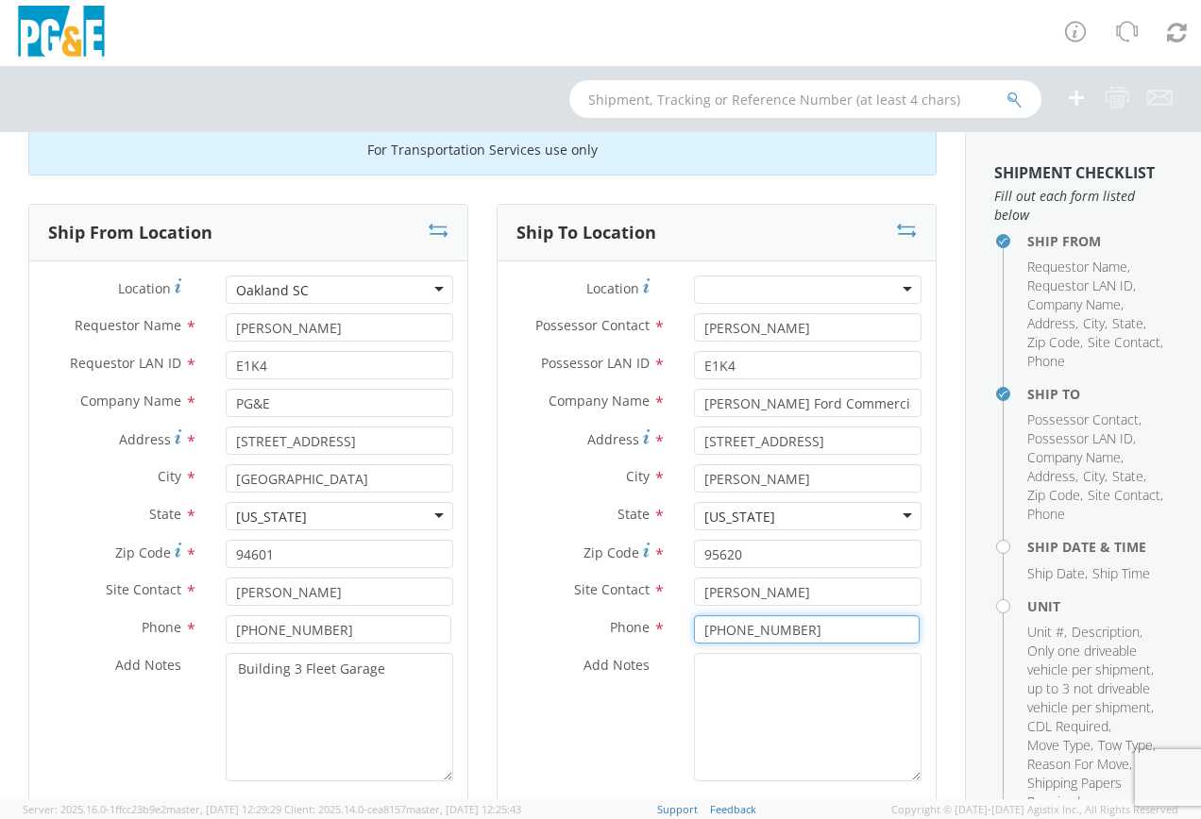
scroll to position [94, 0]
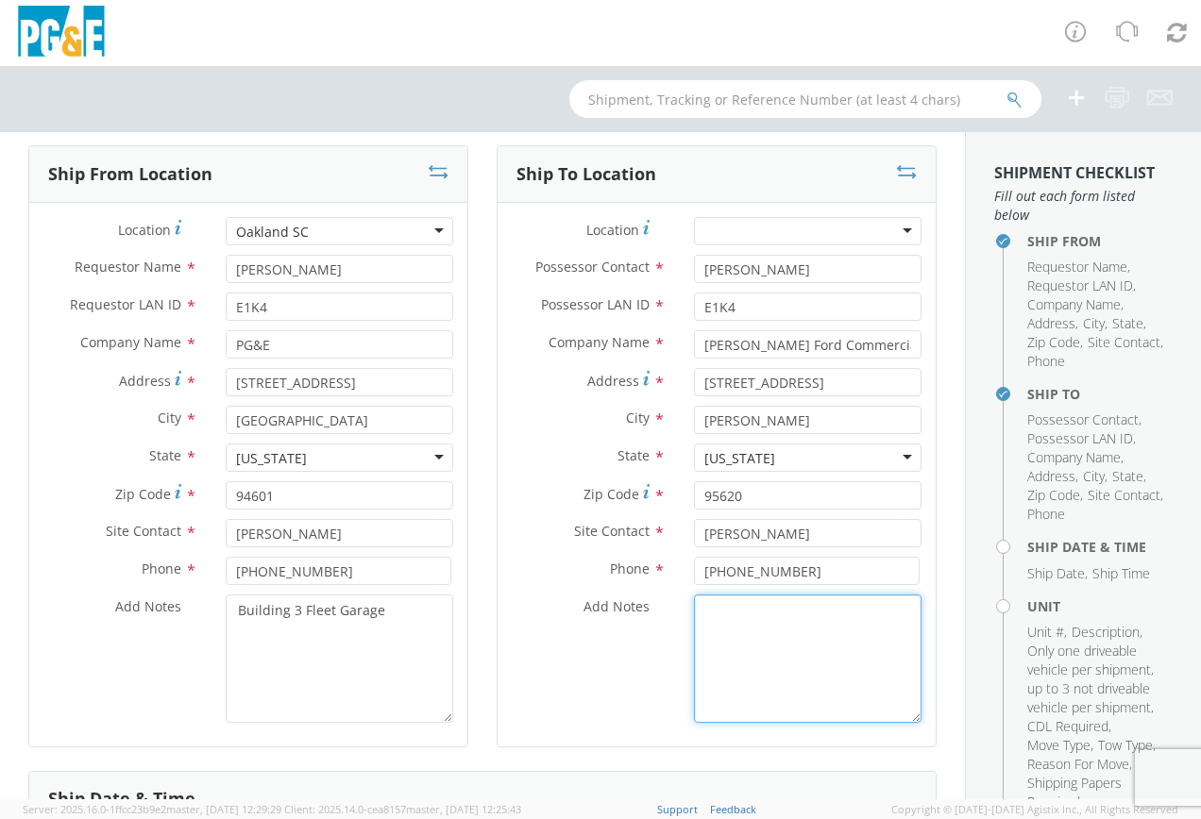
click at [732, 629] on textarea "Add Notes *" at bounding box center [807, 659] width 227 height 128
type textarea "Needs fuel line inspected and repaired as needed."
click at [569, 670] on div "Add Notes * Needs fuel line inspected and repaired as needed." at bounding box center [716, 659] width 438 height 128
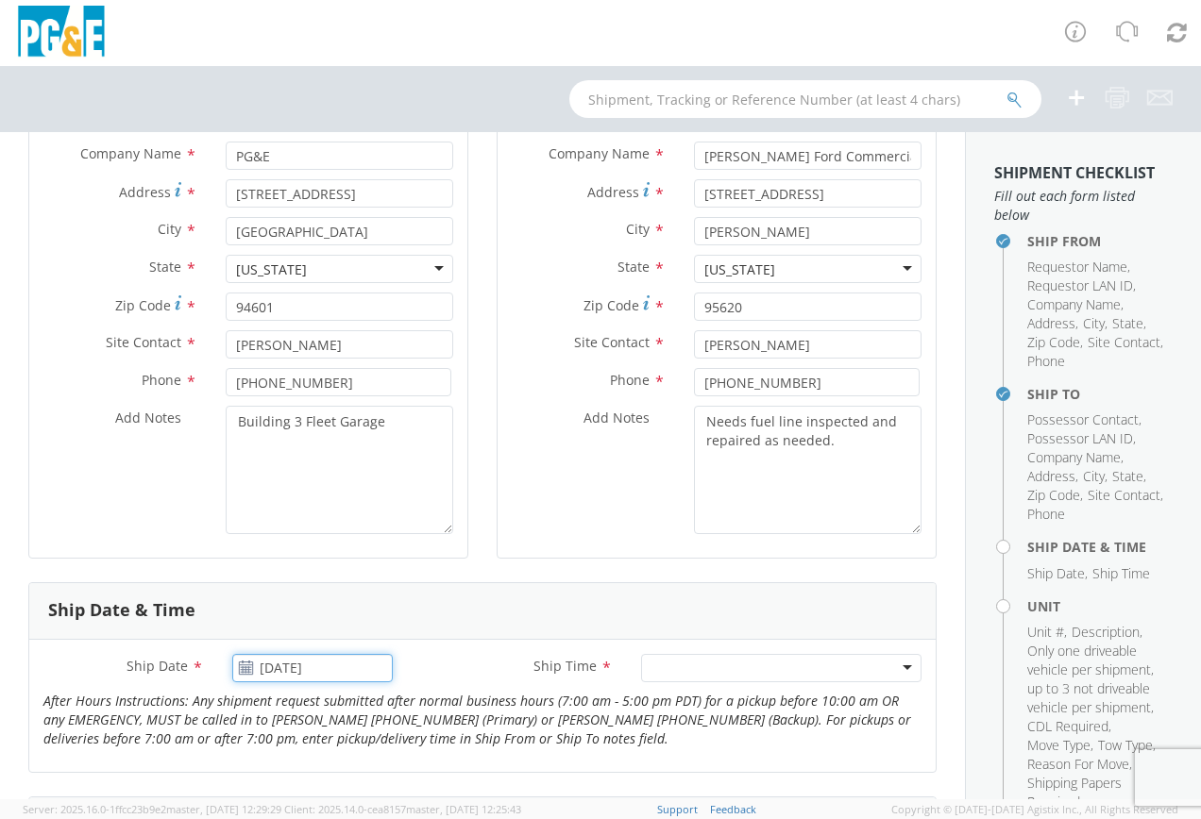
click at [320, 667] on input "[DATE]" at bounding box center [312, 668] width 160 height 28
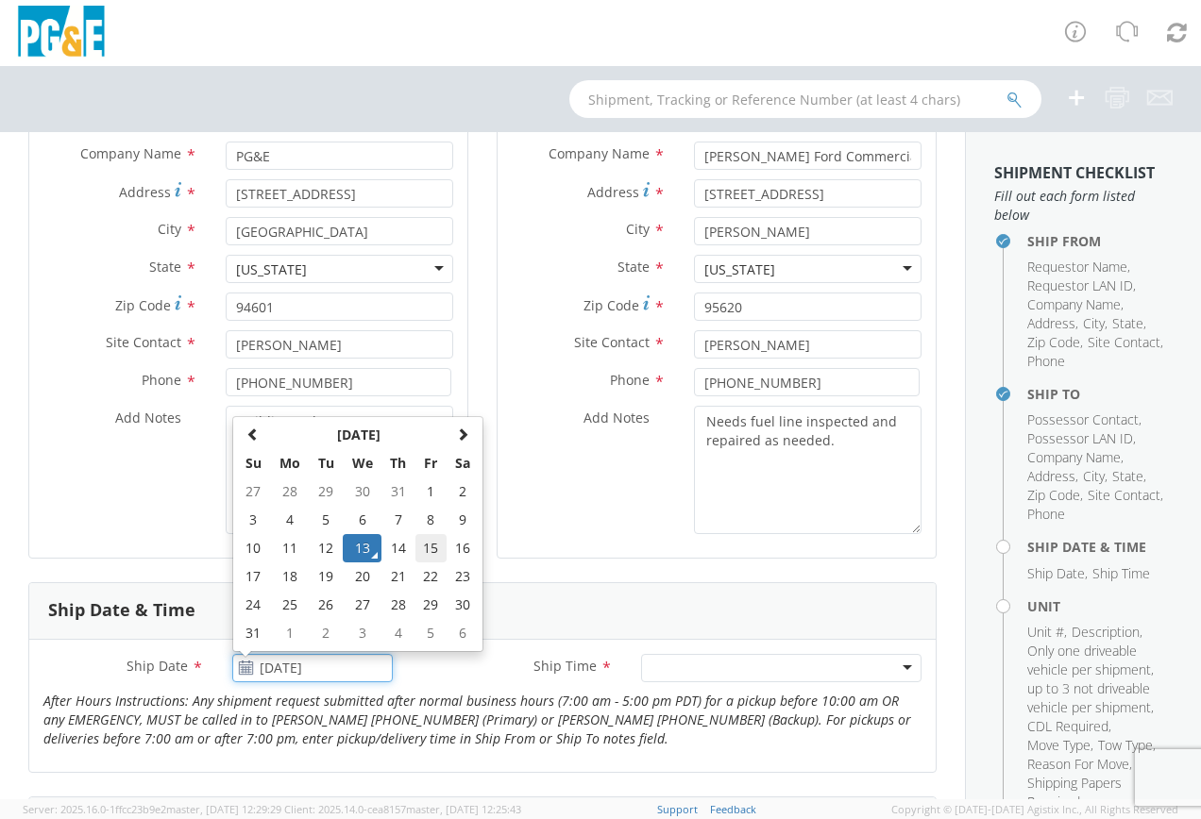
click at [430, 551] on td "15" at bounding box center [431, 548] width 32 height 28
type input "[DATE]"
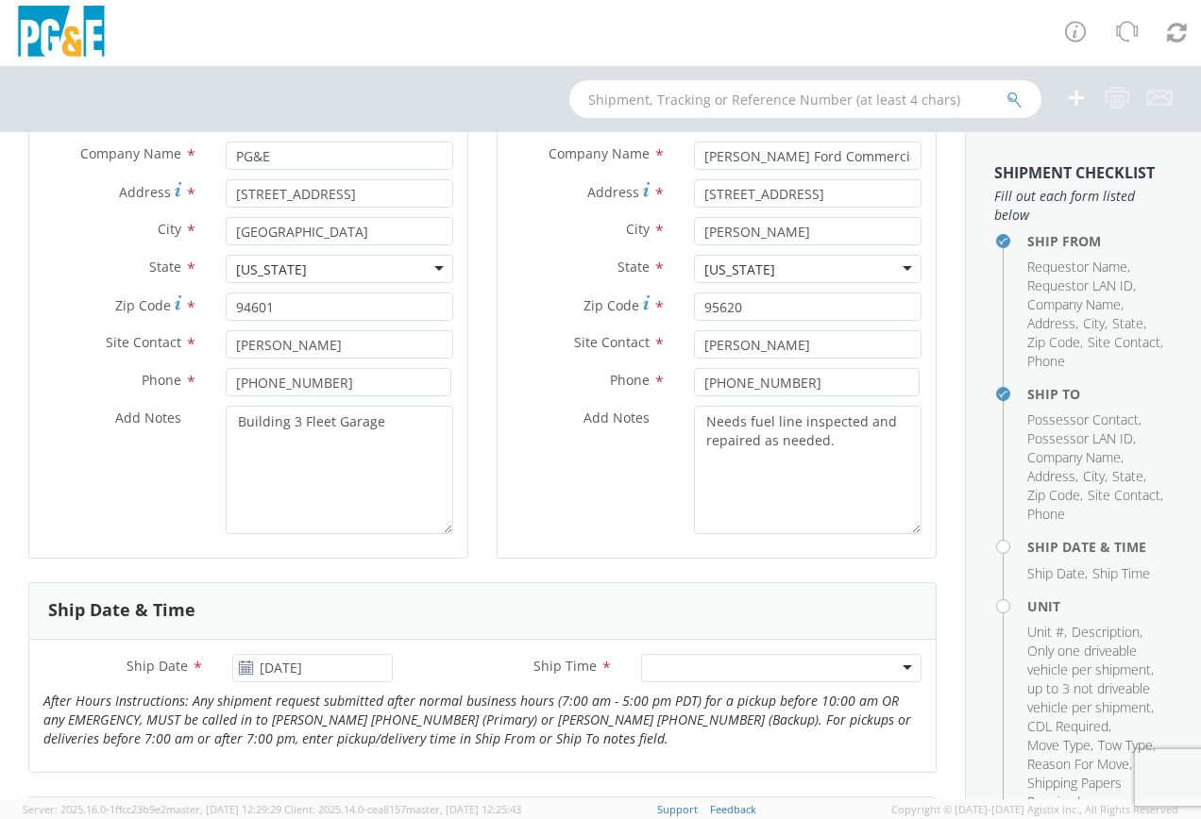
click at [683, 673] on div at bounding box center [781, 668] width 280 height 28
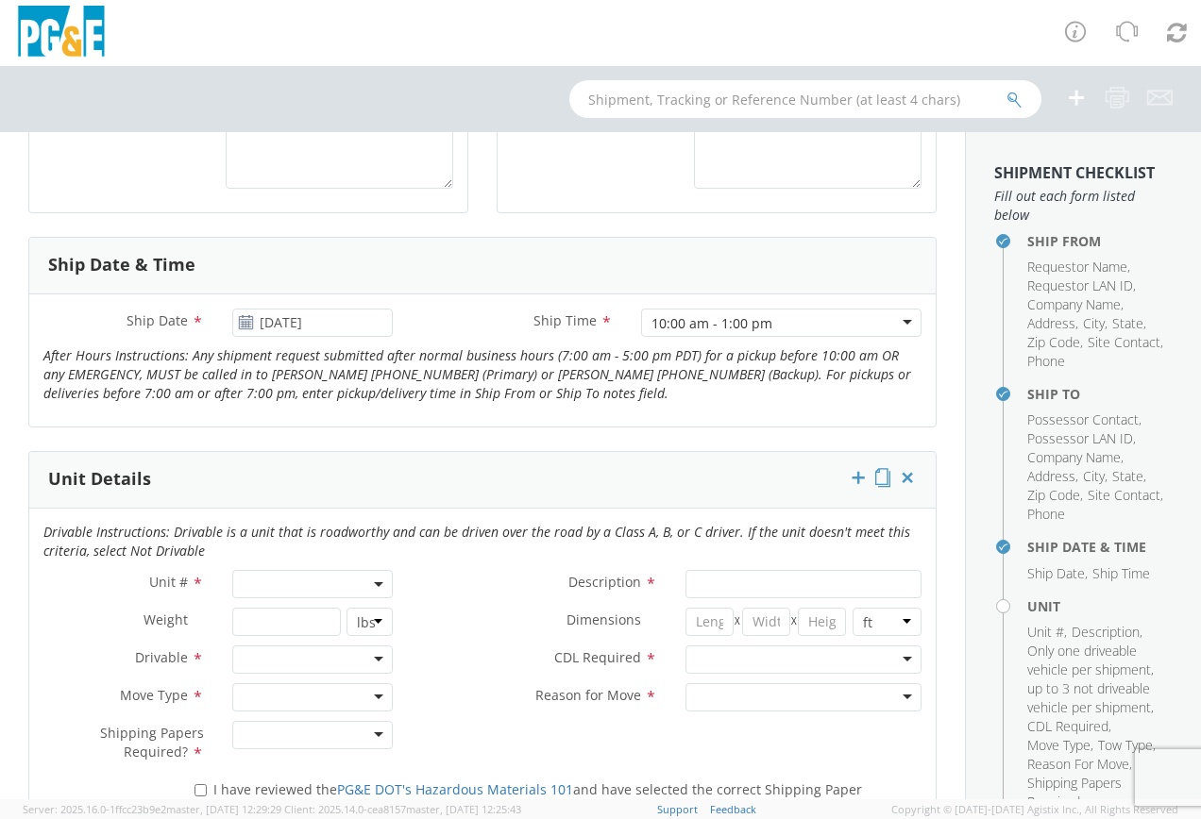
scroll to position [661, 0]
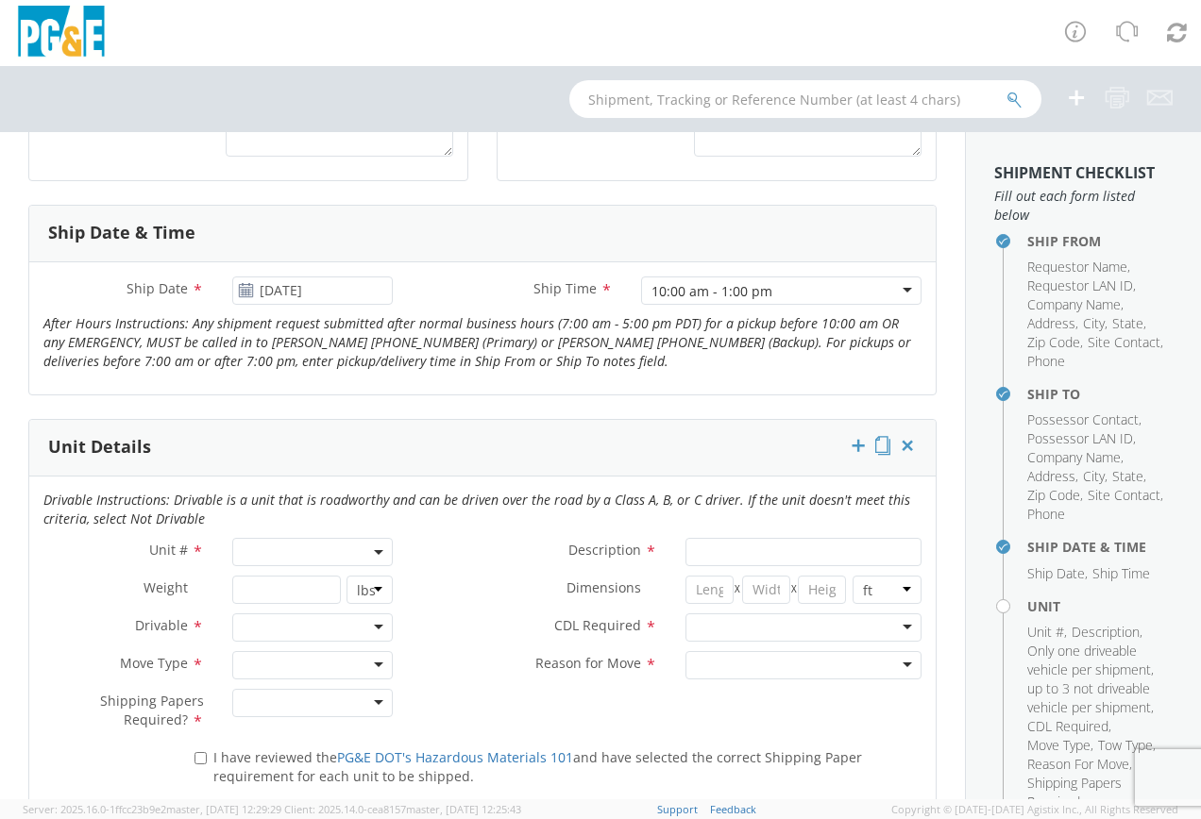
click at [375, 550] on b at bounding box center [378, 552] width 9 height 5
click at [286, 585] on input "search" at bounding box center [311, 583] width 148 height 28
type input "b45333"
type input "TRUCK; TROUBLE W/AERIAL 4X4"
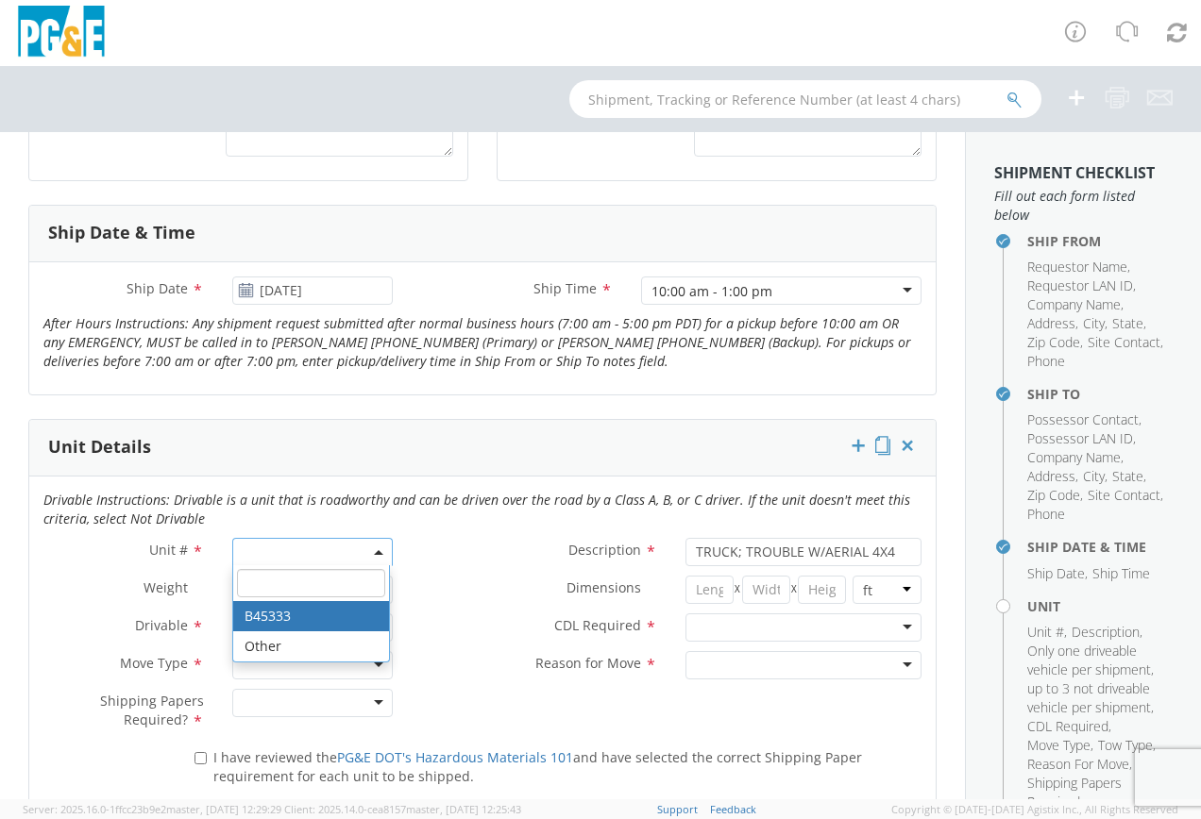
select select "B45333"
select select "? string: ?"
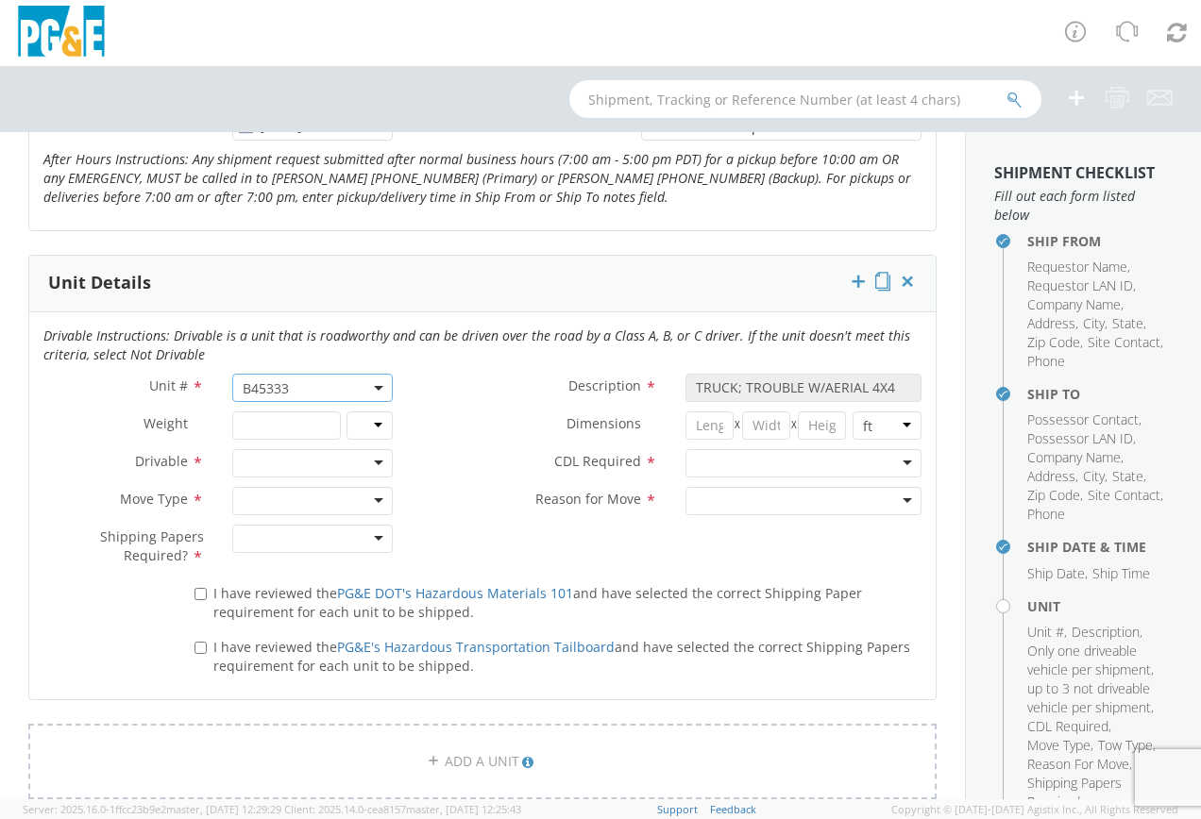
scroll to position [850, 0]
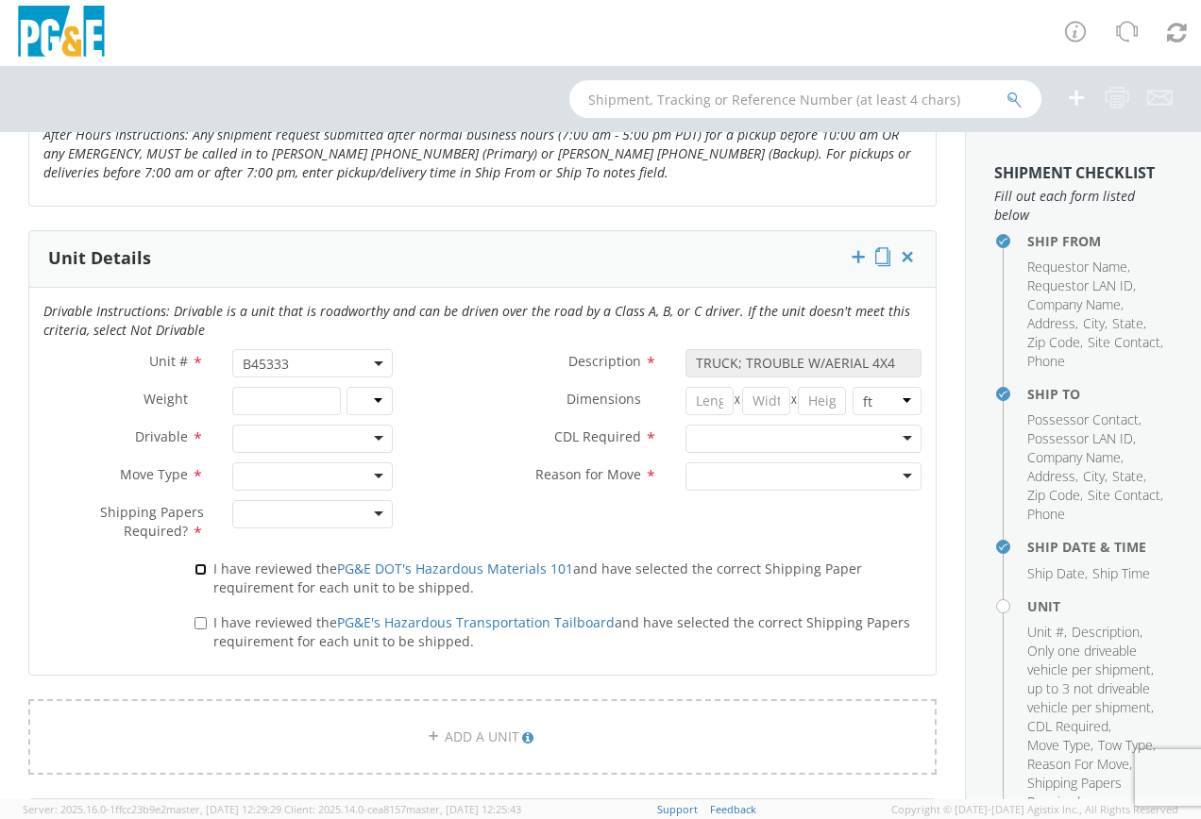
click at [195, 569] on input "I have reviewed the PG&E DOT's Hazardous Materials 101 and have selected the co…" at bounding box center [200, 570] width 12 height 12
checkbox input "true"
click at [199, 625] on input "I have reviewed the PG&E's Hazardous Transportation Tailboard and have selected…" at bounding box center [200, 623] width 12 height 12
checkbox input "true"
click at [891, 437] on div at bounding box center [803, 439] width 236 height 28
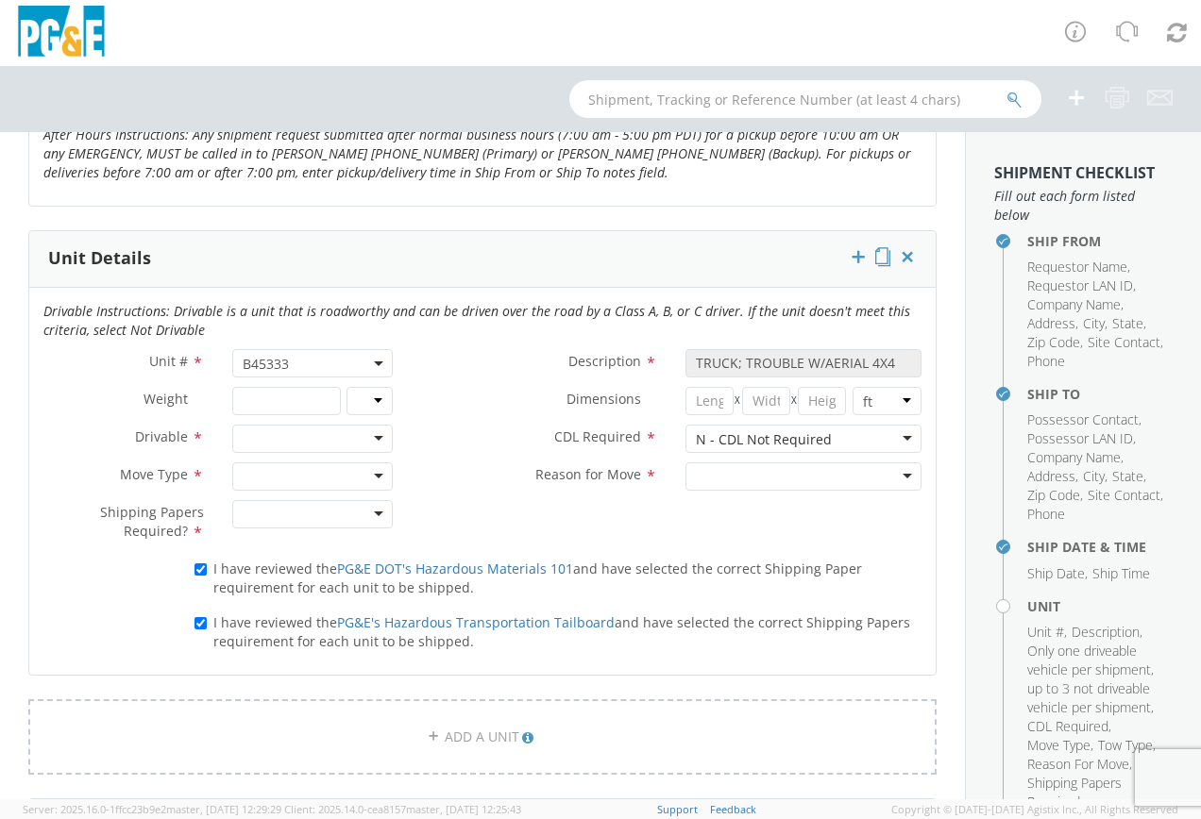
click at [896, 479] on div at bounding box center [803, 477] width 236 height 28
click at [446, 498] on div "Reason for Move * Repair / Maintenance Repair / Maintenance Newly Leased Pool U…" at bounding box center [671, 482] width 529 height 38
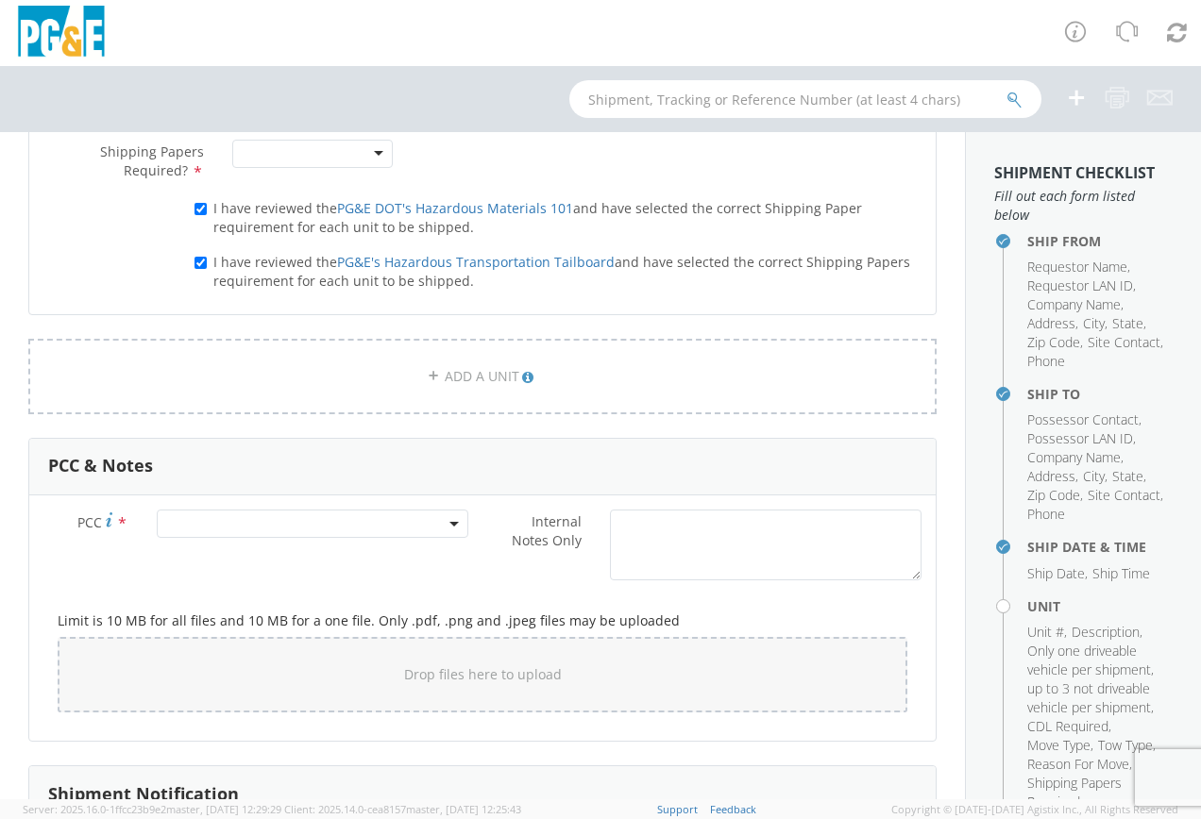
scroll to position [1321, 0]
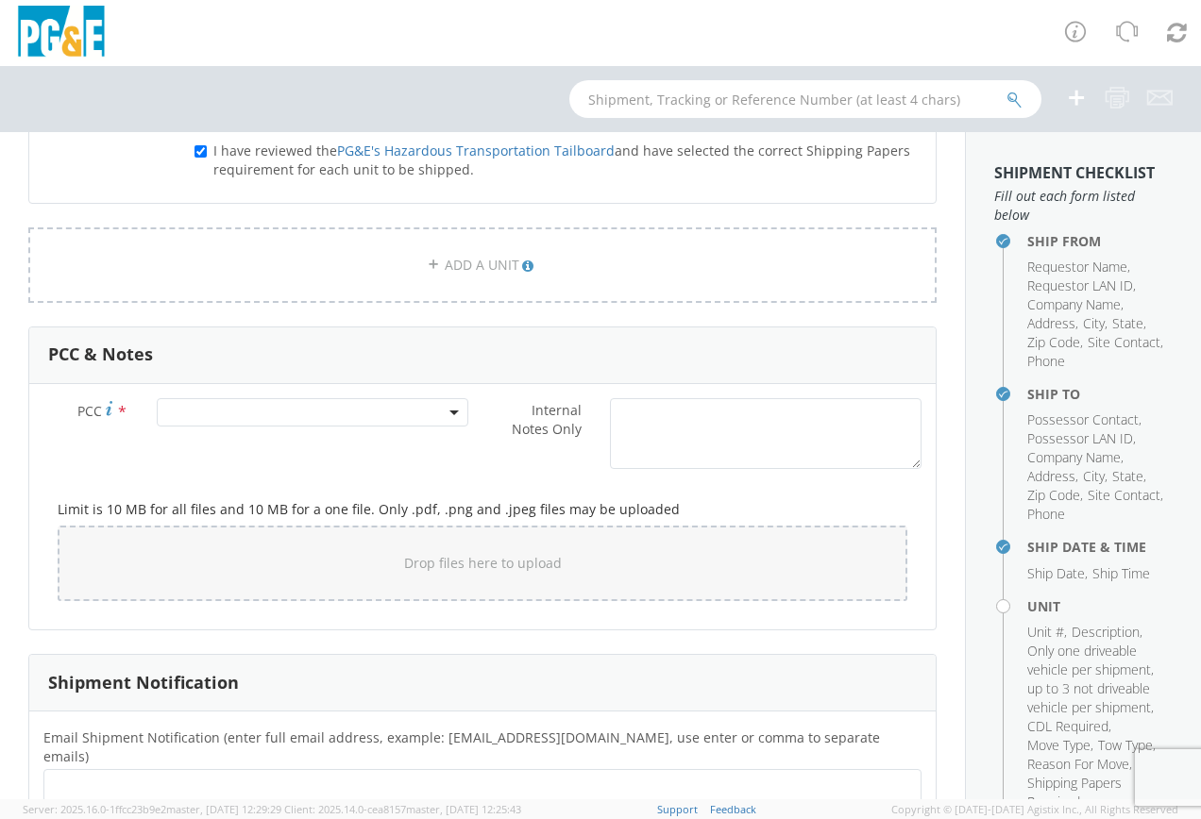
click at [235, 414] on span at bounding box center [312, 412] width 311 height 28
click at [200, 450] on input "number" at bounding box center [309, 443] width 296 height 28
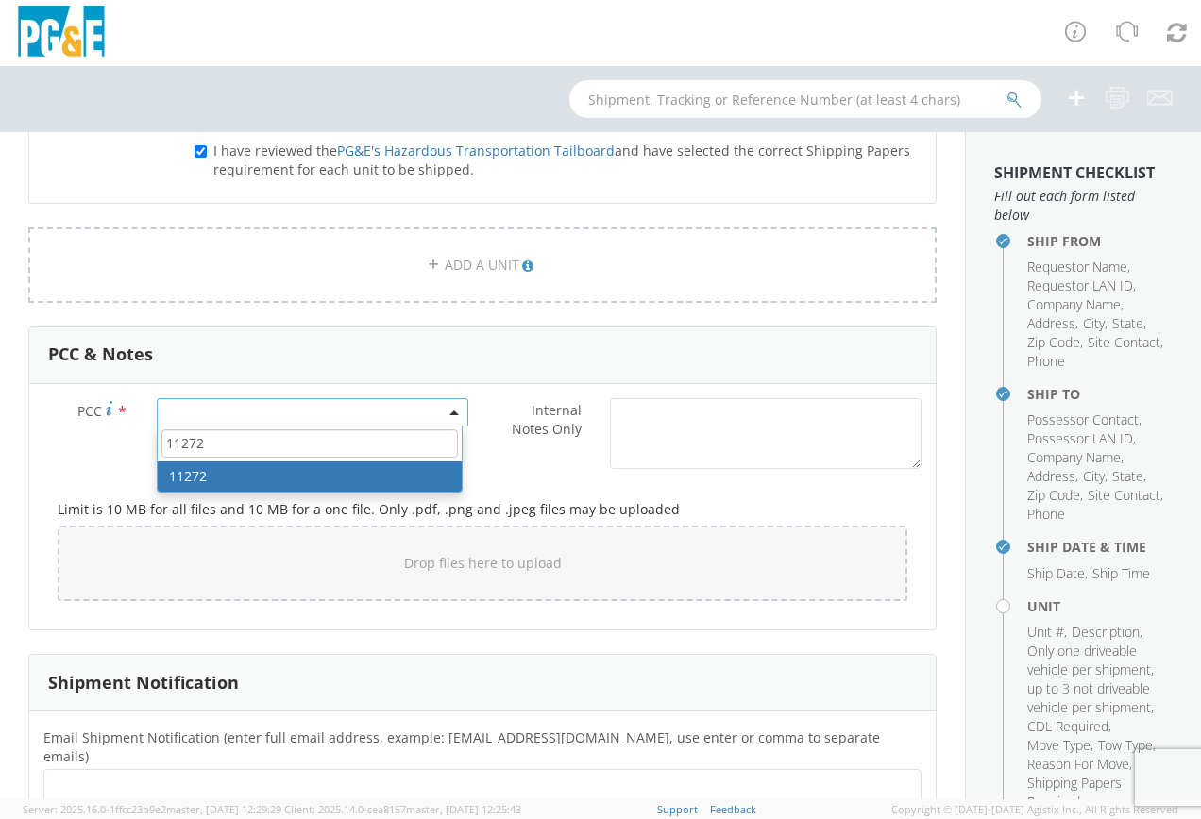
type input "11272"
select select "11272"
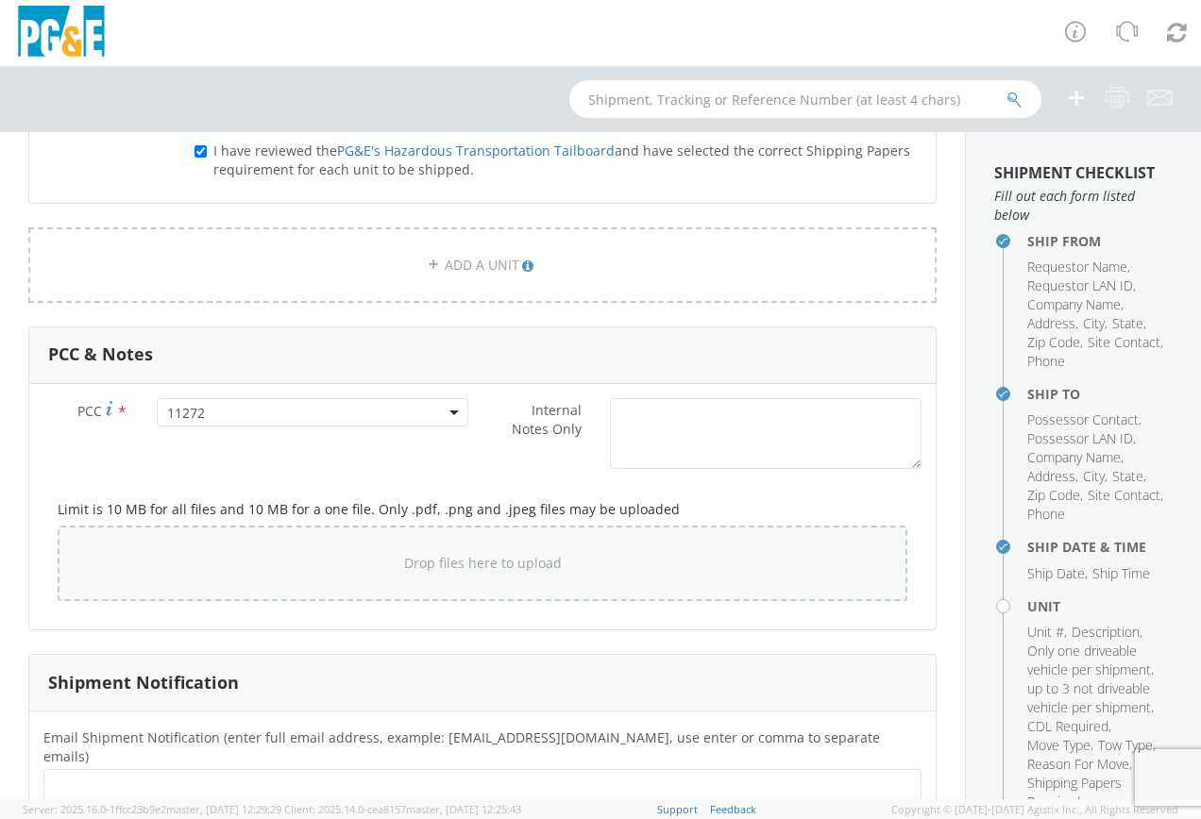
click at [324, 592] on div "Drop files here to upload" at bounding box center [483, 564] width 850 height 76
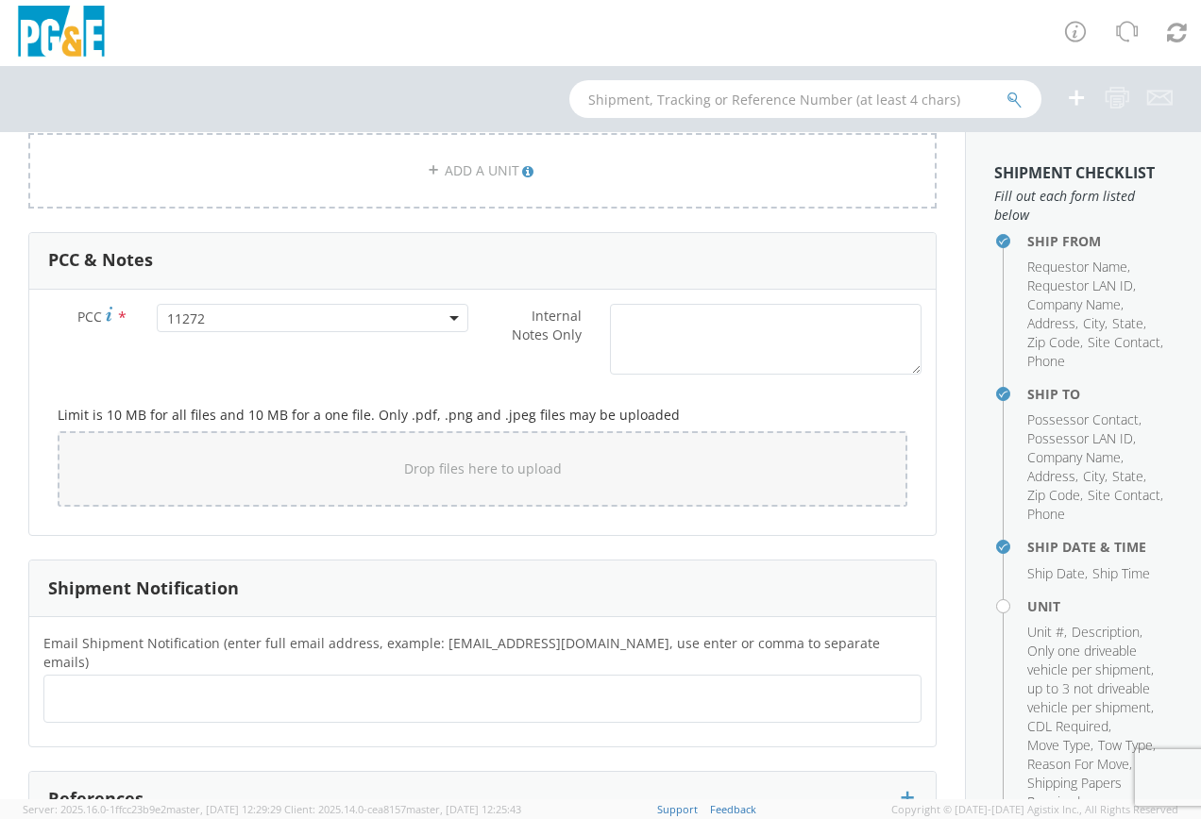
click at [91, 683] on ul at bounding box center [482, 698] width 861 height 31
type input "[EMAIL_ADDRESS][DOMAIN_NAME]"
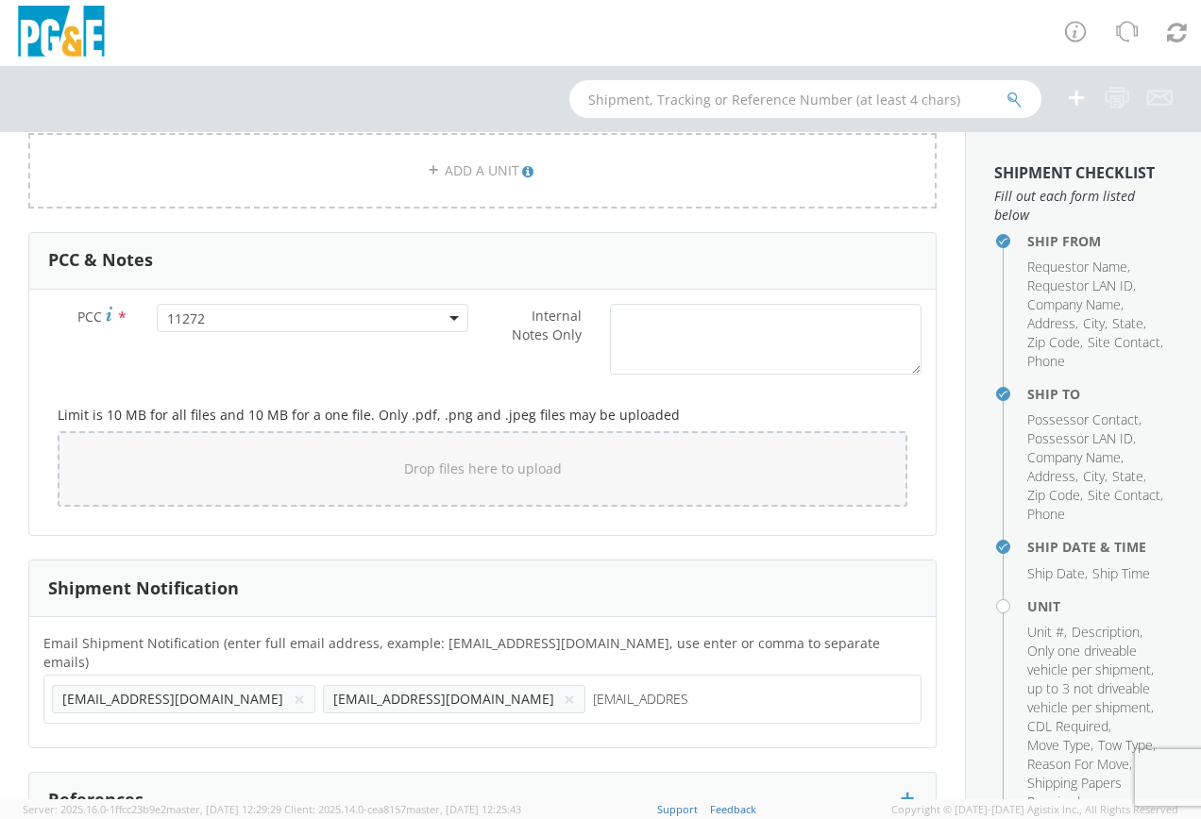
type input "[EMAIL_ADDRESS][DOMAIN_NAME]"
type input "[PERSON_NAME][EMAIL_ADDRESS][PERSON_NAME][DOMAIN_NAME]"
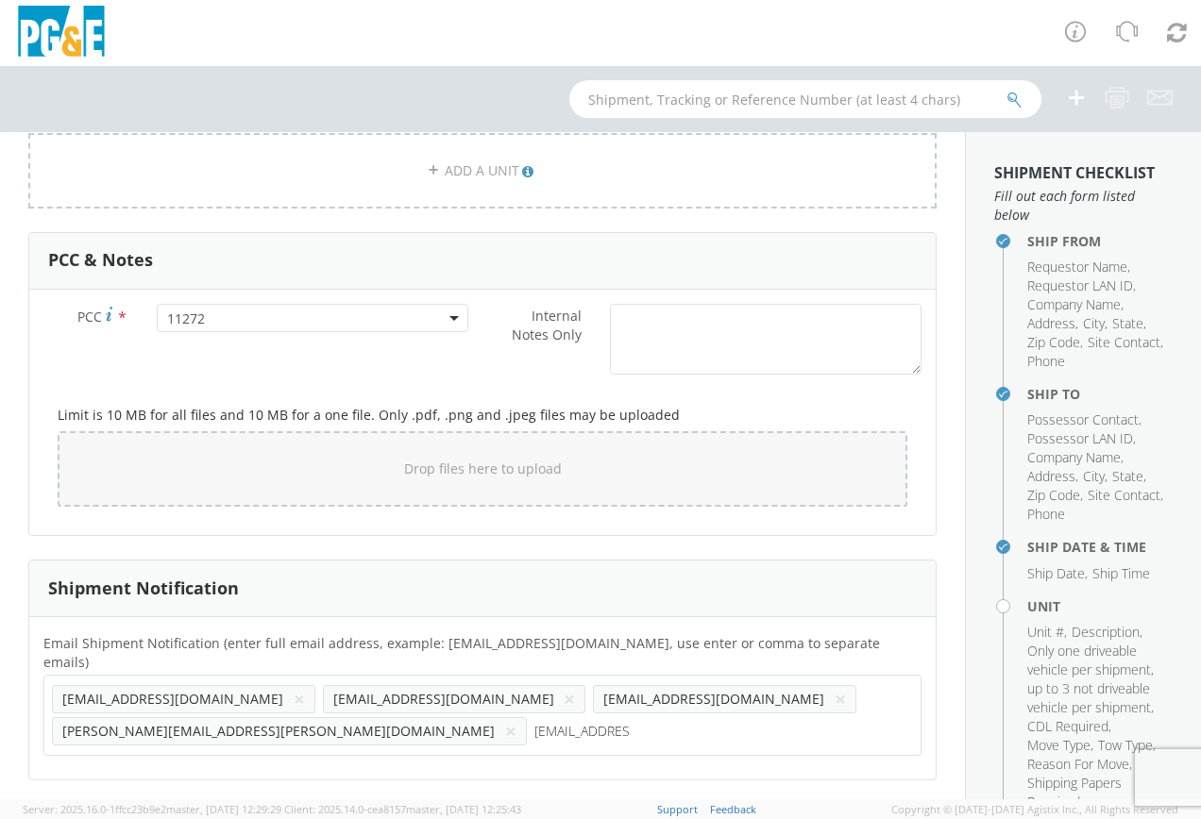
type input "[EMAIL_ADDRESS][DOMAIN_NAME]"
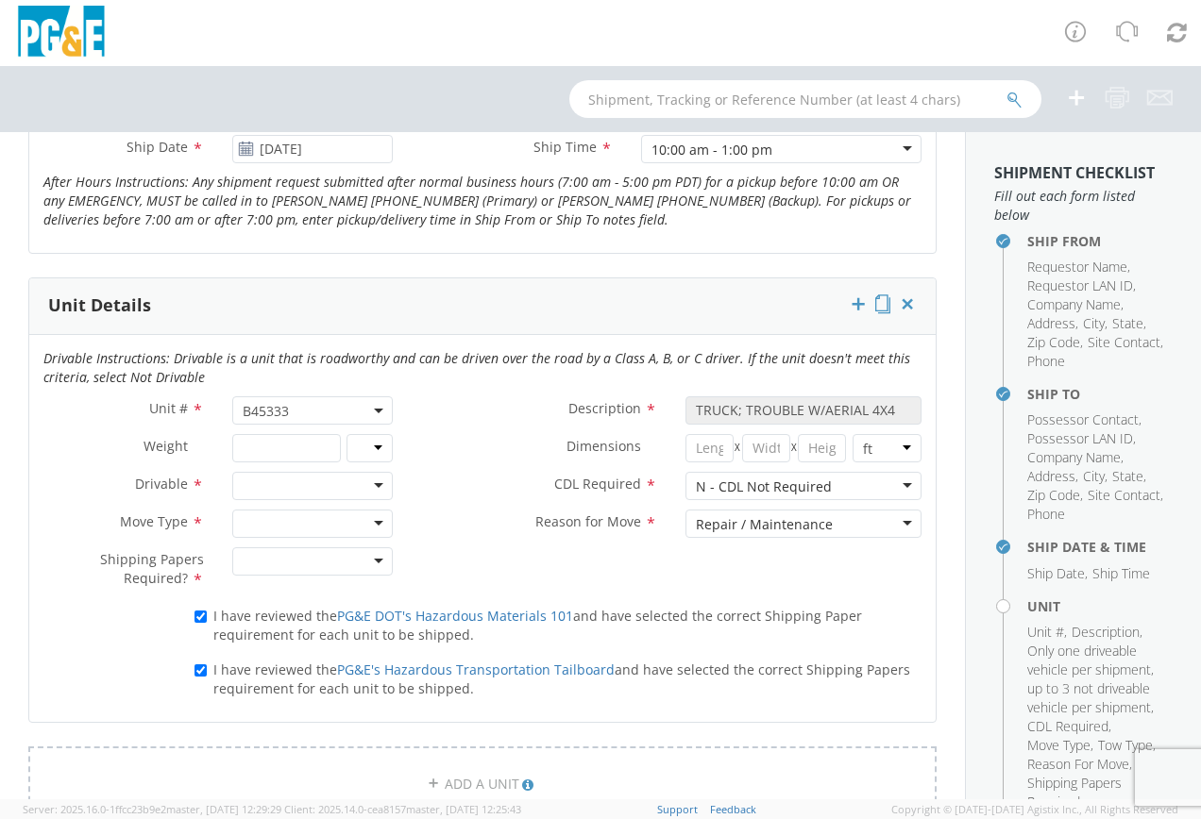
scroll to position [800, 0]
click at [372, 482] on div at bounding box center [312, 488] width 160 height 28
click at [376, 522] on div at bounding box center [312, 526] width 160 height 28
click at [370, 563] on div at bounding box center [312, 563] width 160 height 28
click at [432, 572] on div "Unit # * B45333 B45333 Description * TRUCK; TROUBLE W/AERIAL 4X4 Weight * lbs k…" at bounding box center [482, 500] width 906 height 204
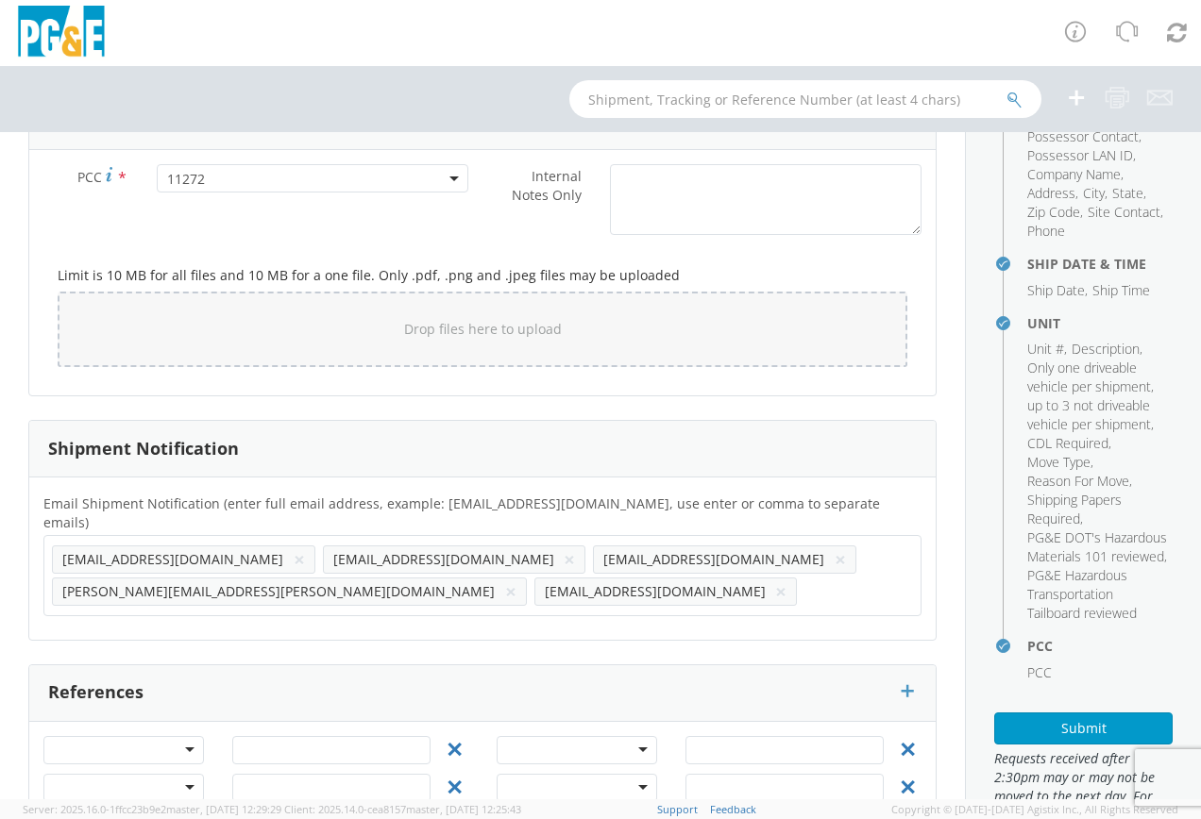
scroll to position [422, 0]
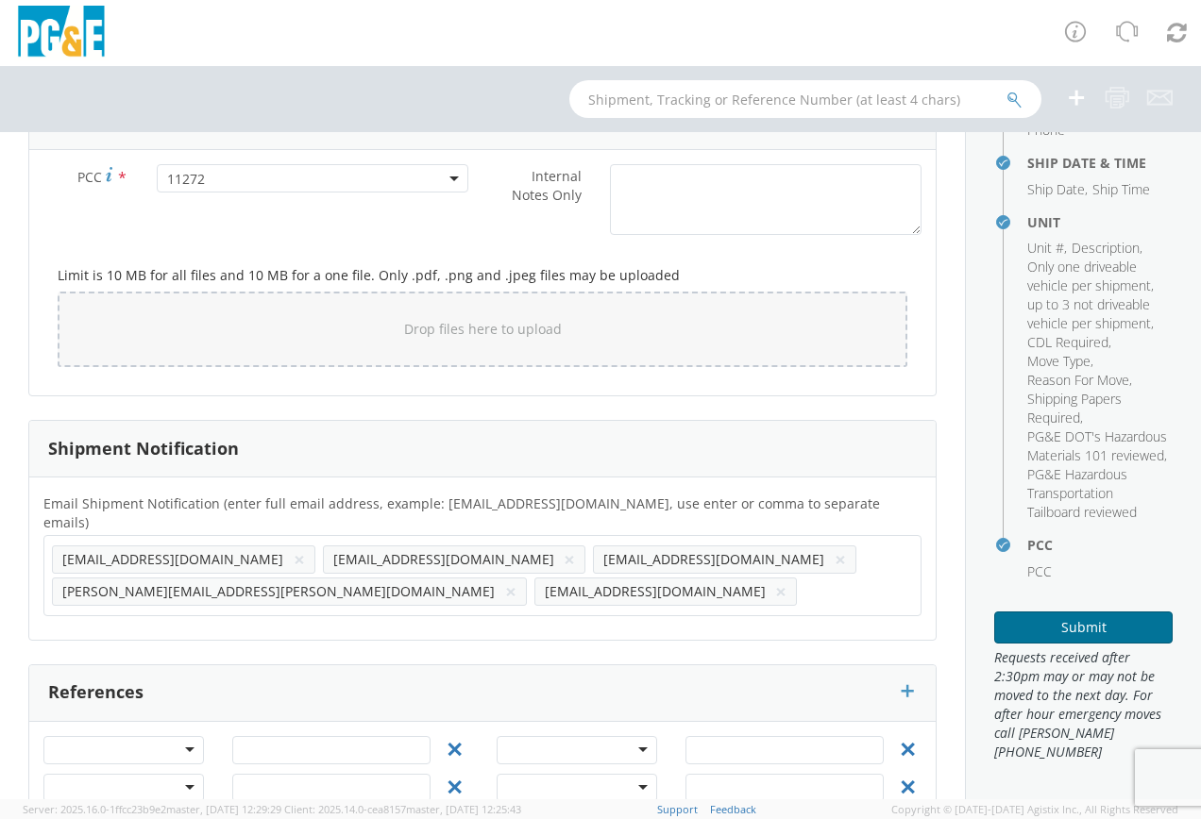
click at [1060, 627] on button "Submit" at bounding box center [1083, 628] width 178 height 32
